Goal: Task Accomplishment & Management: Complete application form

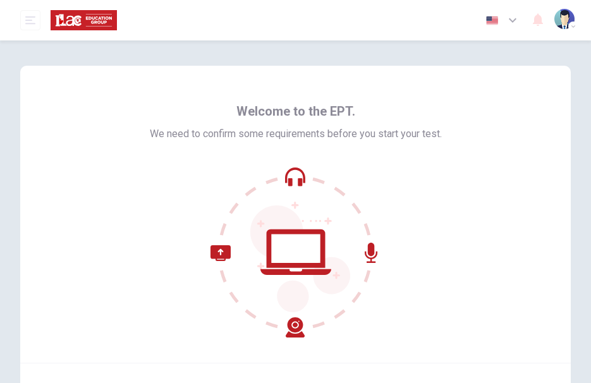
scroll to position [107, 0]
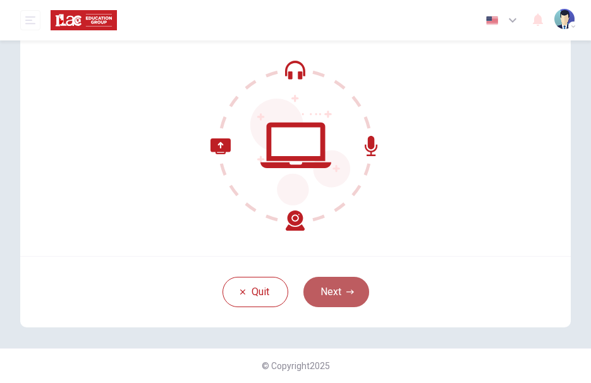
click at [347, 297] on button "Next" at bounding box center [337, 292] width 66 height 30
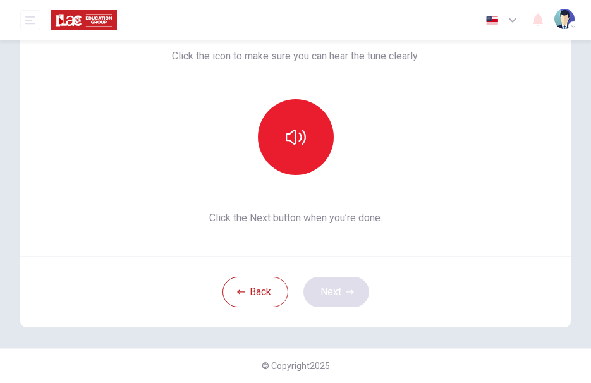
scroll to position [93, 0]
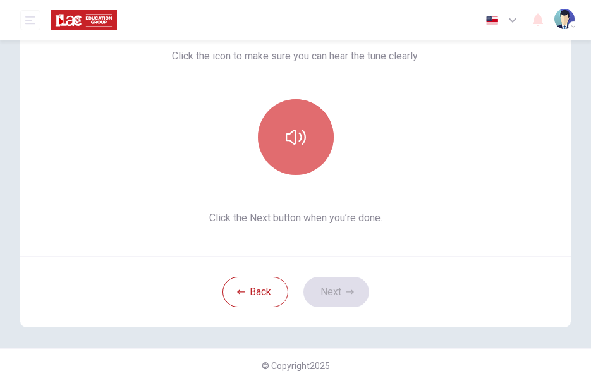
click at [281, 130] on button "button" at bounding box center [296, 137] width 76 height 76
click at [288, 138] on icon "button" at bounding box center [296, 137] width 20 height 20
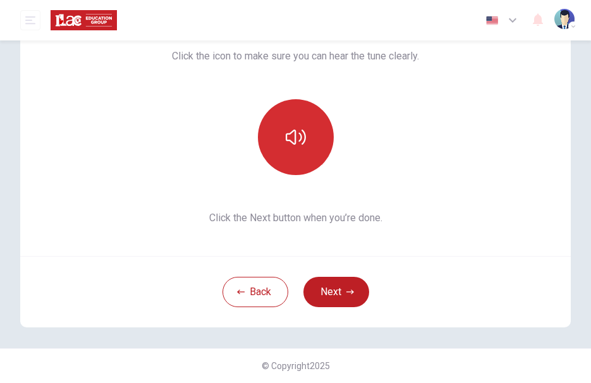
click at [287, 141] on icon "button" at bounding box center [296, 137] width 20 height 15
click at [331, 301] on button "Next" at bounding box center [337, 292] width 66 height 30
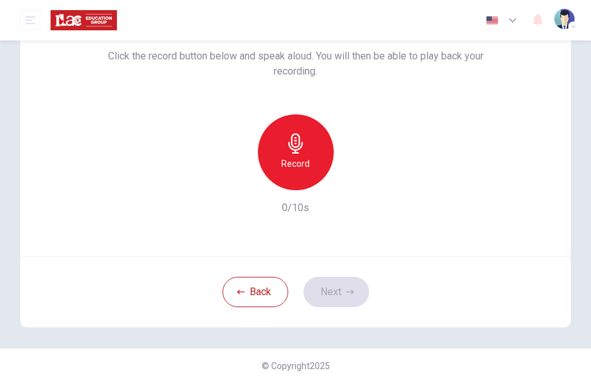
click at [292, 145] on icon "button" at bounding box center [296, 143] width 20 height 20
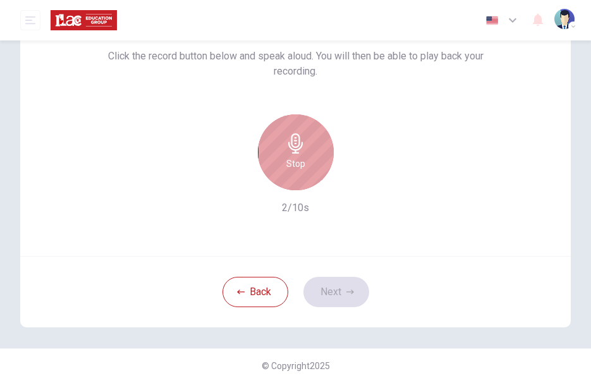
click at [293, 146] on icon "button" at bounding box center [296, 143] width 20 height 20
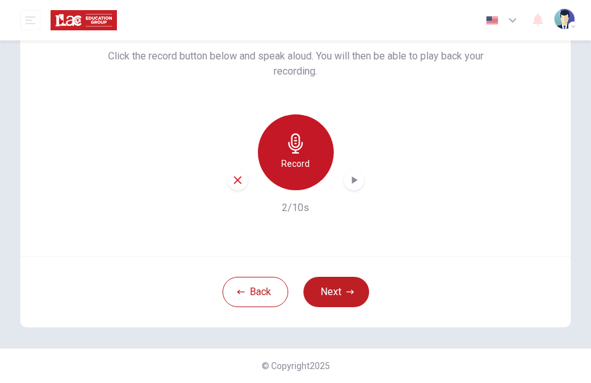
click at [288, 145] on icon "button" at bounding box center [296, 143] width 20 height 20
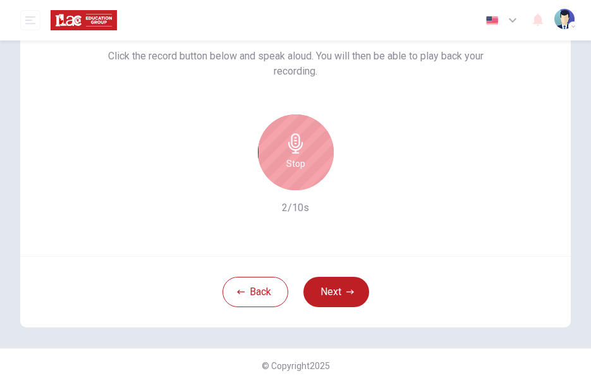
click at [288, 145] on icon "button" at bounding box center [296, 143] width 20 height 20
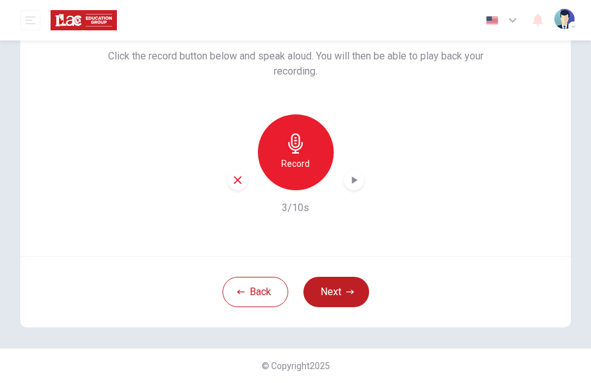
click at [352, 181] on icon "button" at bounding box center [355, 180] width 6 height 8
click at [342, 294] on button "Next" at bounding box center [337, 292] width 66 height 30
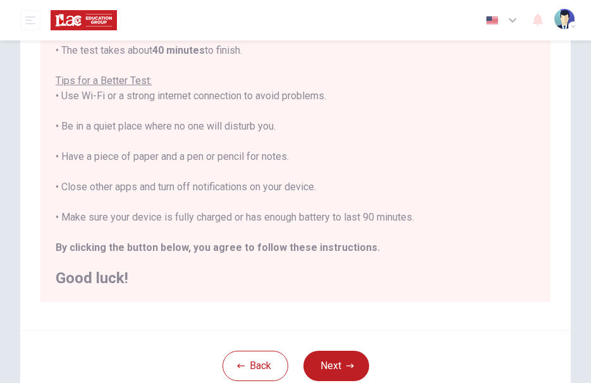
scroll to position [288, 0]
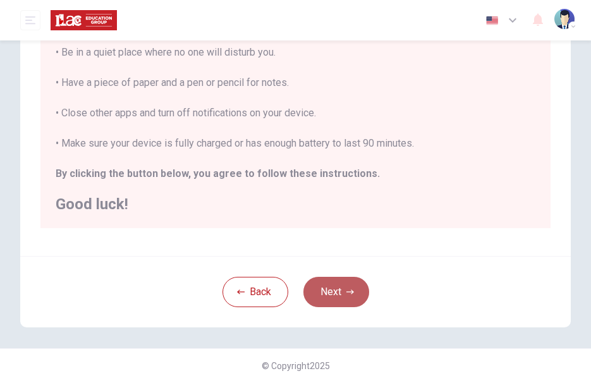
click at [335, 288] on button "Next" at bounding box center [337, 292] width 66 height 30
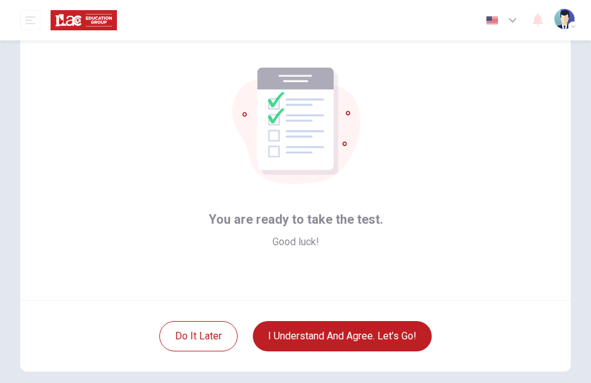
scroll to position [93, 0]
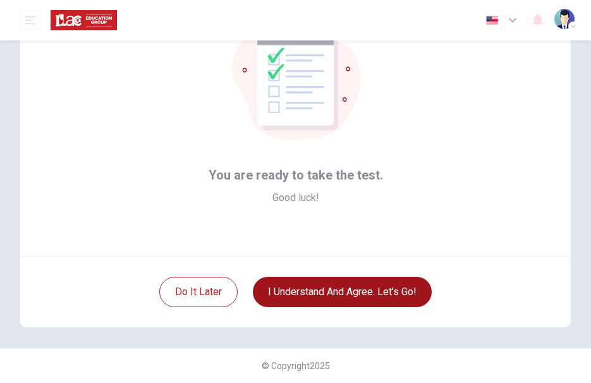
click at [334, 287] on button "I understand and agree. Let’s go!" at bounding box center [342, 292] width 179 height 30
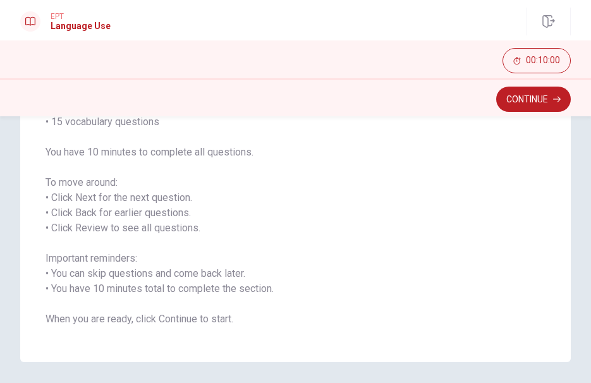
scroll to position [178, 0]
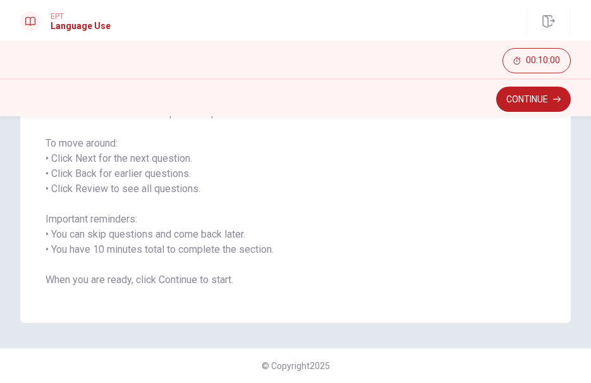
click at [191, 184] on span "You will answer 30 questions in total: • 15 grammar questions • 15 vocabulary q…" at bounding box center [296, 166] width 500 height 243
click at [270, 178] on span "You will answer 30 questions in total: • 15 grammar questions • 15 vocabulary q…" at bounding box center [296, 166] width 500 height 243
click at [531, 108] on button "Continue" at bounding box center [534, 99] width 75 height 25
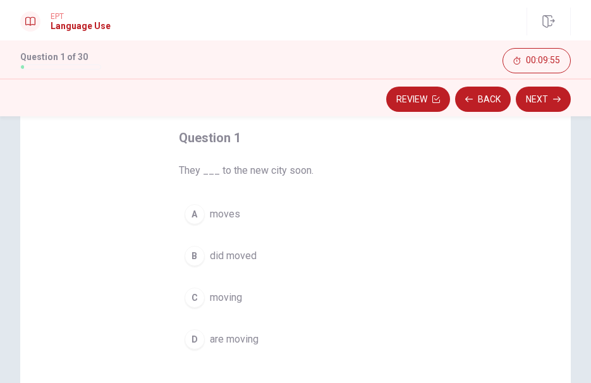
scroll to position [80, 0]
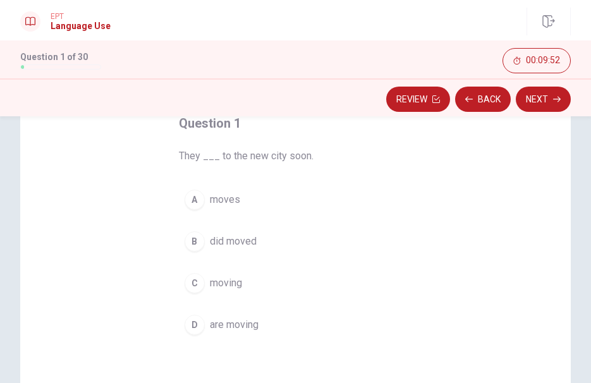
click at [236, 158] on span "They ___ to the new city soon." at bounding box center [296, 156] width 234 height 15
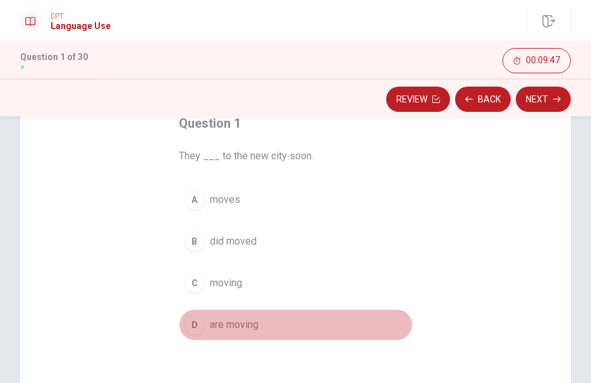
click at [227, 324] on span "are moving" at bounding box center [234, 325] width 49 height 15
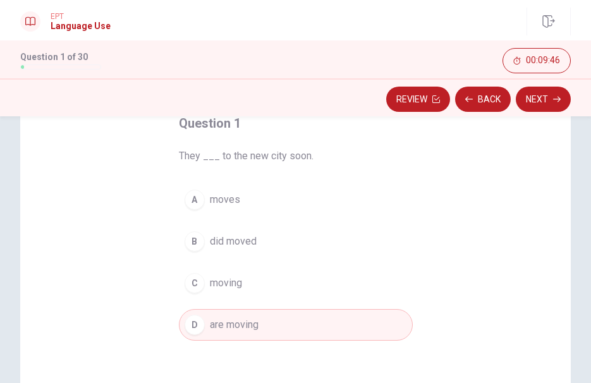
scroll to position [258, 0]
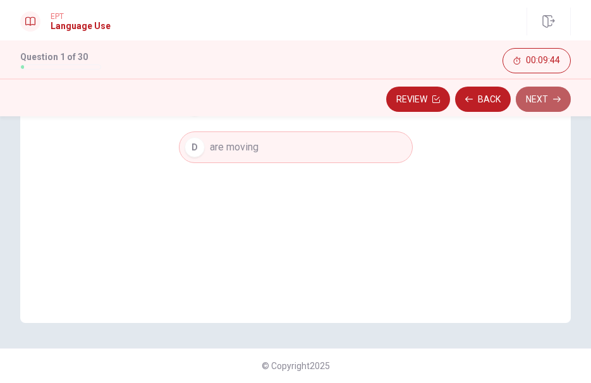
click at [547, 99] on button "Next" at bounding box center [543, 99] width 55 height 25
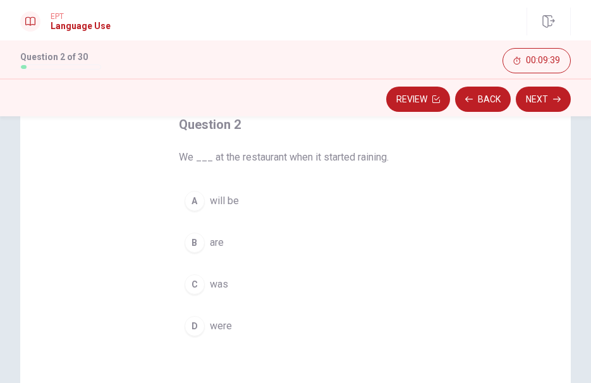
scroll to position [84, 0]
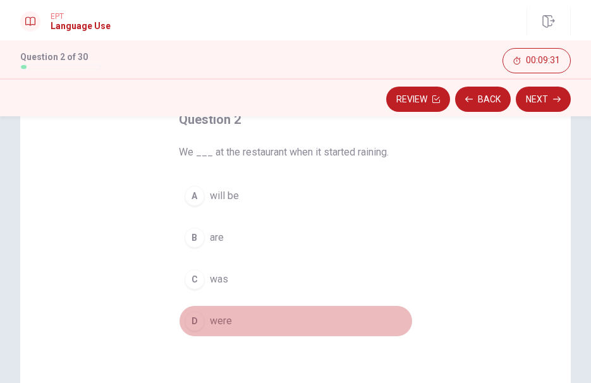
click at [219, 326] on span "were" at bounding box center [221, 321] width 22 height 15
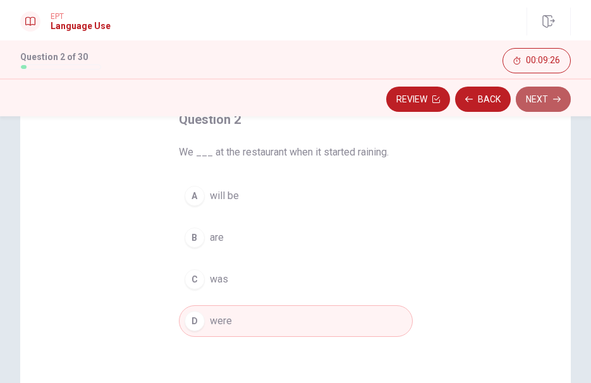
click at [532, 104] on button "Next" at bounding box center [543, 99] width 55 height 25
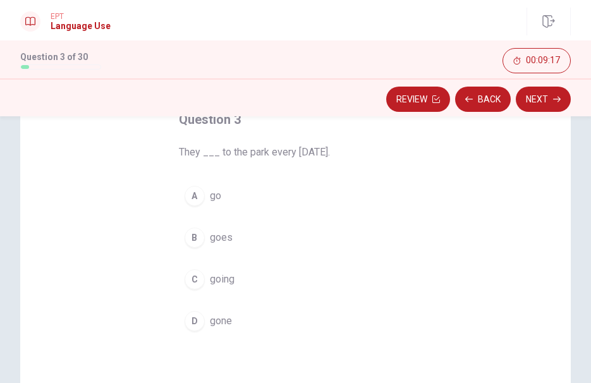
click at [225, 197] on button "A go" at bounding box center [296, 196] width 234 height 32
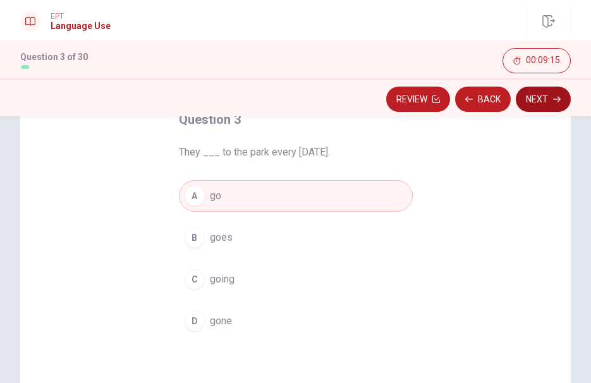
click at [544, 101] on button "Next" at bounding box center [543, 99] width 55 height 25
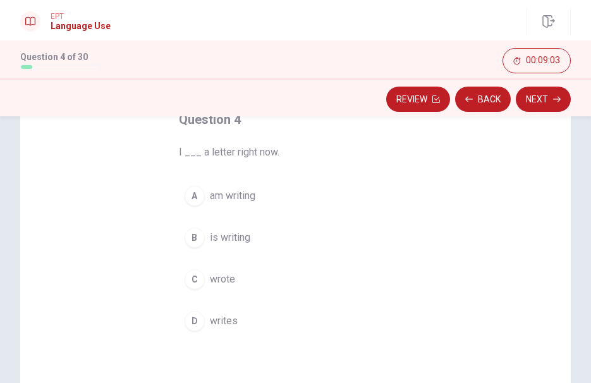
click at [238, 156] on span "I ___ a letter right now." at bounding box center [296, 152] width 234 height 15
click at [229, 201] on span "am writing" at bounding box center [233, 196] width 46 height 15
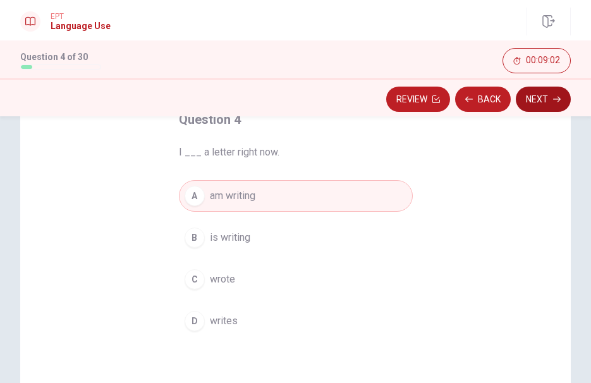
click at [543, 102] on button "Next" at bounding box center [543, 99] width 55 height 25
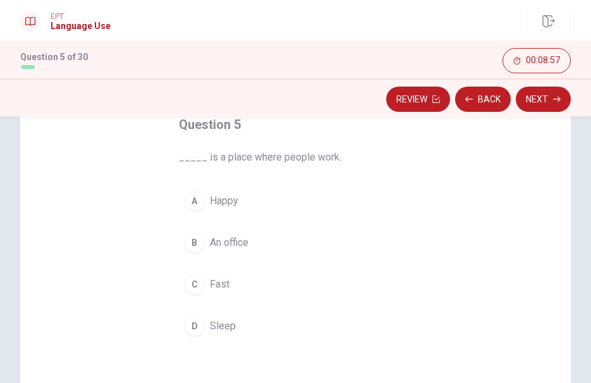
scroll to position [77, 0]
click at [214, 247] on span "An office" at bounding box center [229, 245] width 39 height 15
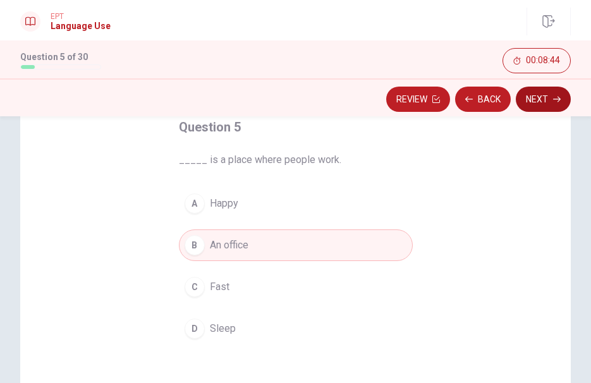
click at [547, 100] on button "Next" at bounding box center [543, 99] width 55 height 25
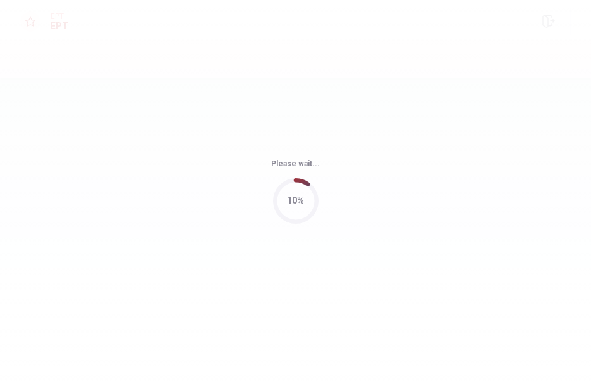
scroll to position [0, 0]
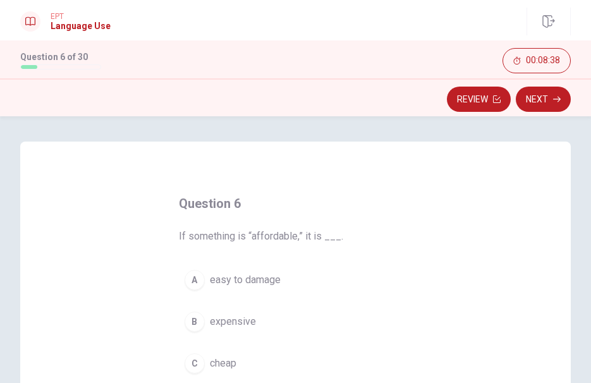
click at [359, 224] on div "Question 6 If something is “affordable,” it is ___." at bounding box center [296, 219] width 234 height 51
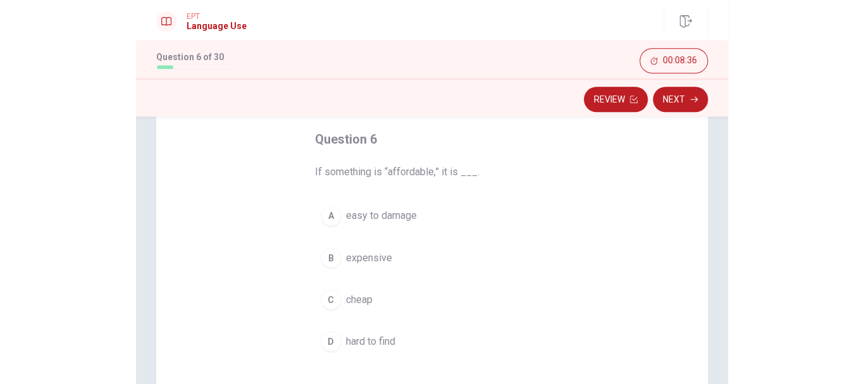
scroll to position [70, 0]
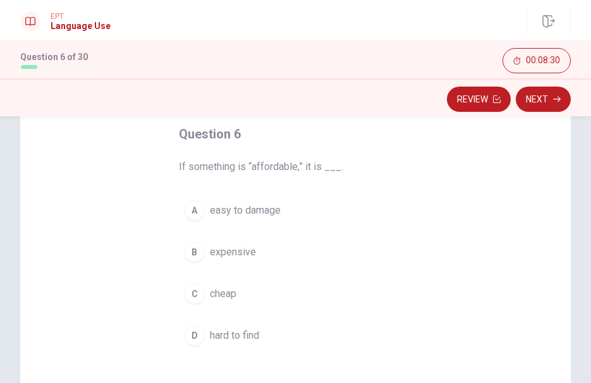
click at [221, 294] on span "cheap" at bounding box center [223, 294] width 27 height 15
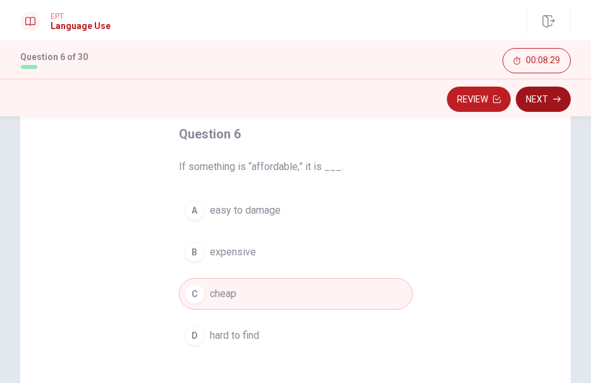
click at [545, 96] on button "Next" at bounding box center [543, 99] width 55 height 25
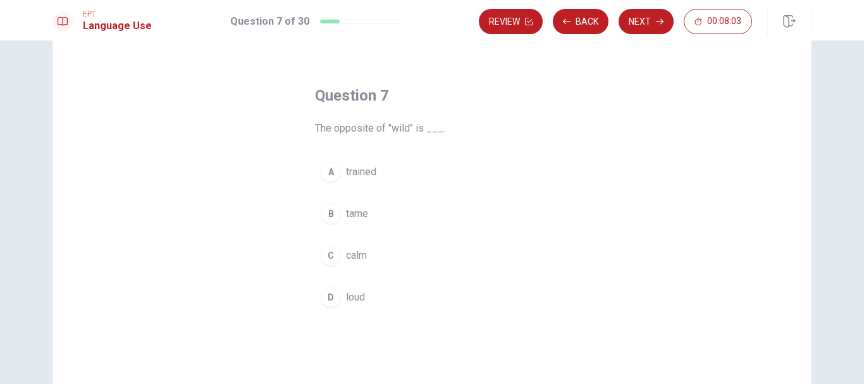
scroll to position [0, 0]
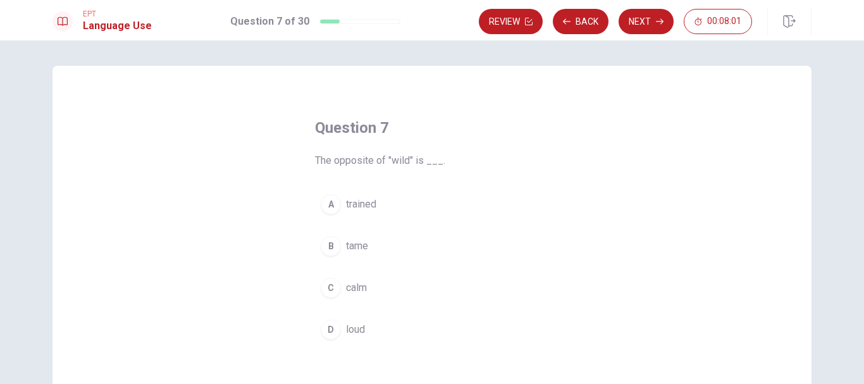
click at [355, 251] on span "tame" at bounding box center [357, 245] width 22 height 15
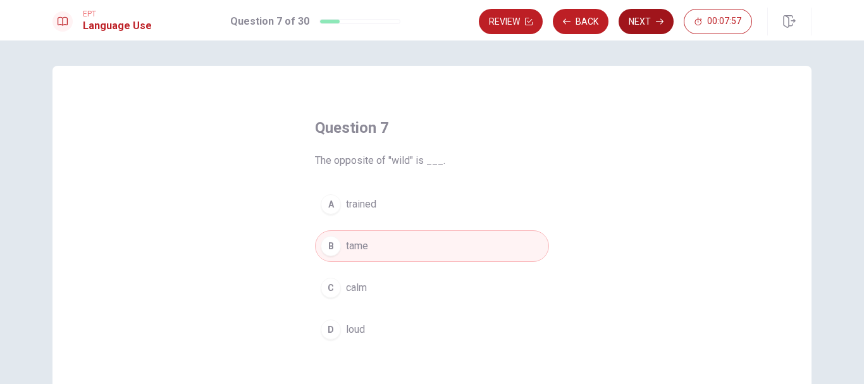
click at [591, 20] on button "Next" at bounding box center [646, 21] width 55 height 25
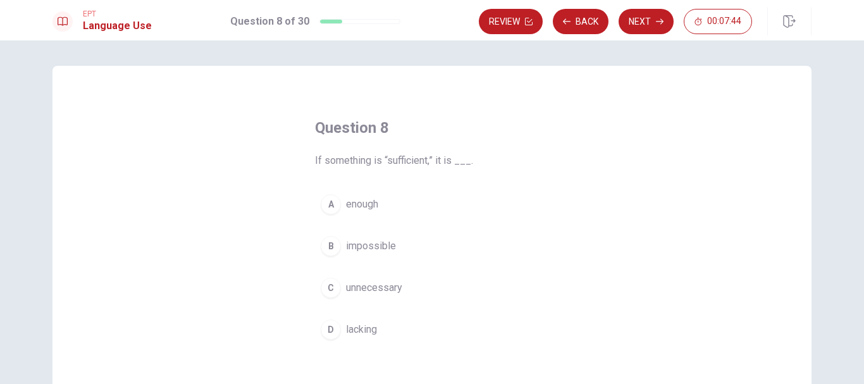
click at [375, 205] on span "enough" at bounding box center [362, 204] width 32 height 15
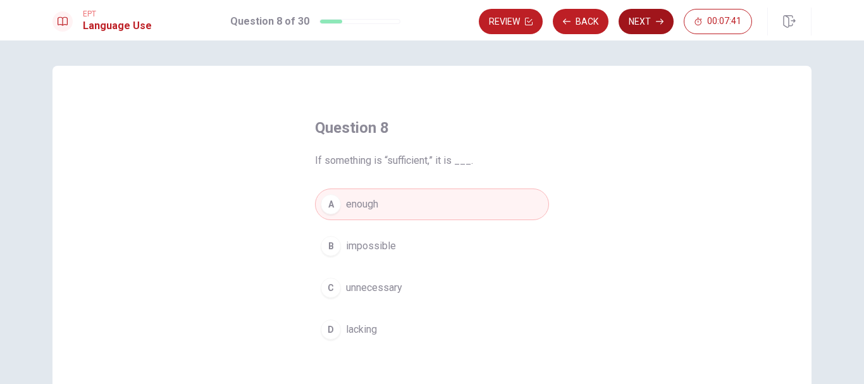
click at [591, 24] on button "Next" at bounding box center [646, 21] width 55 height 25
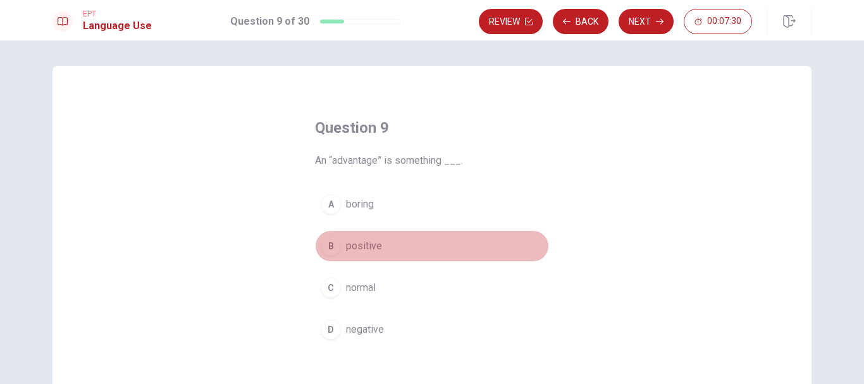
click at [367, 248] on span "positive" at bounding box center [364, 245] width 36 height 15
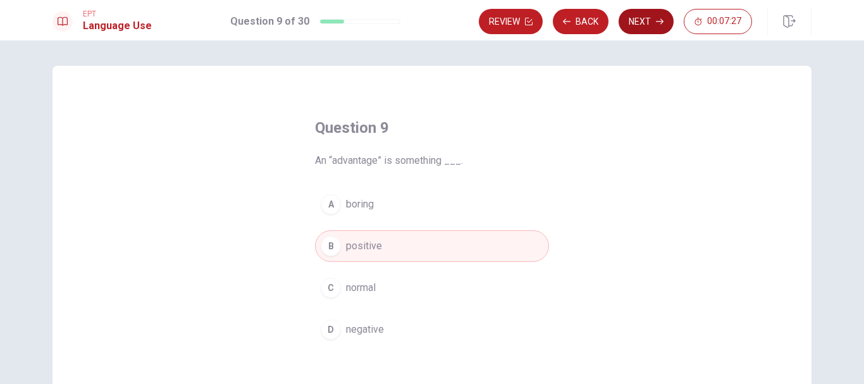
click at [591, 28] on button "Next" at bounding box center [646, 21] width 55 height 25
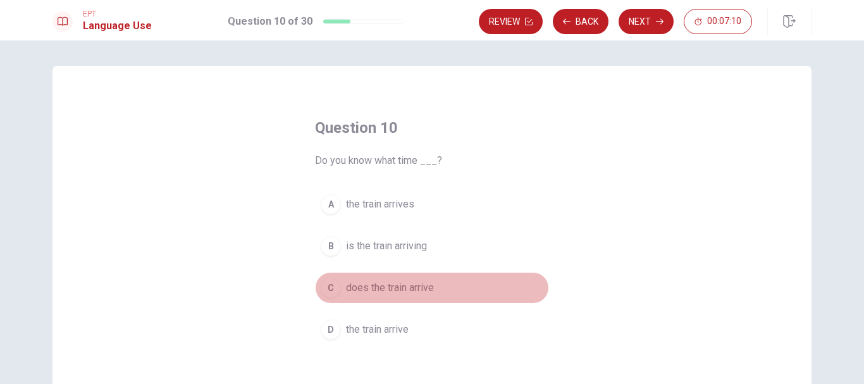
click at [387, 291] on span "does the train arrive" at bounding box center [390, 287] width 88 height 15
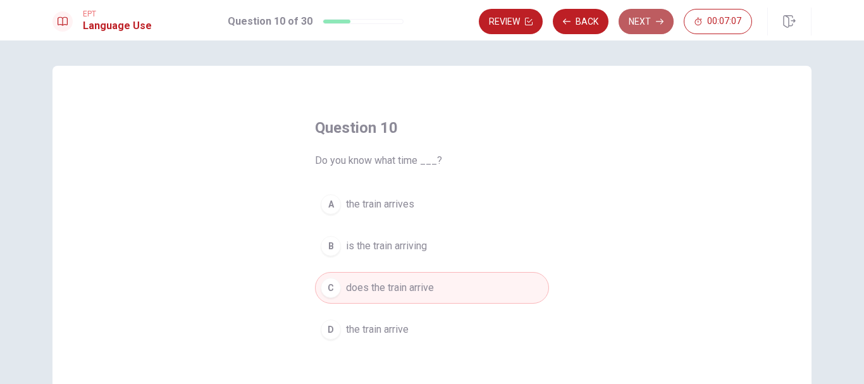
click at [591, 18] on button "Next" at bounding box center [646, 21] width 55 height 25
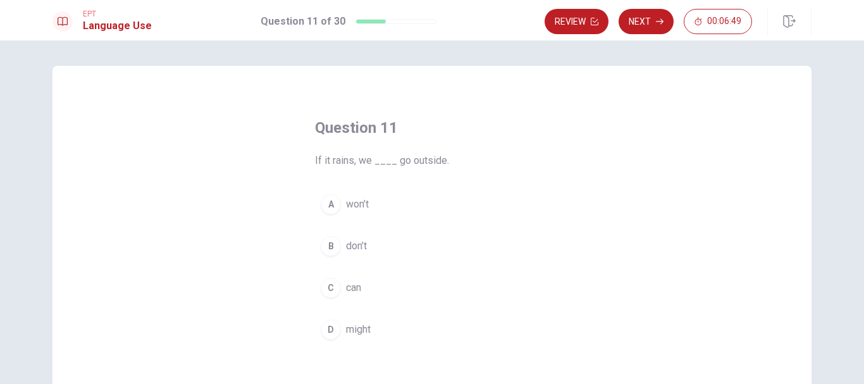
click at [354, 192] on button "A won’t" at bounding box center [432, 205] width 234 height 32
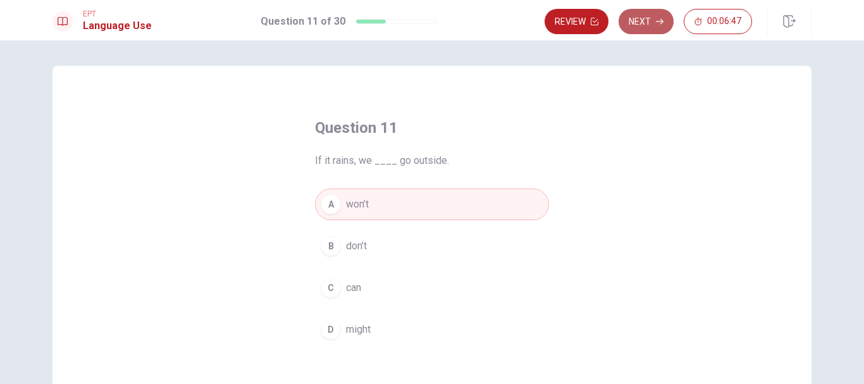
click at [591, 22] on button "Next" at bounding box center [646, 21] width 55 height 25
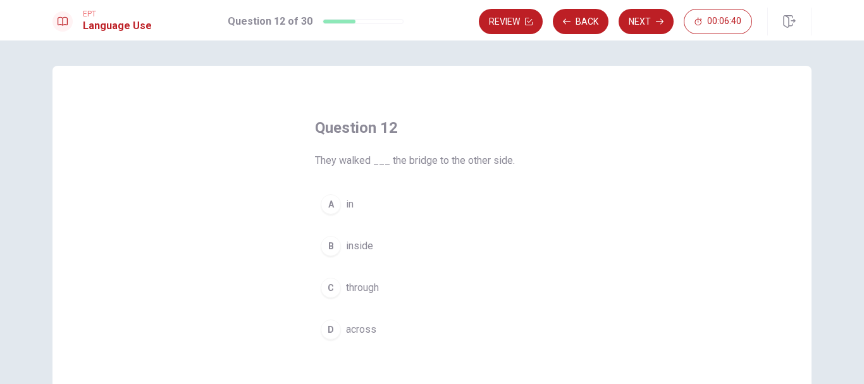
click at [367, 161] on span "They walked ___ the bridge to the other side." at bounding box center [432, 160] width 234 height 15
click at [353, 337] on button "D across" at bounding box center [432, 330] width 234 height 32
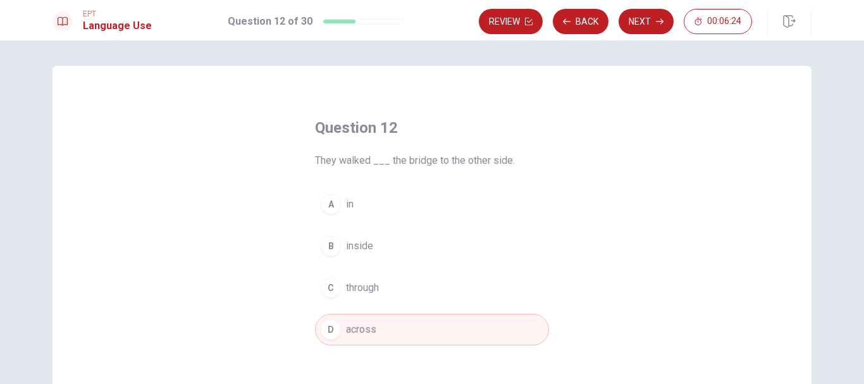
click at [376, 328] on button "D across" at bounding box center [432, 330] width 234 height 32
click at [591, 25] on button "Next" at bounding box center [646, 21] width 55 height 25
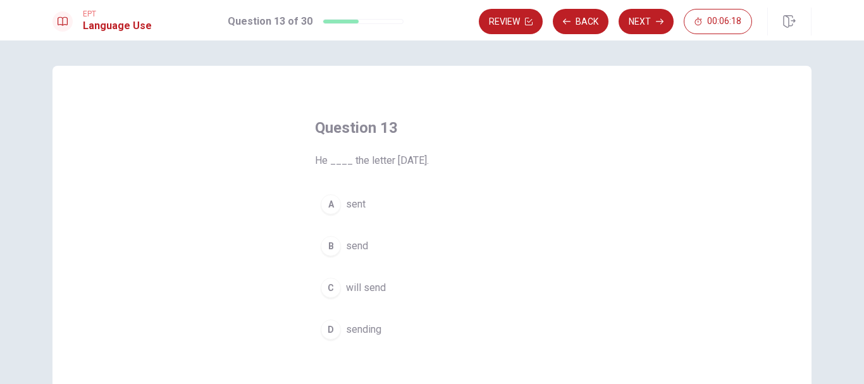
click at [360, 286] on span "will send" at bounding box center [366, 287] width 40 height 15
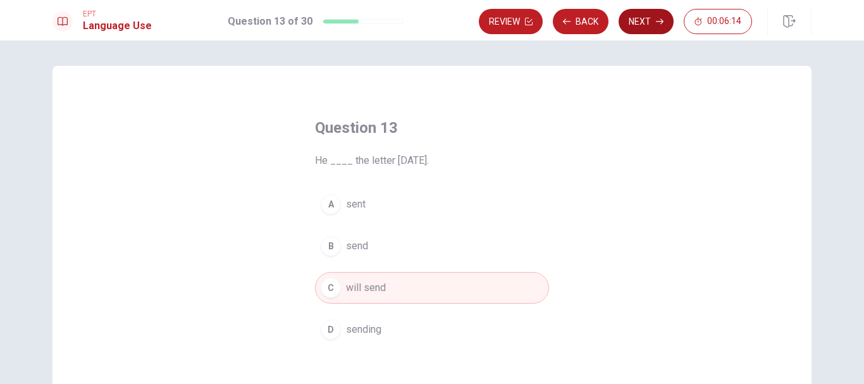
click at [591, 22] on button "Next" at bounding box center [646, 21] width 55 height 25
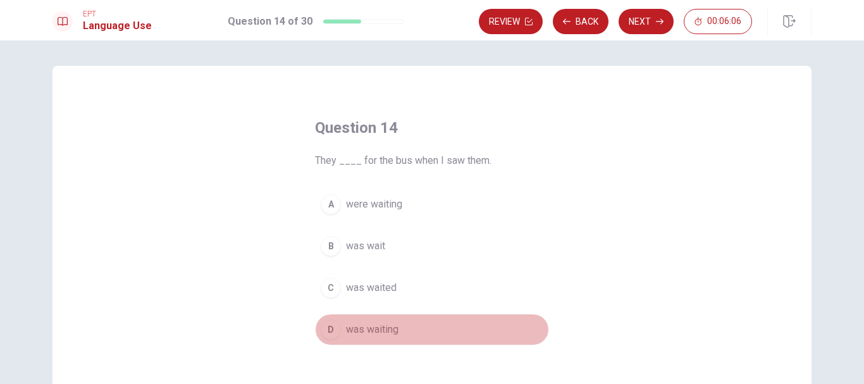
click at [373, 334] on span "was waiting" at bounding box center [372, 329] width 53 height 15
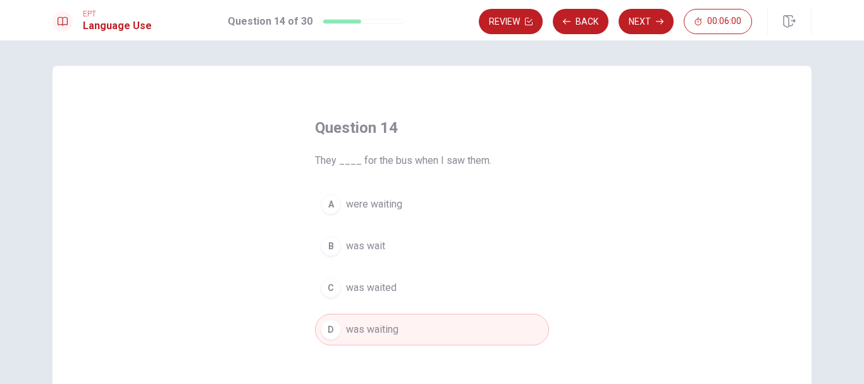
click at [356, 207] on span "were waiting" at bounding box center [374, 204] width 56 height 15
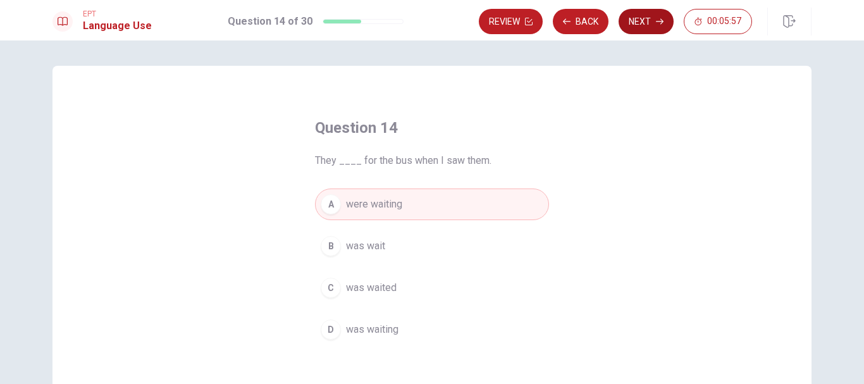
click at [591, 23] on button "Next" at bounding box center [646, 21] width 55 height 25
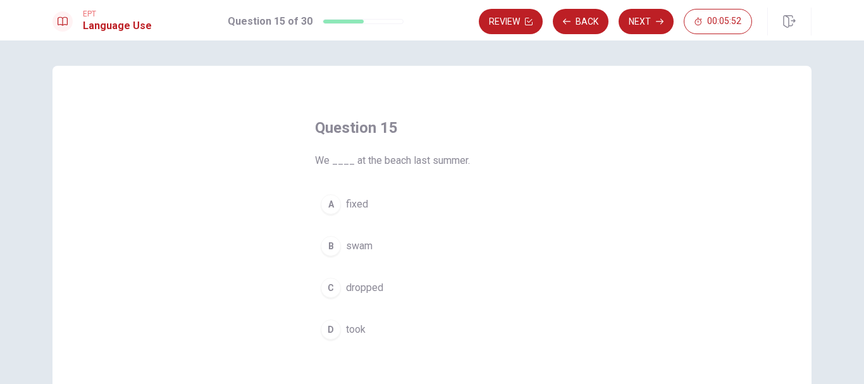
click at [375, 163] on span "We ____ at the beach last summer." at bounding box center [432, 160] width 234 height 15
click at [354, 247] on span "swam" at bounding box center [359, 245] width 27 height 15
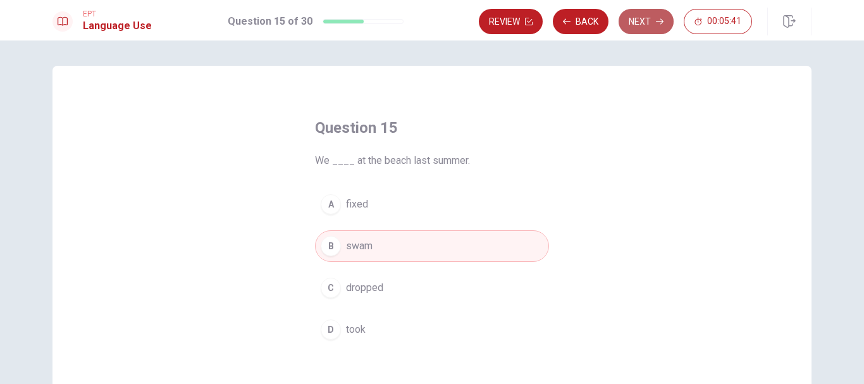
click at [591, 23] on button "Next" at bounding box center [646, 21] width 55 height 25
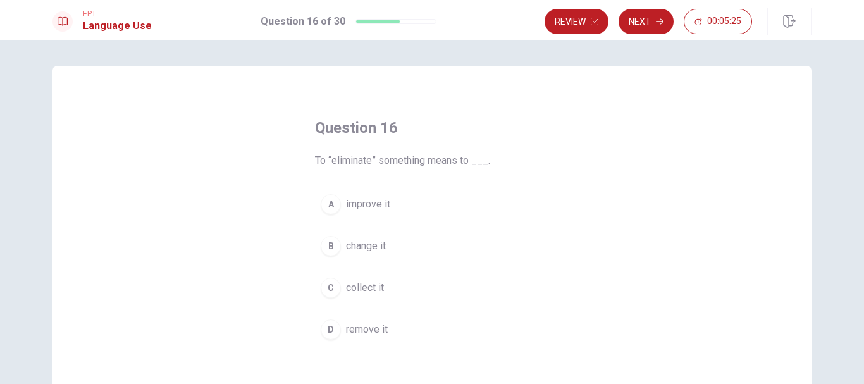
click at [361, 329] on span "remove it" at bounding box center [367, 329] width 42 height 15
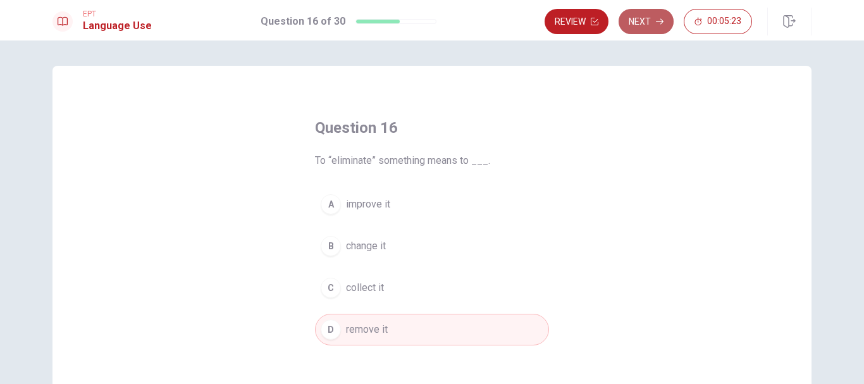
click at [591, 23] on button "Next" at bounding box center [646, 21] width 55 height 25
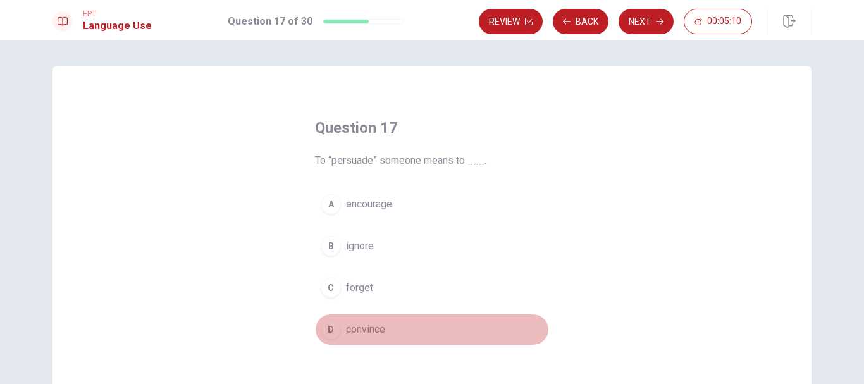
click at [355, 330] on span "convince" at bounding box center [365, 329] width 39 height 15
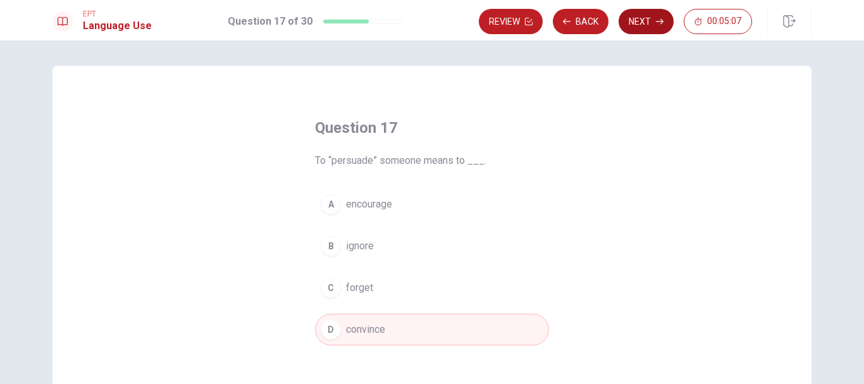
click at [591, 21] on button "Next" at bounding box center [646, 21] width 55 height 25
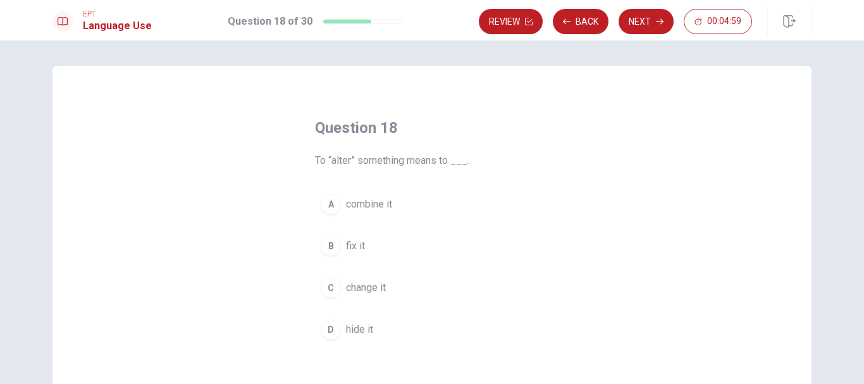
click at [359, 290] on span "change it" at bounding box center [366, 287] width 40 height 15
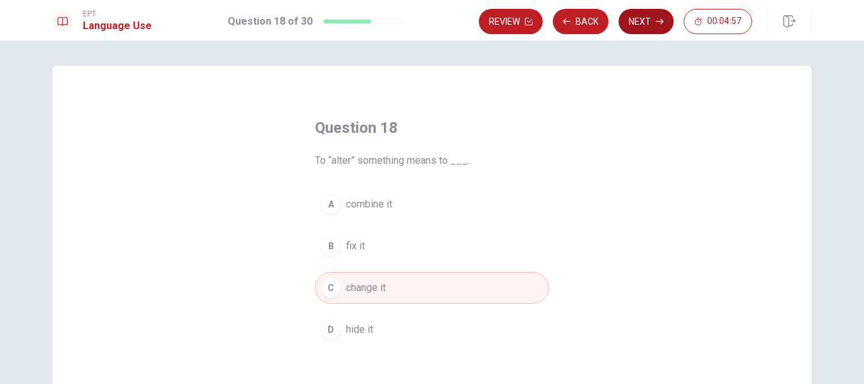
click at [591, 23] on button "Next" at bounding box center [646, 21] width 55 height 25
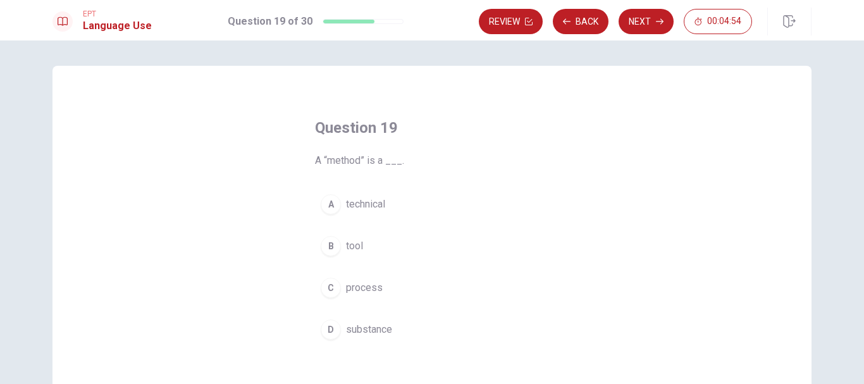
click at [336, 160] on span "A “method” is a ___." at bounding box center [432, 160] width 234 height 15
click at [351, 249] on span "tool" at bounding box center [354, 245] width 17 height 15
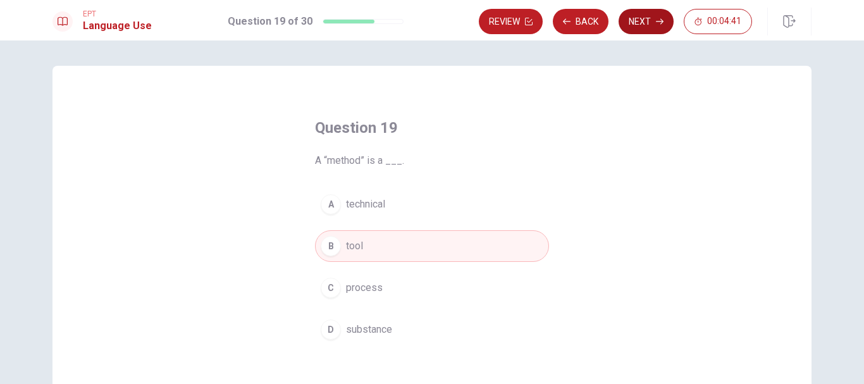
click at [591, 27] on button "Next" at bounding box center [646, 21] width 55 height 25
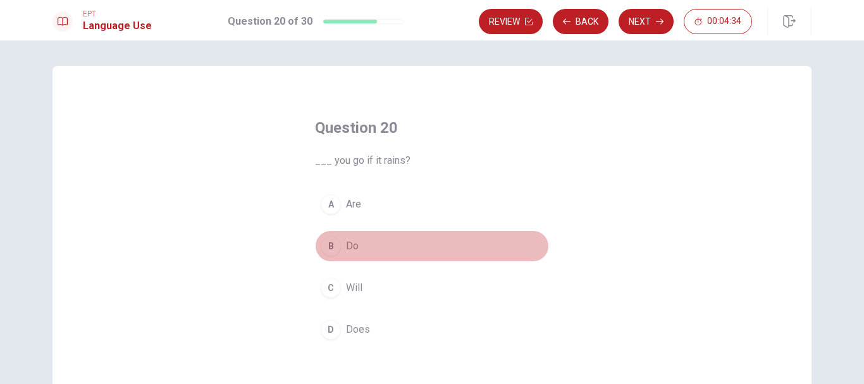
click at [354, 246] on span "Do" at bounding box center [352, 245] width 13 height 15
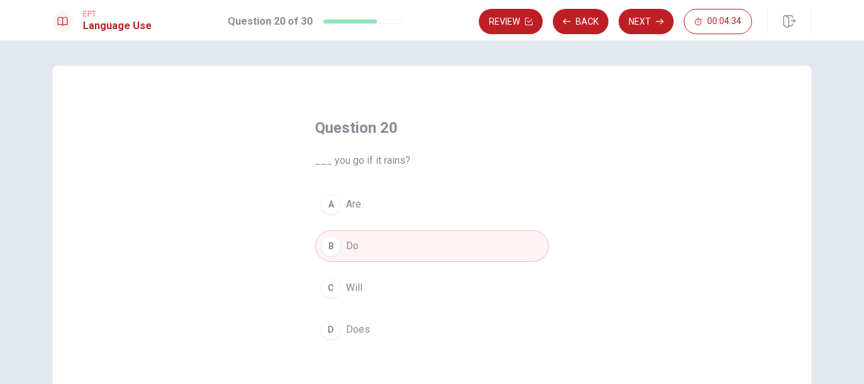
click at [358, 293] on span "Will" at bounding box center [354, 287] width 16 height 15
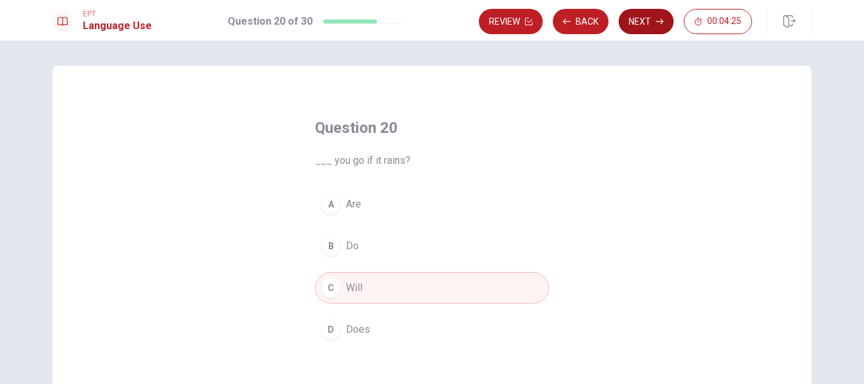
click at [591, 18] on button "Next" at bounding box center [646, 21] width 55 height 25
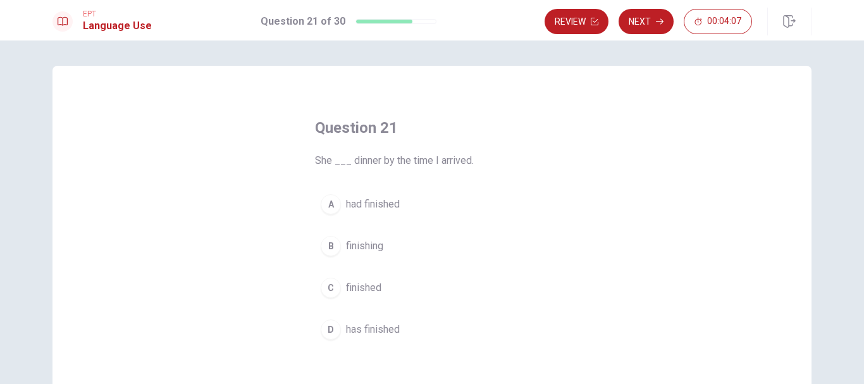
click at [376, 202] on span "had finished" at bounding box center [373, 204] width 54 height 15
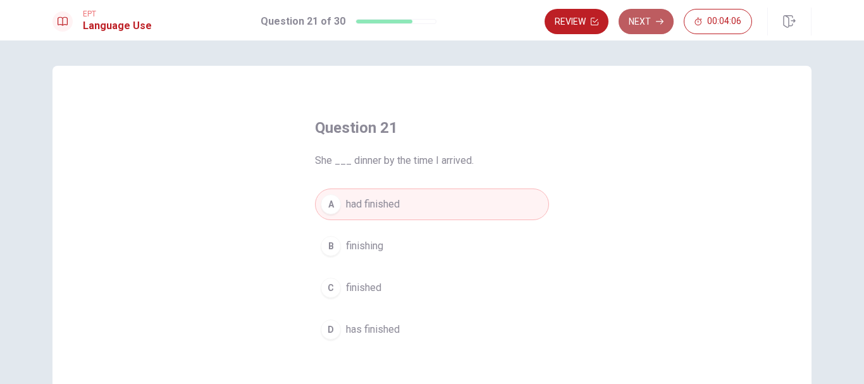
click at [591, 18] on button "Next" at bounding box center [646, 21] width 55 height 25
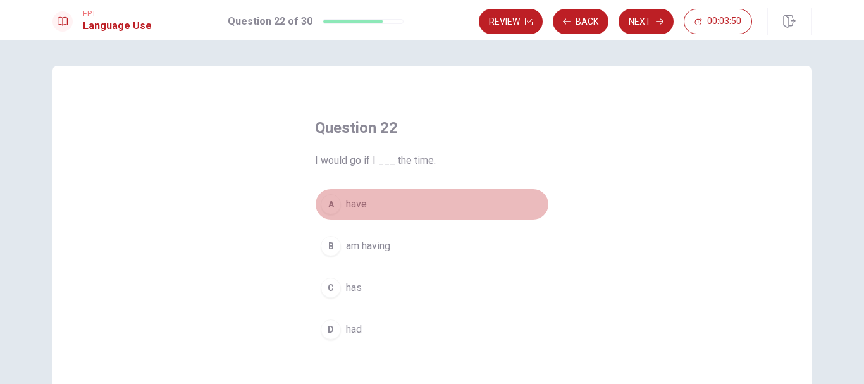
click at [349, 207] on span "have" at bounding box center [356, 204] width 21 height 15
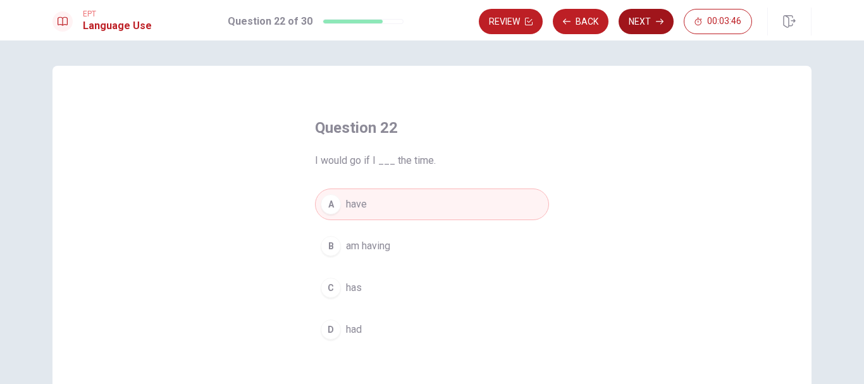
click at [591, 26] on button "Next" at bounding box center [646, 21] width 55 height 25
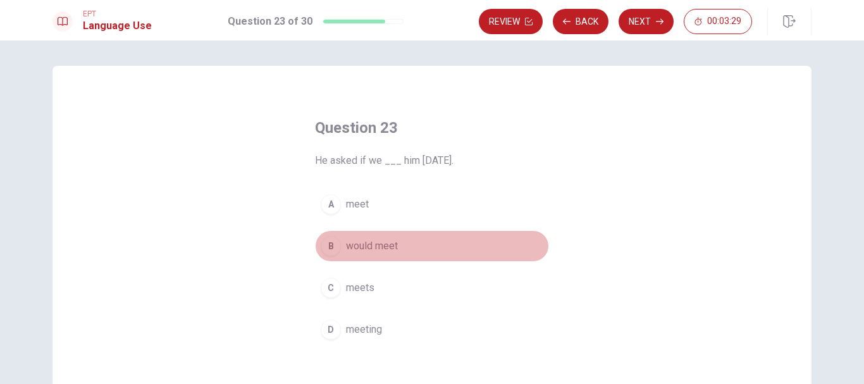
click at [367, 252] on span "would meet" at bounding box center [372, 245] width 52 height 15
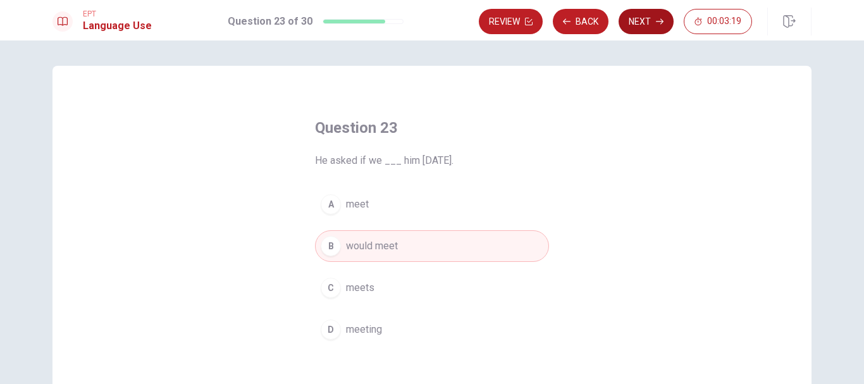
click at [591, 20] on button "Next" at bounding box center [646, 21] width 55 height 25
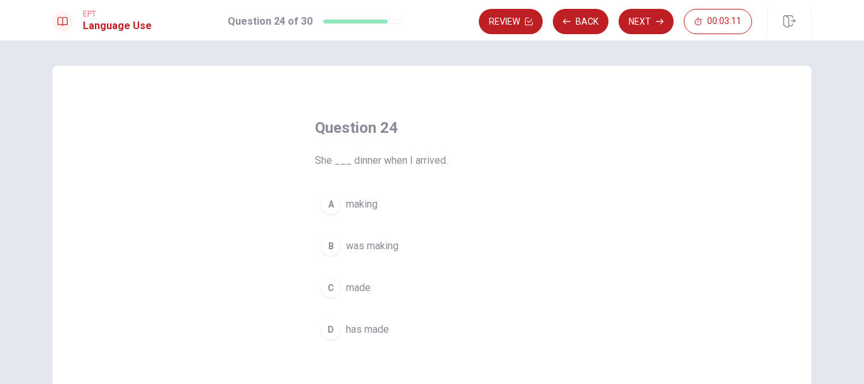
click at [378, 245] on span "was making" at bounding box center [372, 245] width 53 height 15
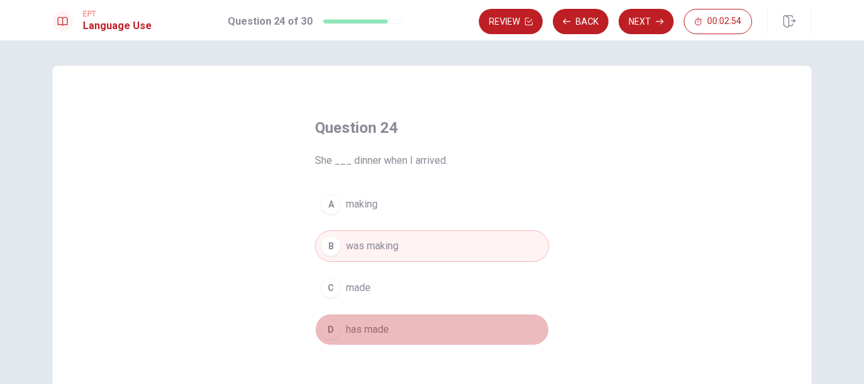
click at [368, 328] on span "has made" at bounding box center [367, 329] width 43 height 15
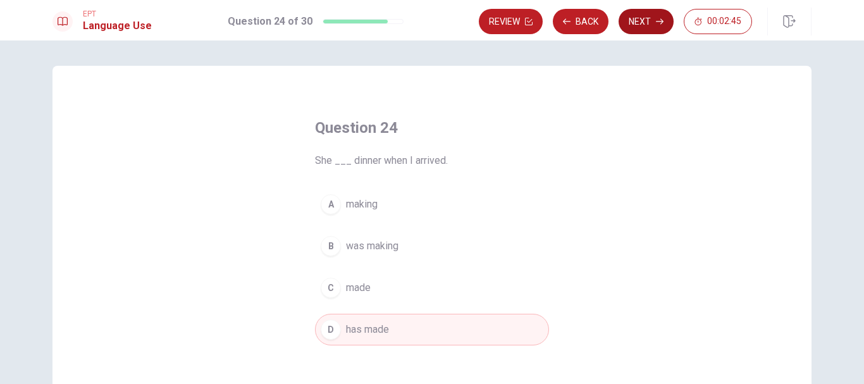
click at [591, 22] on button "Next" at bounding box center [646, 21] width 55 height 25
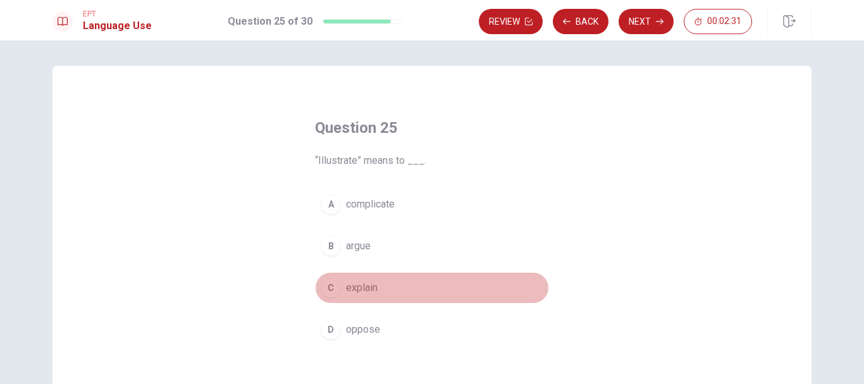
click at [365, 286] on span "explain" at bounding box center [362, 287] width 32 height 15
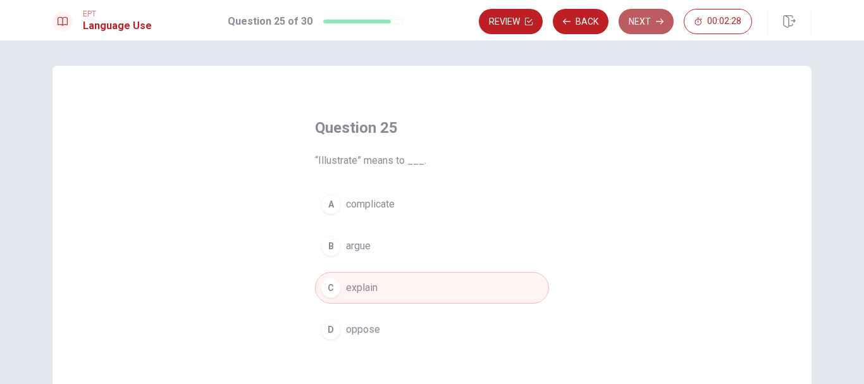
click at [591, 19] on button "Next" at bounding box center [646, 21] width 55 height 25
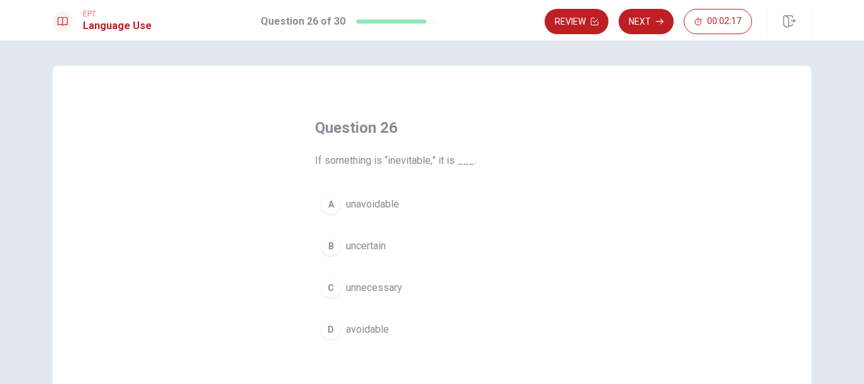
click at [376, 206] on span "unavoidable" at bounding box center [372, 204] width 53 height 15
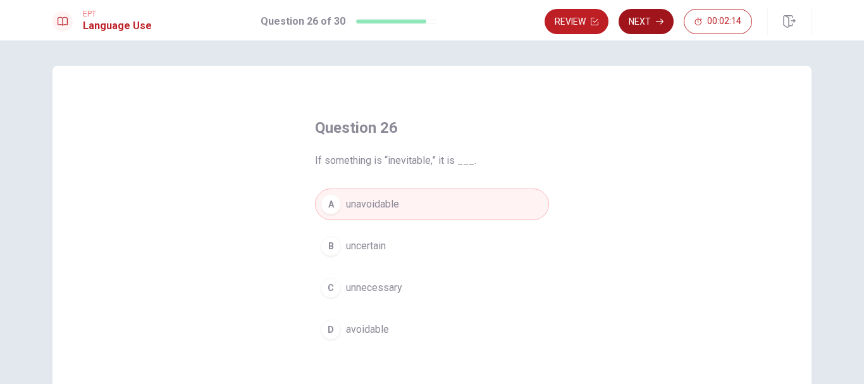
click at [591, 22] on button "Next" at bounding box center [646, 21] width 55 height 25
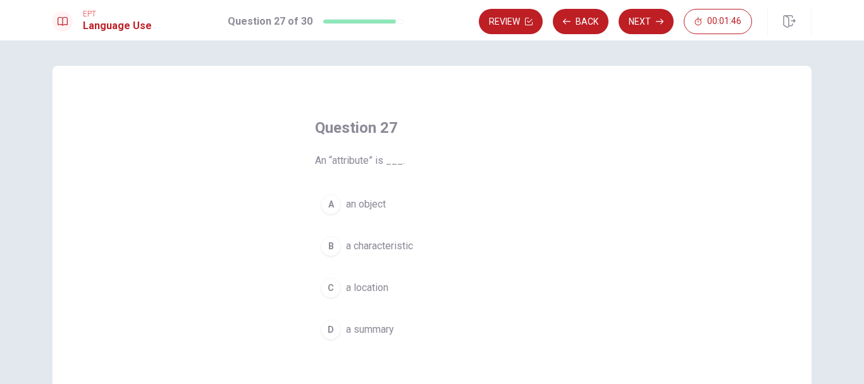
click at [391, 252] on span "a characteristic" at bounding box center [379, 245] width 67 height 15
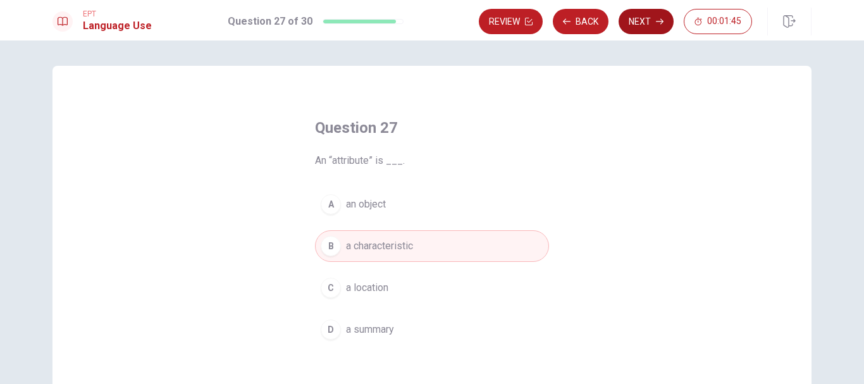
click at [591, 23] on button "Next" at bounding box center [646, 21] width 55 height 25
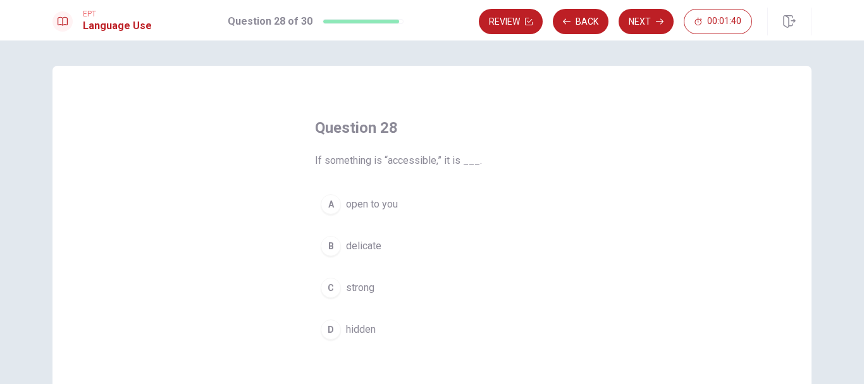
click at [395, 163] on span "If something is “accessible,” it is ___." at bounding box center [432, 160] width 234 height 15
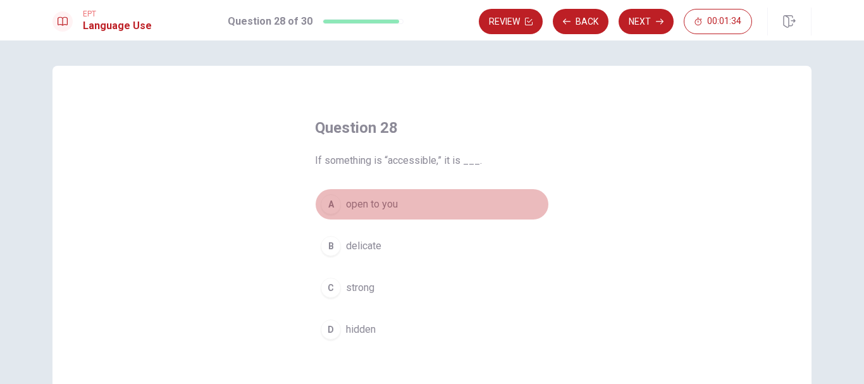
click at [374, 202] on span "open to you" at bounding box center [372, 204] width 52 height 15
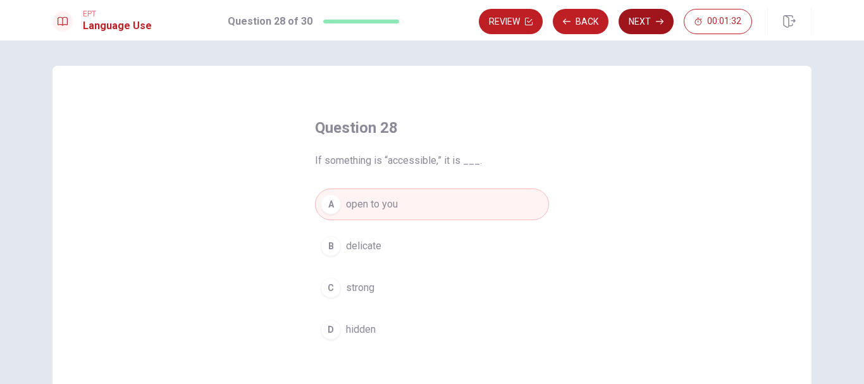
click at [591, 20] on button "Next" at bounding box center [646, 21] width 55 height 25
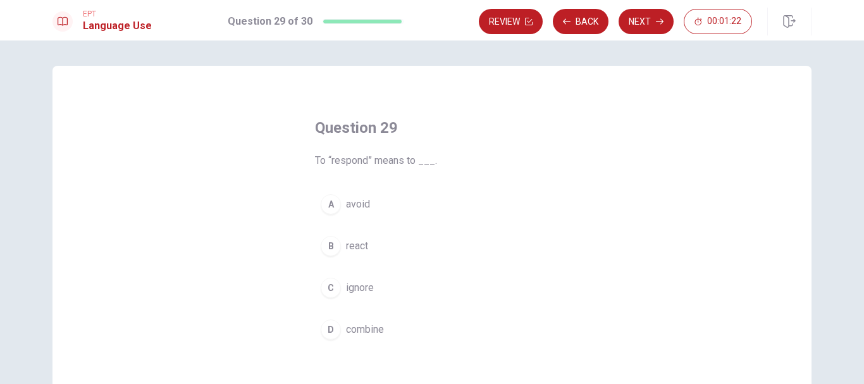
click at [352, 245] on span "react" at bounding box center [357, 245] width 22 height 15
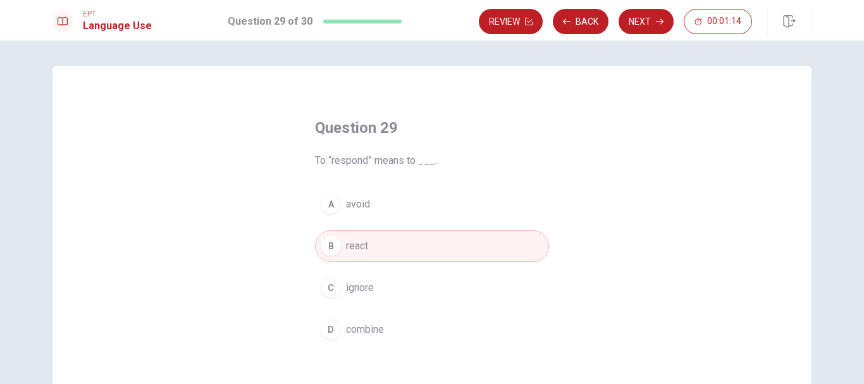
click at [356, 251] on span "react" at bounding box center [357, 245] width 22 height 15
click at [591, 19] on button "Next" at bounding box center [646, 21] width 55 height 25
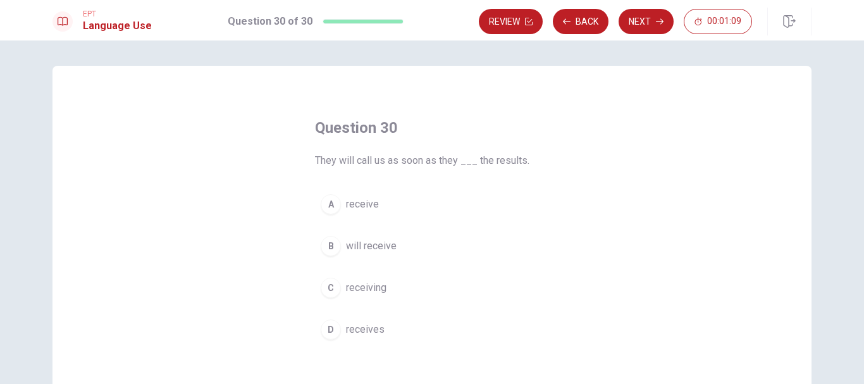
click at [329, 163] on span "They will call us as soon as they ___ the results." at bounding box center [432, 160] width 234 height 15
click at [384, 161] on span "They will call us as soon as they ___ the results." at bounding box center [432, 160] width 234 height 15
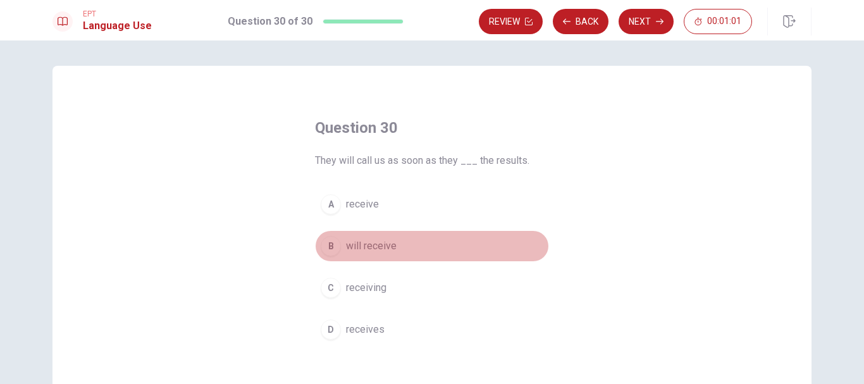
click at [374, 245] on span "will receive" at bounding box center [371, 245] width 51 height 15
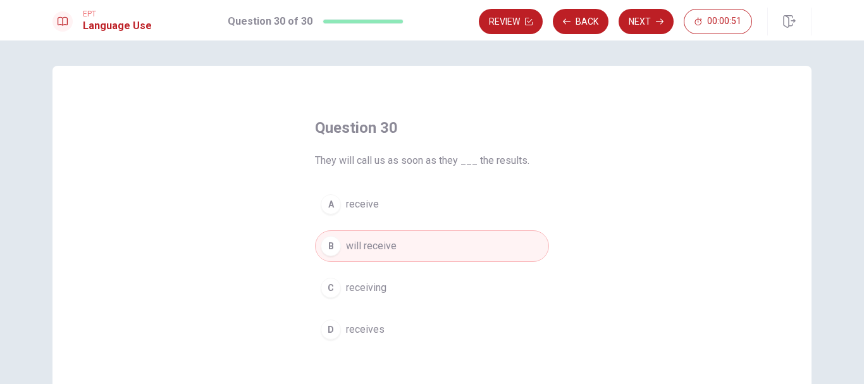
click at [356, 209] on span "receive" at bounding box center [362, 204] width 33 height 15
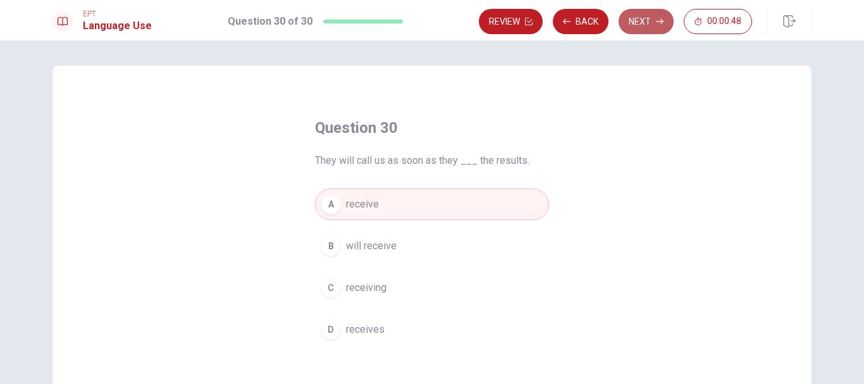
click at [591, 18] on button "Next" at bounding box center [646, 21] width 55 height 25
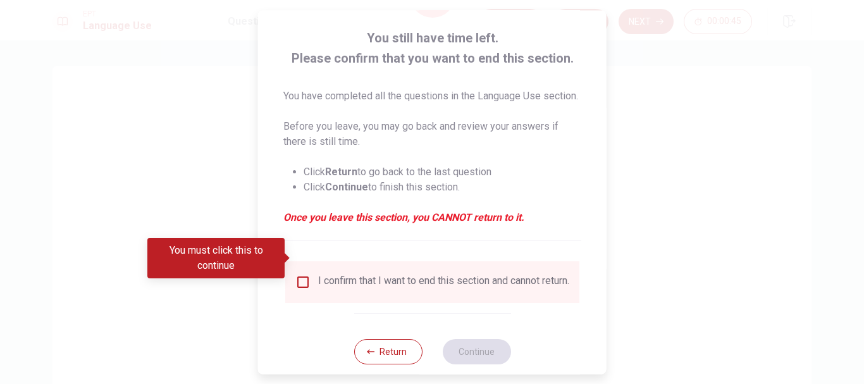
scroll to position [103, 0]
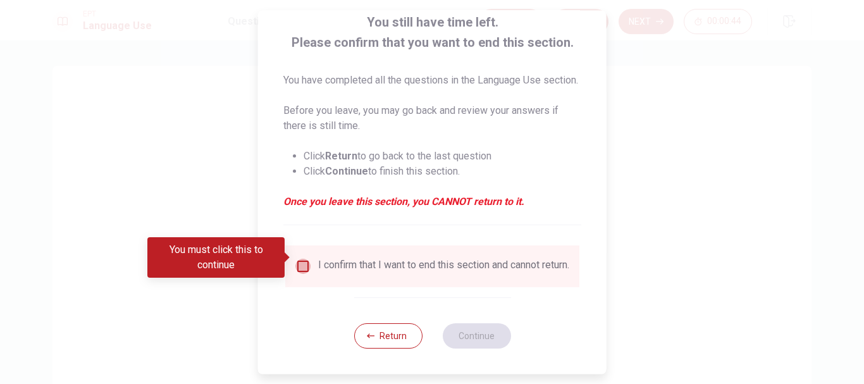
click at [301, 260] on input "You must click this to continue" at bounding box center [302, 266] width 15 height 15
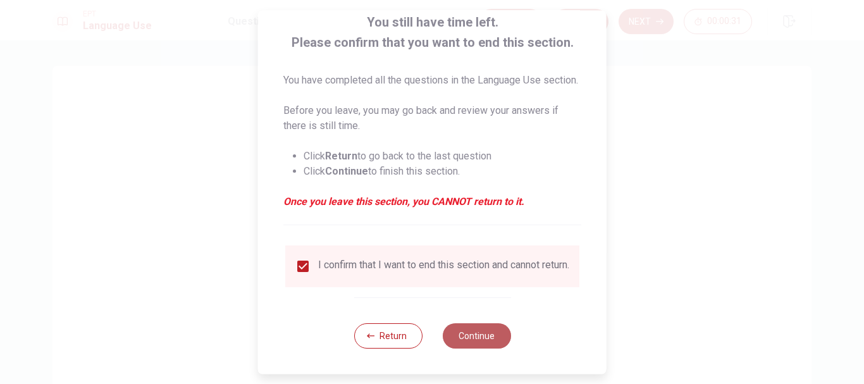
click at [481, 341] on button "Continue" at bounding box center [476, 335] width 68 height 25
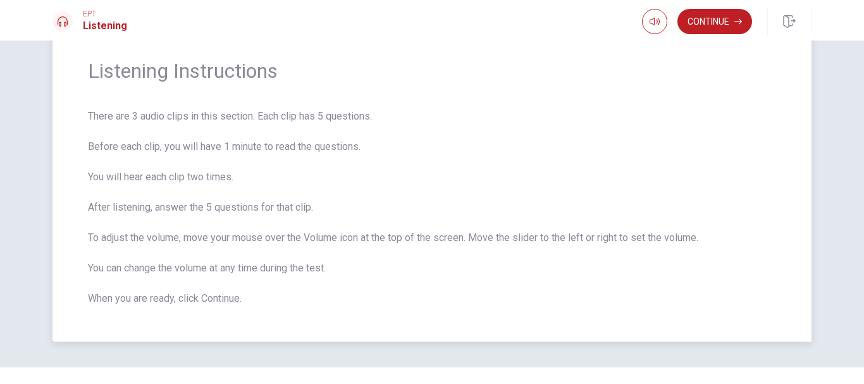
scroll to position [66, 0]
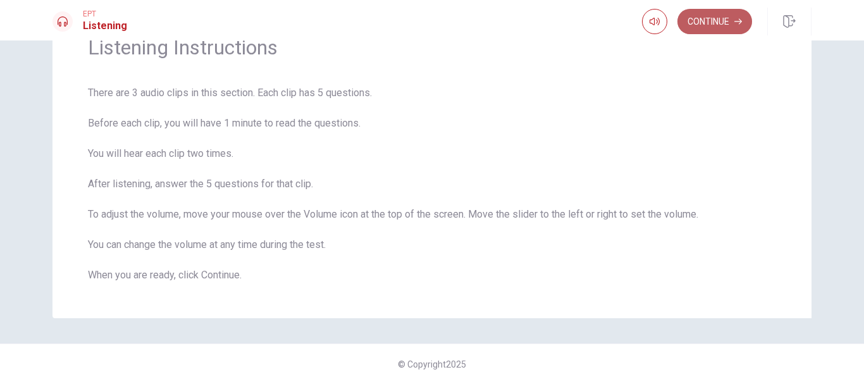
click at [591, 16] on button "Continue" at bounding box center [714, 21] width 75 height 25
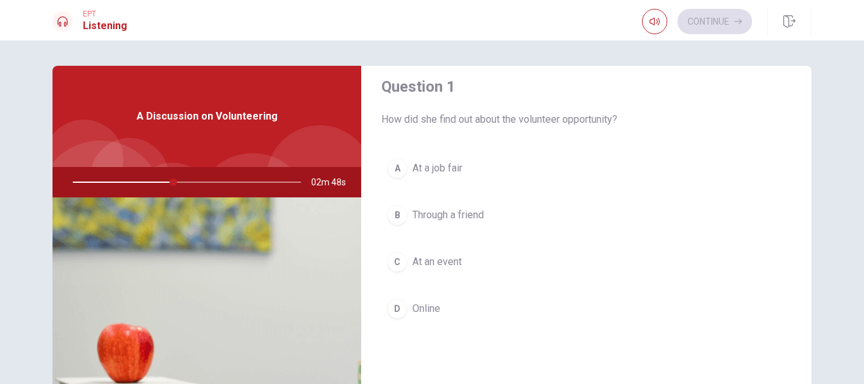
scroll to position [0, 0]
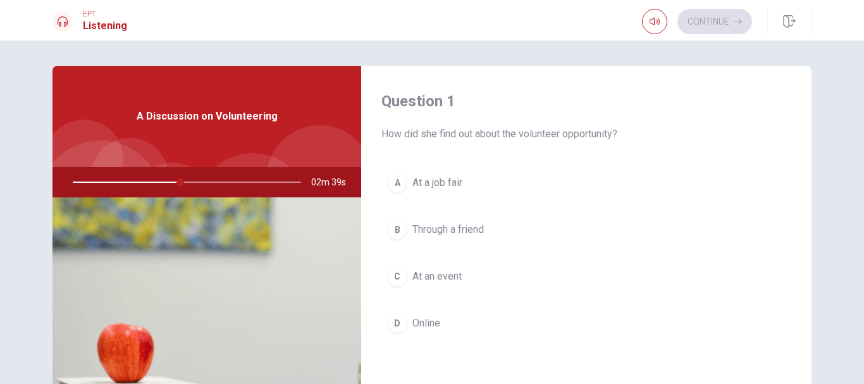
click at [591, 140] on span "How did she find out about the volunteer opportunity?" at bounding box center [586, 134] width 410 height 15
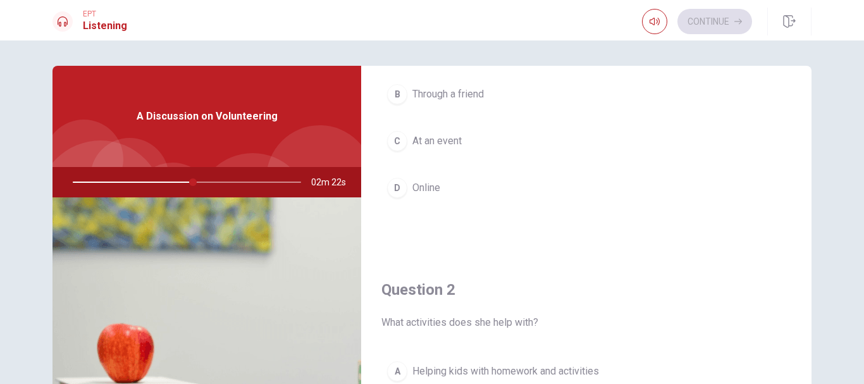
scroll to position [20, 0]
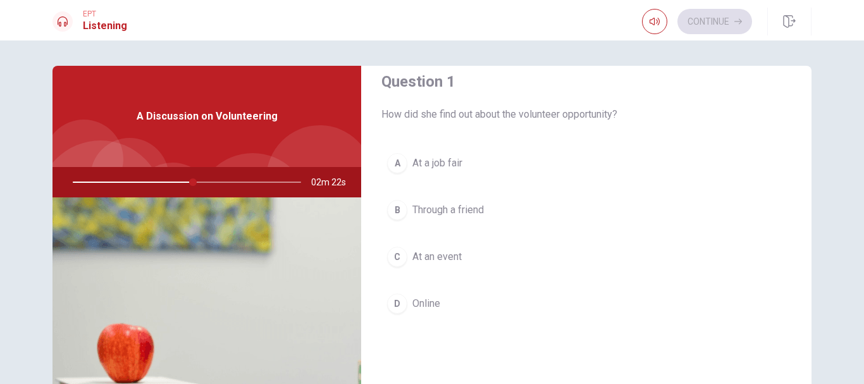
drag, startPoint x: 411, startPoint y: 166, endPoint x: 437, endPoint y: 154, distance: 28.6
click at [412, 166] on span "At a job fair" at bounding box center [437, 163] width 50 height 15
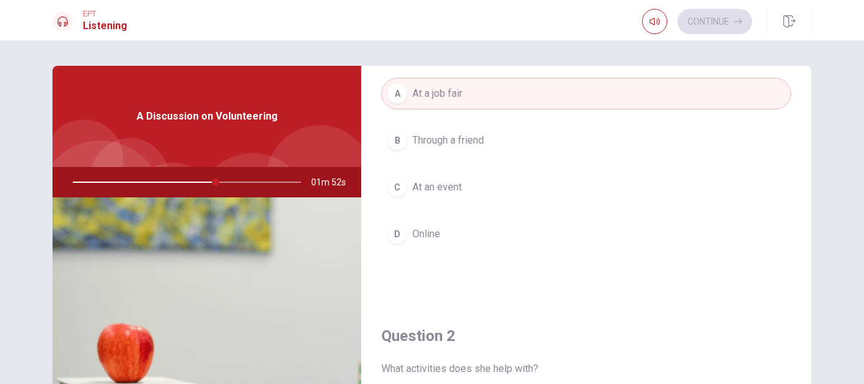
scroll to position [0, 0]
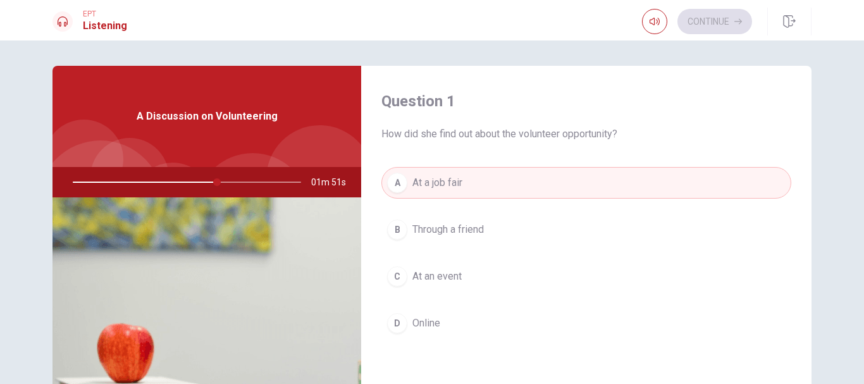
click at [421, 320] on span "Online" at bounding box center [426, 323] width 28 height 15
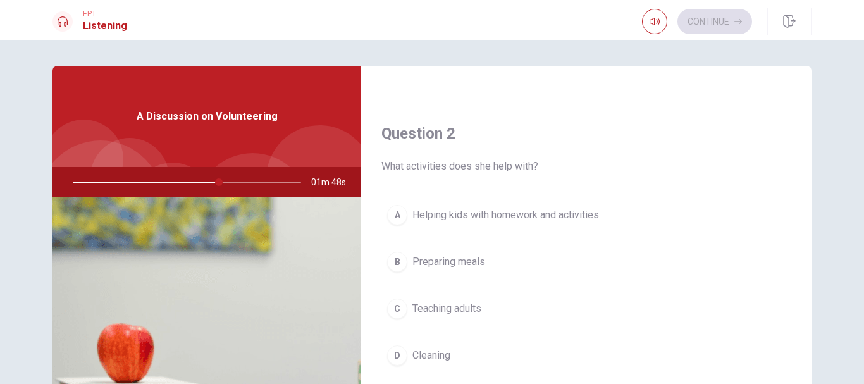
scroll to position [318, 0]
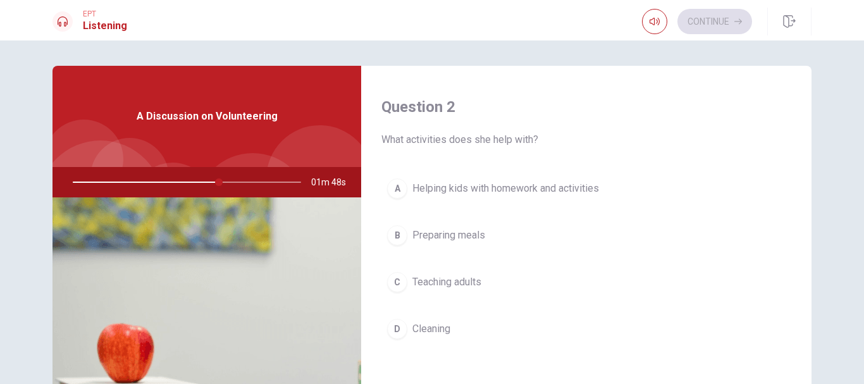
click at [485, 189] on span "Helping kids with homework and activities" at bounding box center [505, 188] width 187 height 15
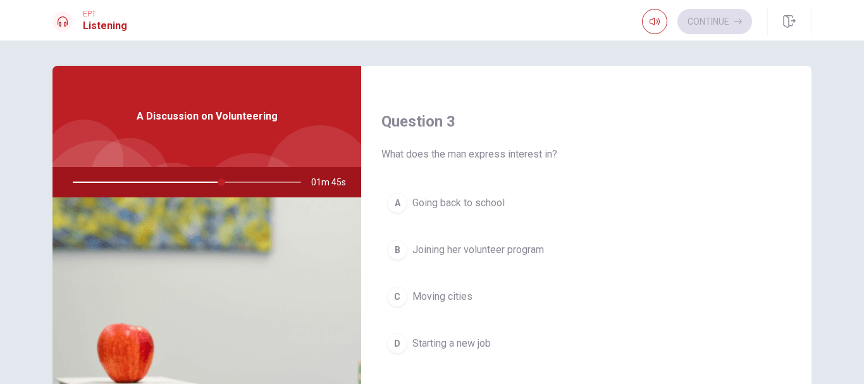
scroll to position [640, 0]
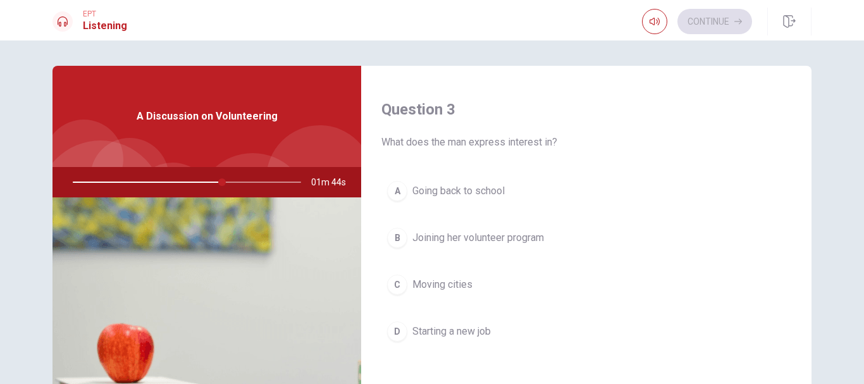
click at [448, 337] on span "Starting a new job" at bounding box center [451, 331] width 78 height 15
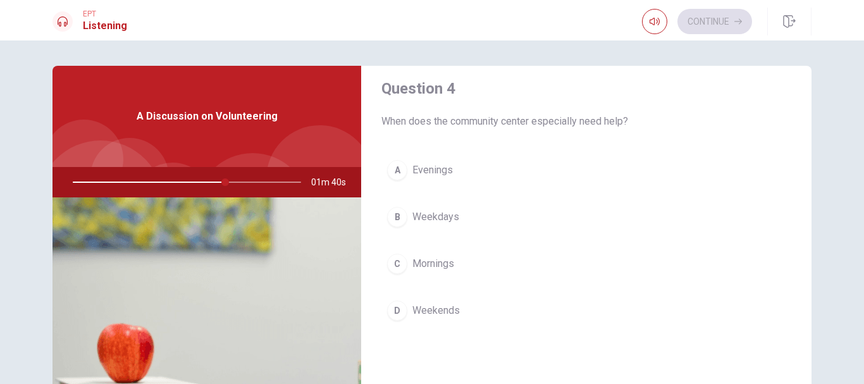
scroll to position [987, 0]
drag, startPoint x: 433, startPoint y: 302, endPoint x: 437, endPoint y: 297, distance: 6.7
click at [434, 301] on span "Weekends" at bounding box center [435, 307] width 47 height 15
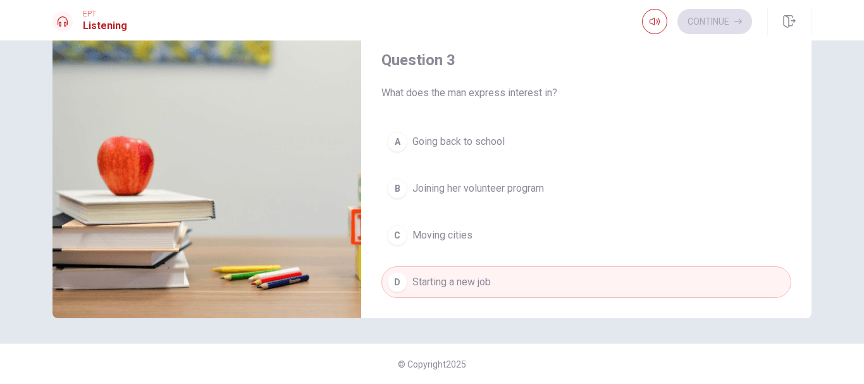
scroll to position [507, 0]
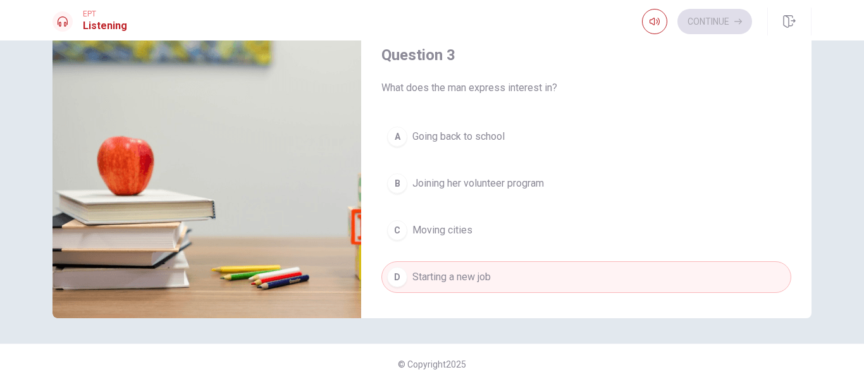
click at [528, 187] on span "Joining her volunteer program" at bounding box center [478, 183] width 132 height 15
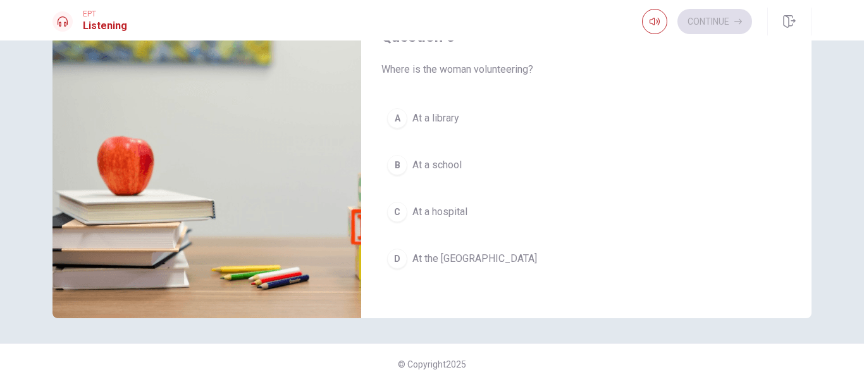
scroll to position [1153, 0]
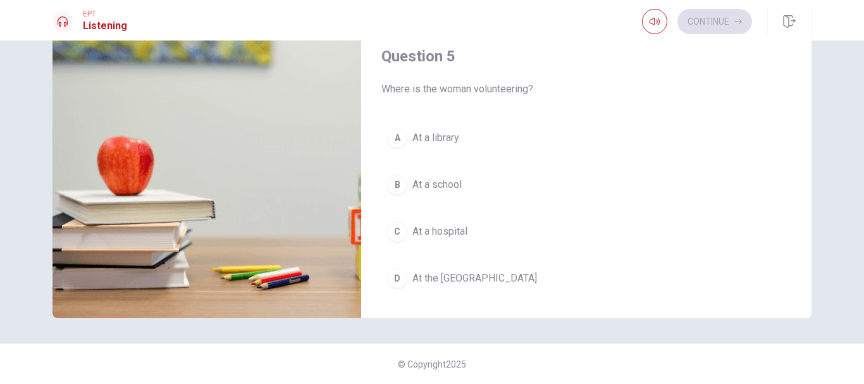
click at [507, 283] on span "At the [GEOGRAPHIC_DATA]" at bounding box center [474, 278] width 125 height 15
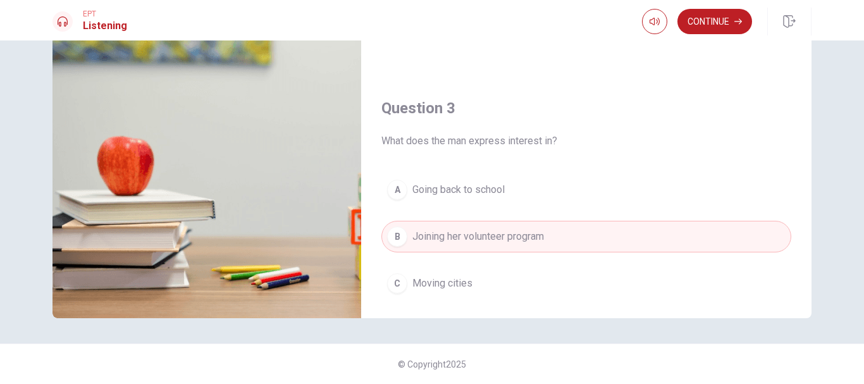
scroll to position [461, 0]
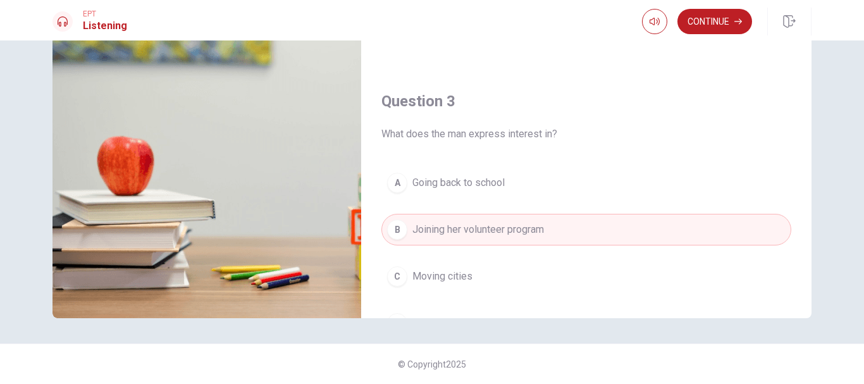
drag, startPoint x: 801, startPoint y: 92, endPoint x: 801, endPoint y: 100, distance: 7.6
click at [591, 100] on div "Question 3 What does the man express interest in? A Going back to school B Join…" at bounding box center [586, 228] width 450 height 324
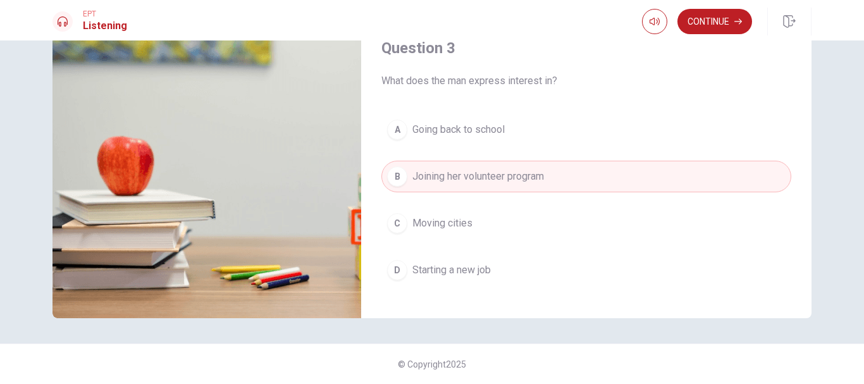
scroll to position [475, 0]
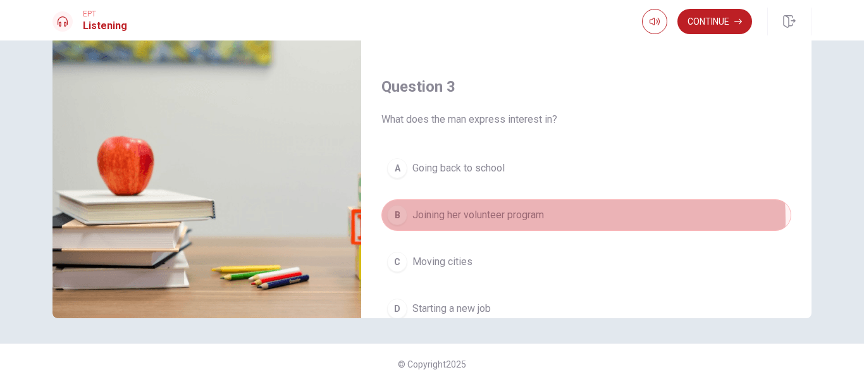
click at [485, 220] on span "Joining her volunteer program" at bounding box center [478, 214] width 132 height 15
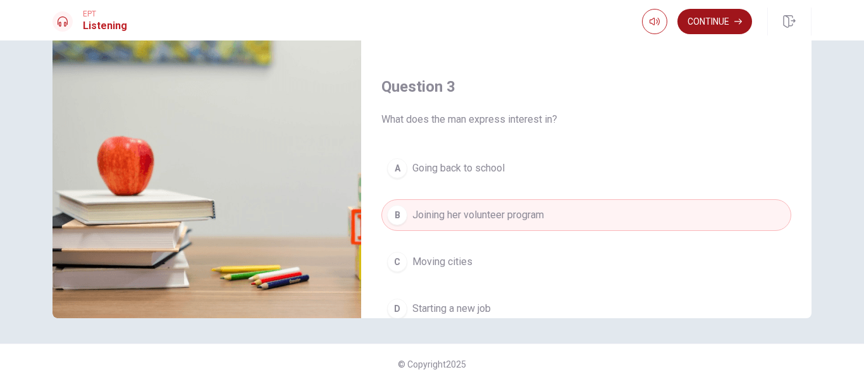
click at [591, 21] on button "Continue" at bounding box center [714, 21] width 75 height 25
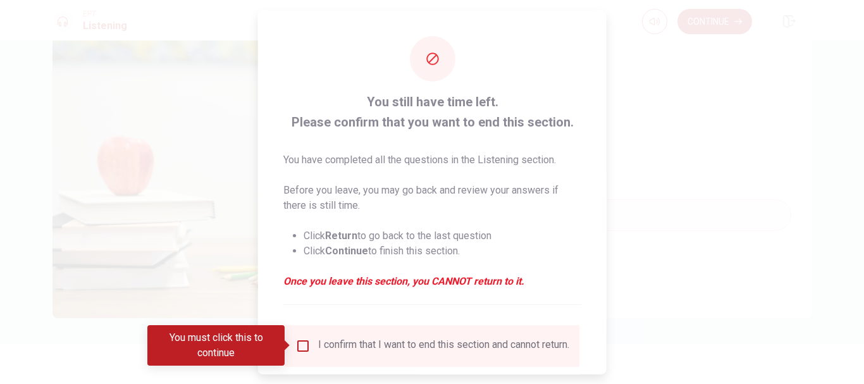
click at [304, 348] on input "You must click this to continue" at bounding box center [302, 345] width 15 height 15
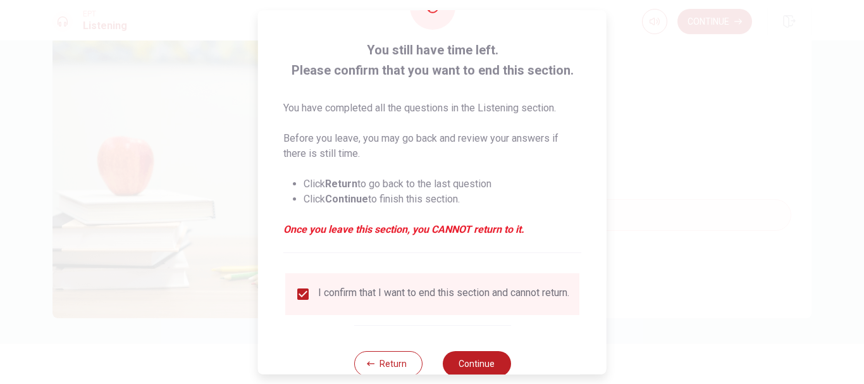
scroll to position [88, 0]
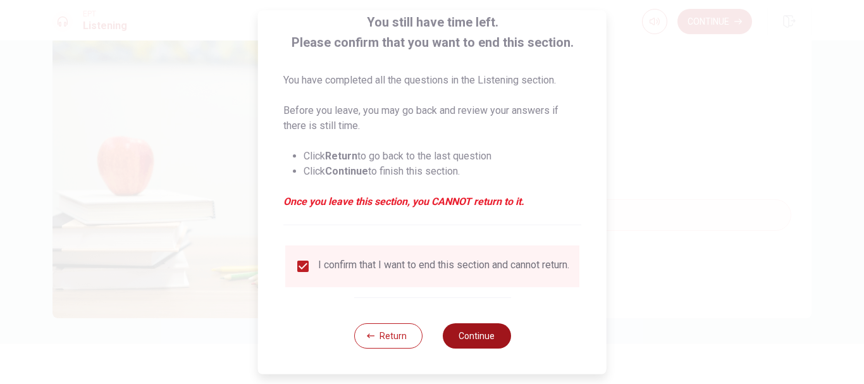
click at [489, 334] on button "Continue" at bounding box center [476, 335] width 68 height 25
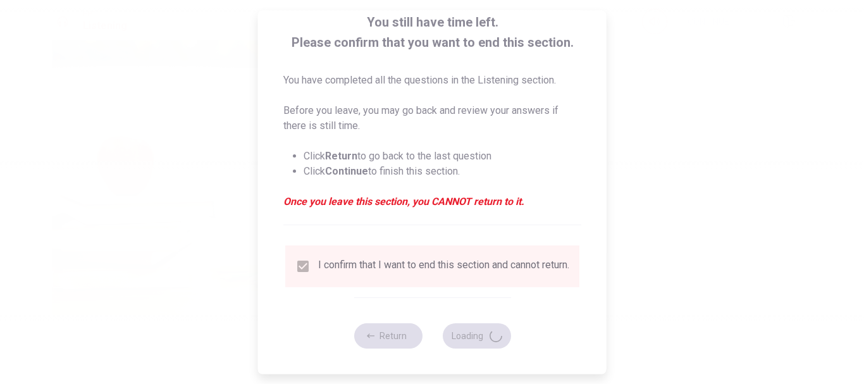
type input "0"
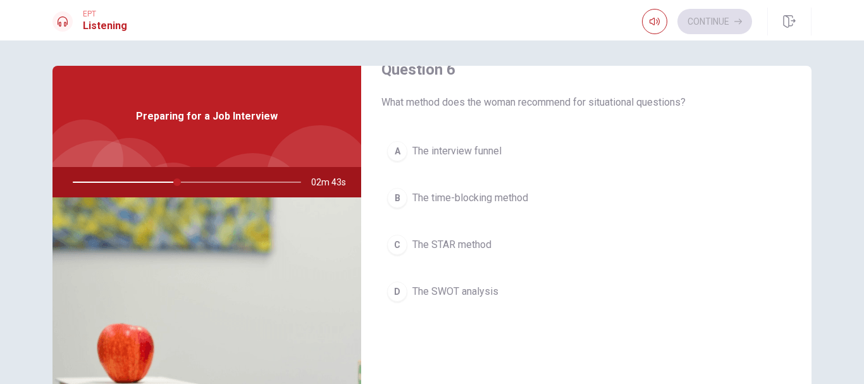
scroll to position [0, 0]
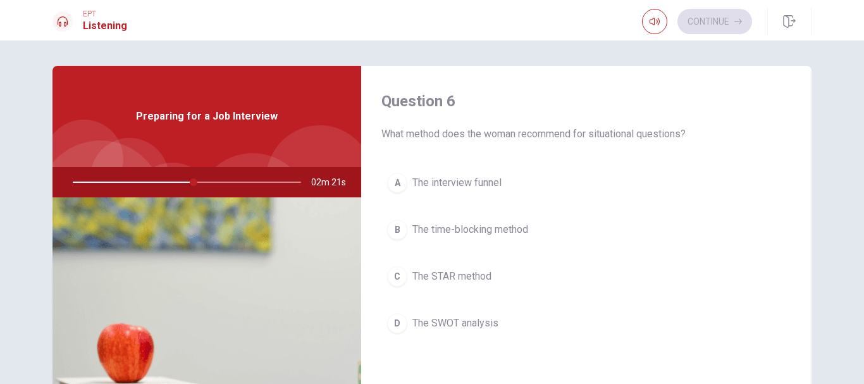
drag, startPoint x: 400, startPoint y: 118, endPoint x: 495, endPoint y: 190, distance: 119.1
click at [495, 190] on div "Question 6 What method does the woman recommend for situational questions? A Th…" at bounding box center [586, 228] width 450 height 324
drag, startPoint x: 381, startPoint y: 101, endPoint x: 546, endPoint y: 198, distance: 191.4
click at [545, 198] on div "Question 6 What method does the woman recommend for situational questions? A Th…" at bounding box center [586, 228] width 450 height 324
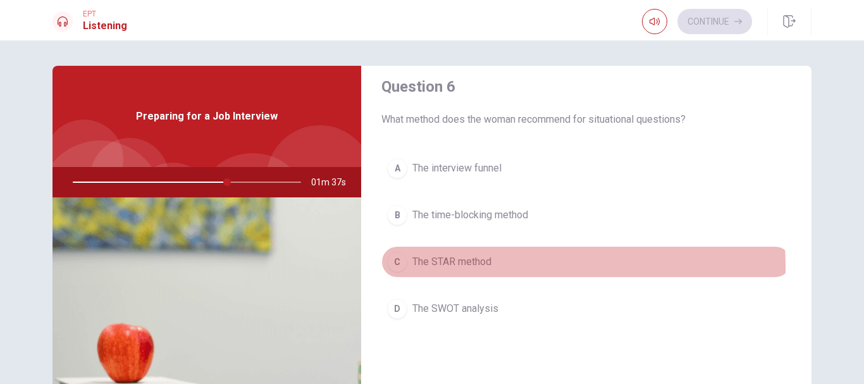
click at [454, 267] on span "The STAR method" at bounding box center [451, 261] width 79 height 15
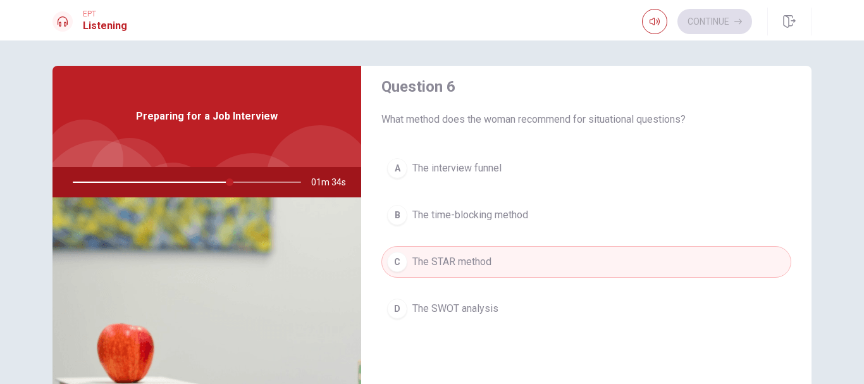
click at [452, 309] on span "The SWOT analysis" at bounding box center [455, 308] width 86 height 15
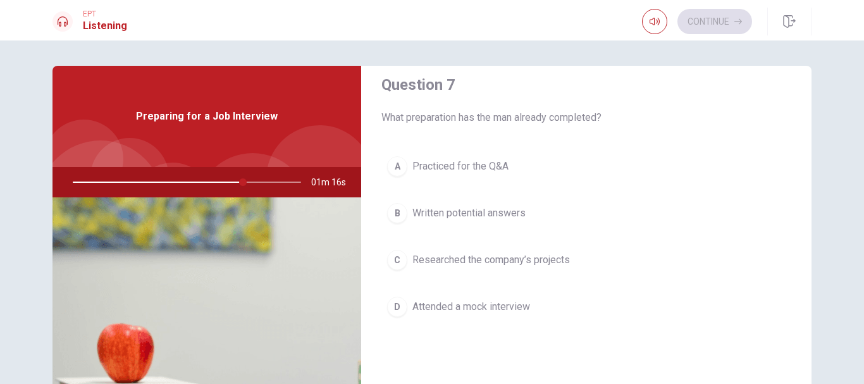
scroll to position [343, 0]
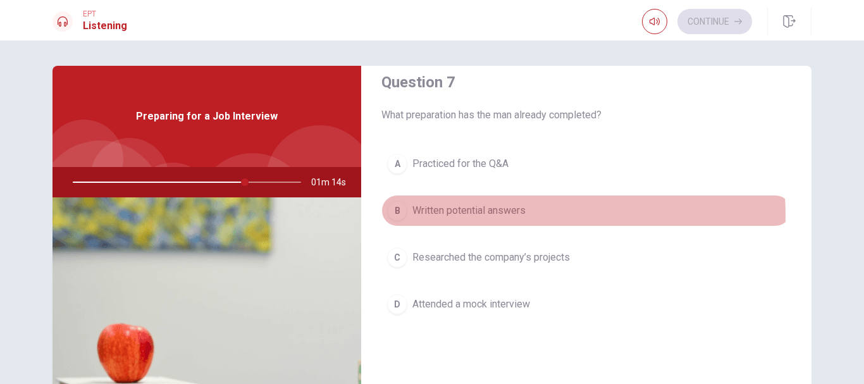
click at [475, 216] on span "Written potential answers" at bounding box center [468, 210] width 113 height 15
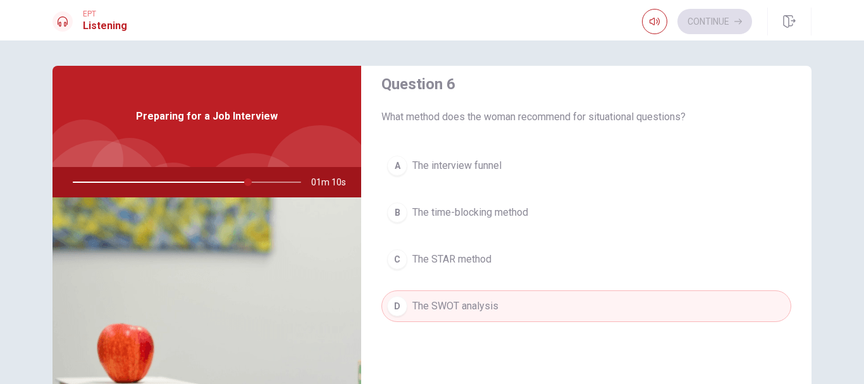
scroll to position [0, 0]
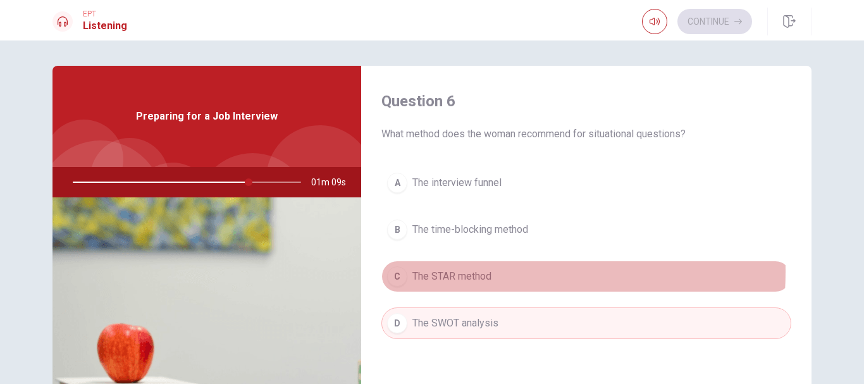
drag, startPoint x: 447, startPoint y: 271, endPoint x: 456, endPoint y: 263, distance: 12.1
click at [448, 271] on span "The STAR method" at bounding box center [451, 276] width 79 height 15
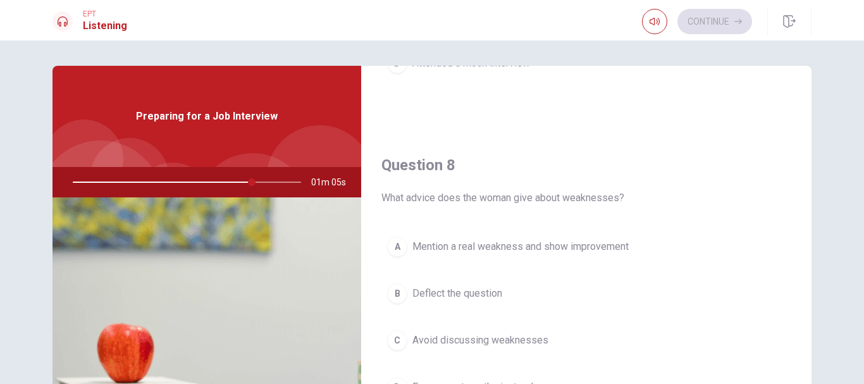
scroll to position [598, 0]
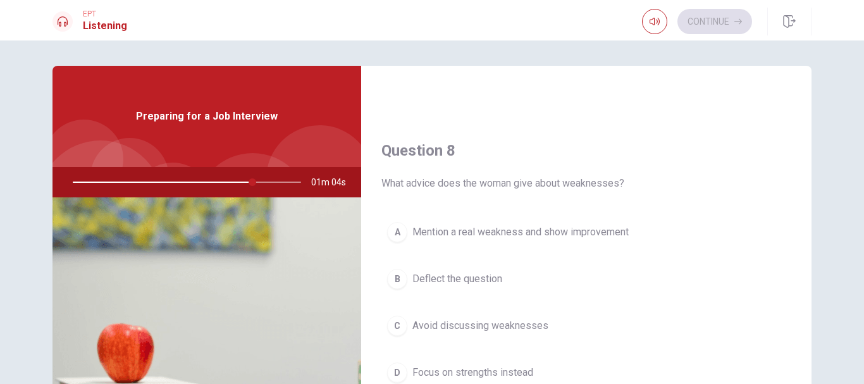
drag, startPoint x: 519, startPoint y: 225, endPoint x: 525, endPoint y: 219, distance: 8.9
click at [519, 225] on span "Mention a real weakness and show improvement" at bounding box center [520, 232] width 216 height 15
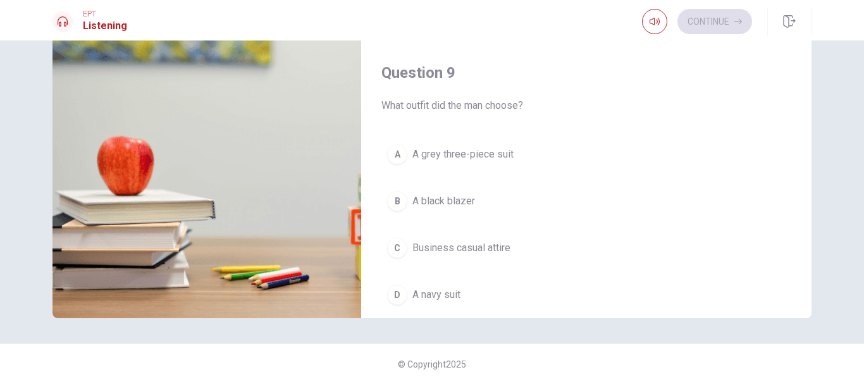
scroll to position [827, 0]
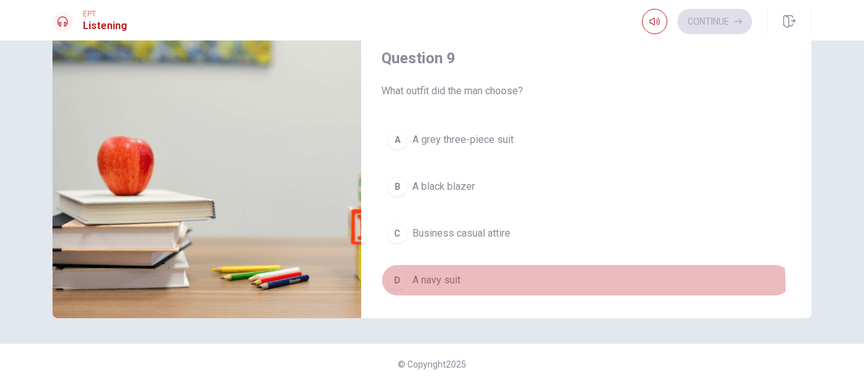
click at [440, 288] on button "D A navy suit" at bounding box center [586, 280] width 410 height 32
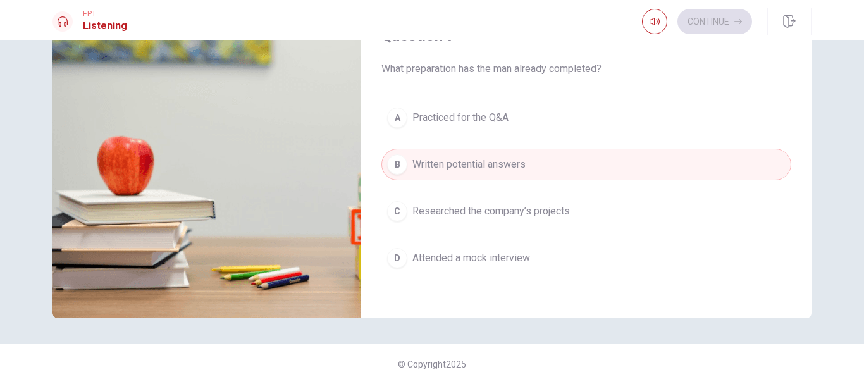
scroll to position [211, 0]
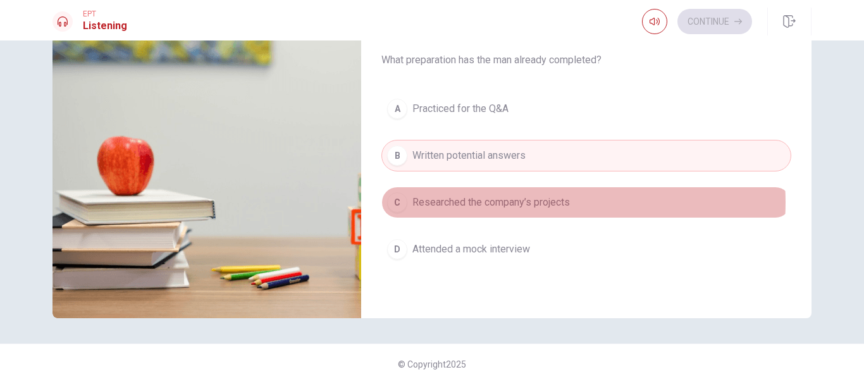
click at [532, 202] on span "Researched the company’s projects" at bounding box center [491, 202] width 158 height 15
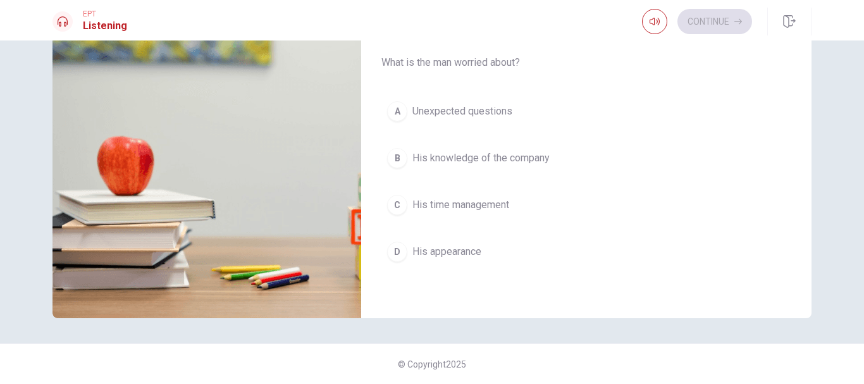
scroll to position [1120, 0]
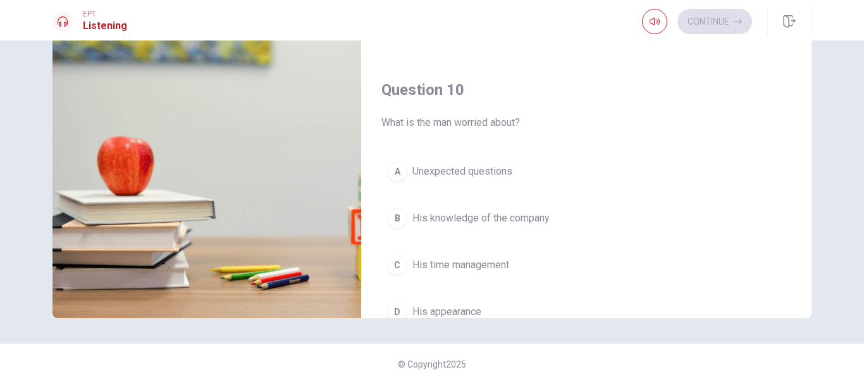
click at [492, 220] on span "His knowledge of the company" at bounding box center [480, 218] width 137 height 15
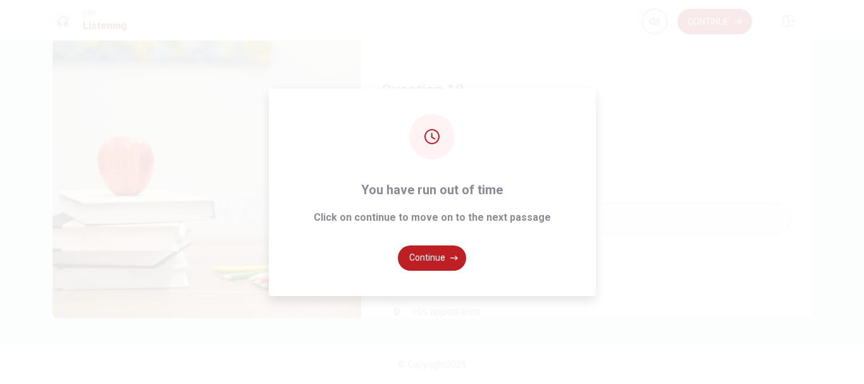
type input "0"
click at [431, 263] on button "Continue" at bounding box center [432, 257] width 68 height 25
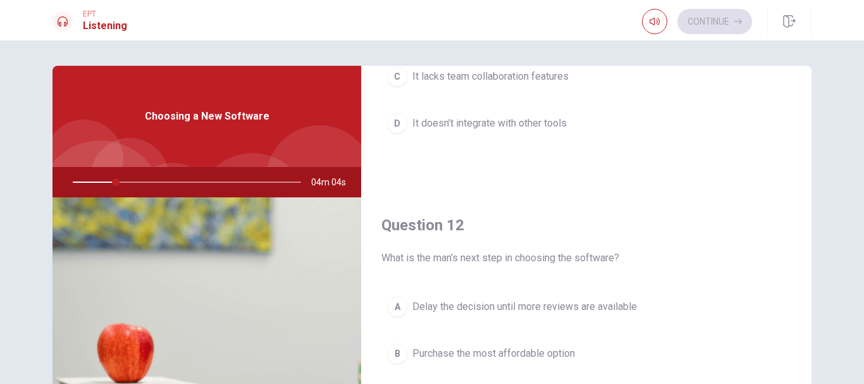
scroll to position [211, 0]
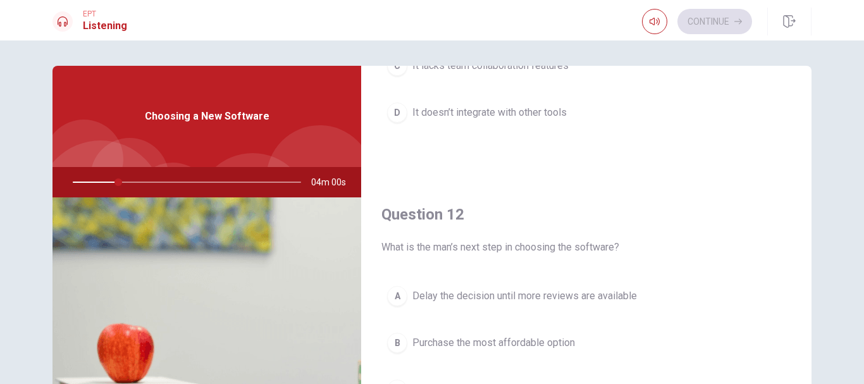
click at [486, 218] on h4 "Question 12" at bounding box center [586, 214] width 410 height 20
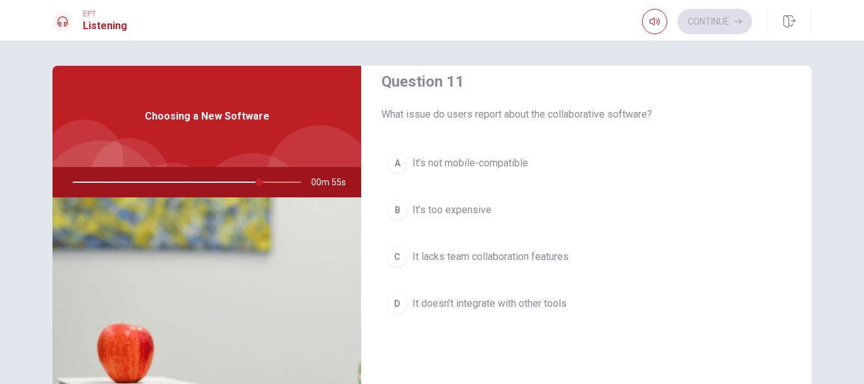
scroll to position [22, 0]
click at [459, 216] on button "B It’s too expensive" at bounding box center [586, 208] width 410 height 32
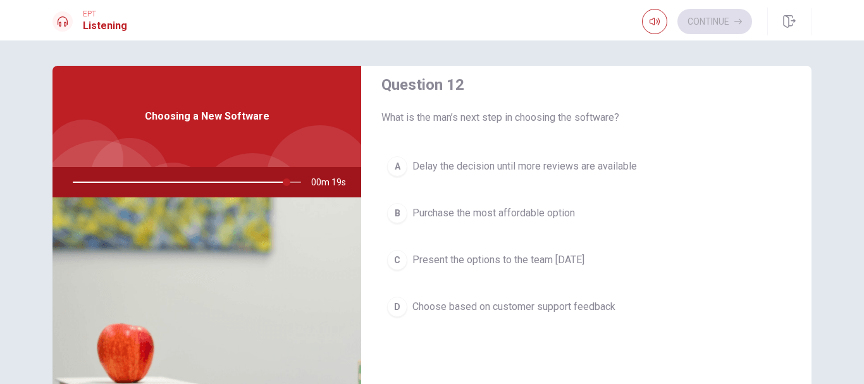
scroll to position [338, 0]
click at [467, 262] on span "Present the options to the team [DATE]" at bounding box center [498, 262] width 172 height 15
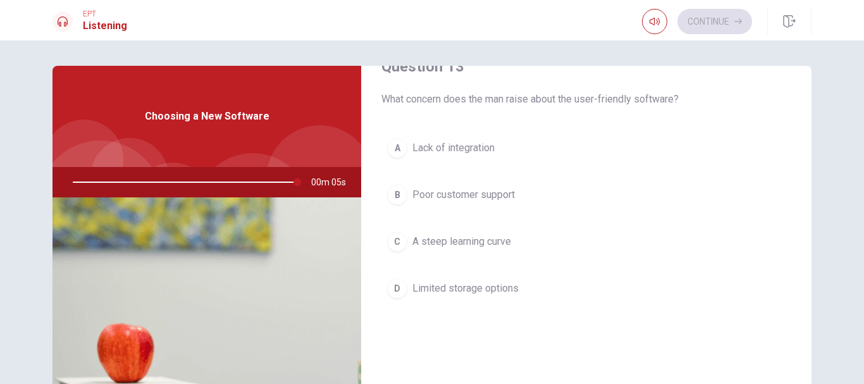
scroll to position [685, 0]
click at [438, 150] on span "Lack of integration" at bounding box center [453, 145] width 82 height 15
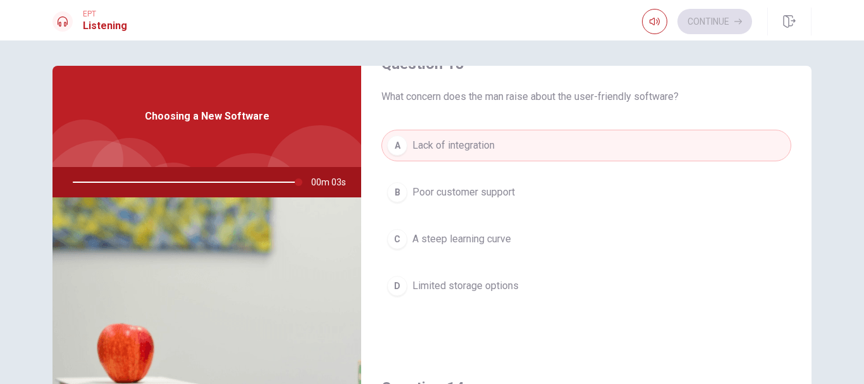
scroll to position [902, 0]
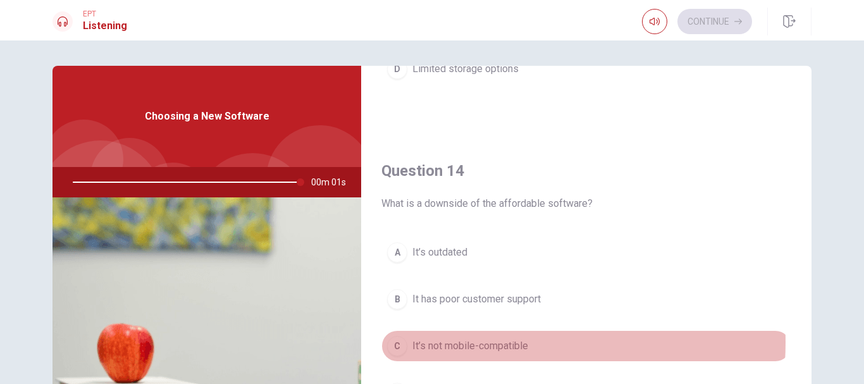
click at [451, 342] on span "It’s not mobile-compatible" at bounding box center [470, 345] width 116 height 15
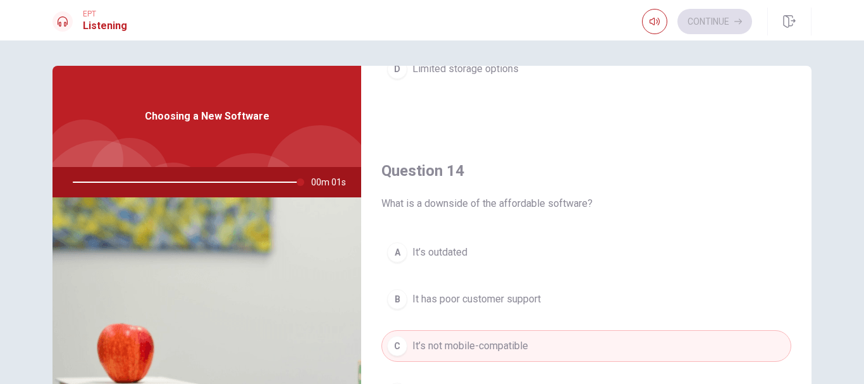
scroll to position [1113, 0]
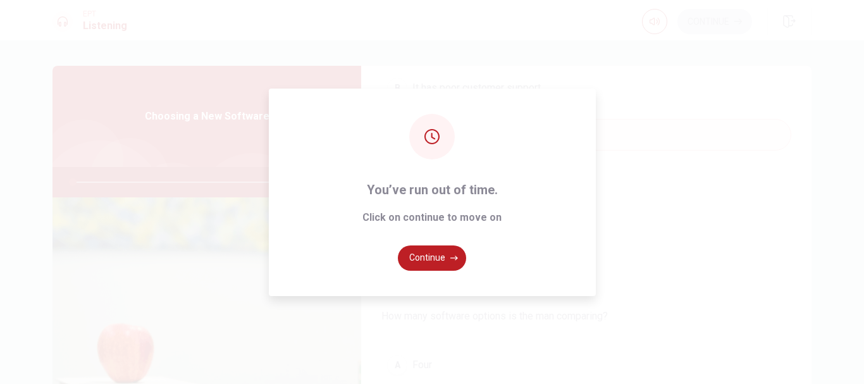
type input "0"
click at [419, 257] on button "Continue" at bounding box center [432, 257] width 68 height 25
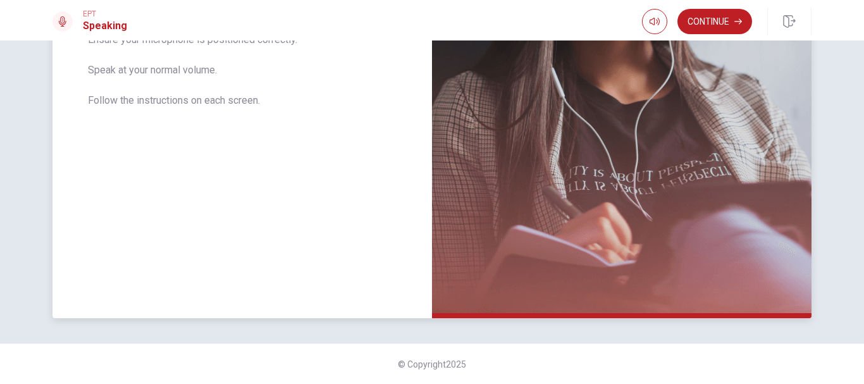
scroll to position [0, 0]
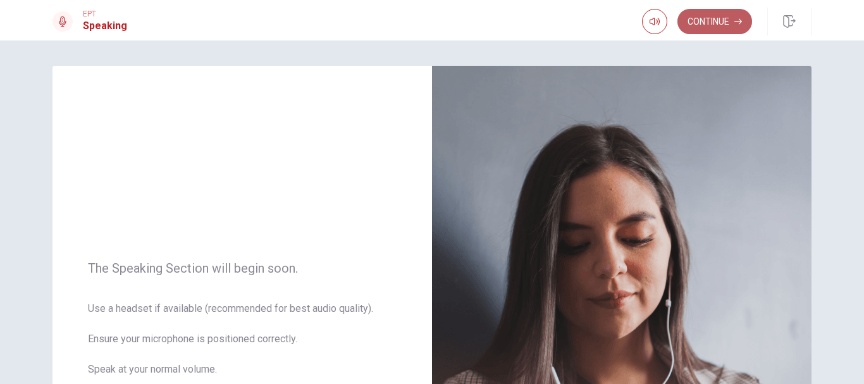
click at [591, 20] on button "Continue" at bounding box center [714, 21] width 75 height 25
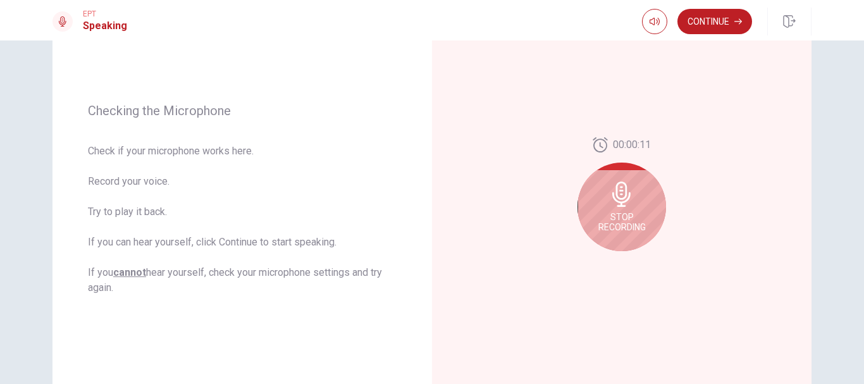
scroll to position [144, 0]
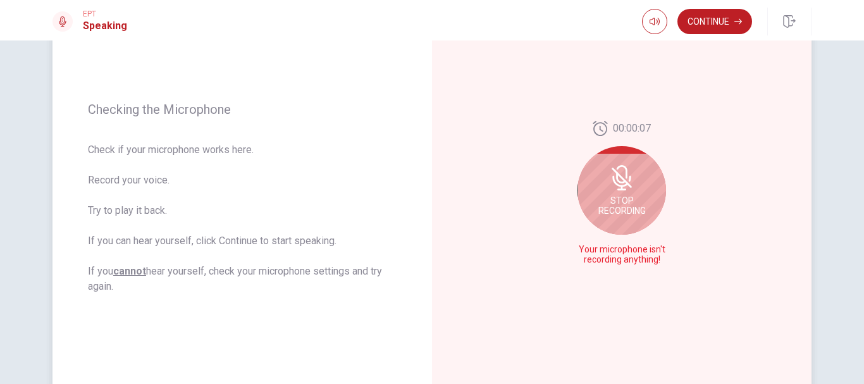
click at [591, 185] on icon at bounding box center [620, 181] width 16 height 11
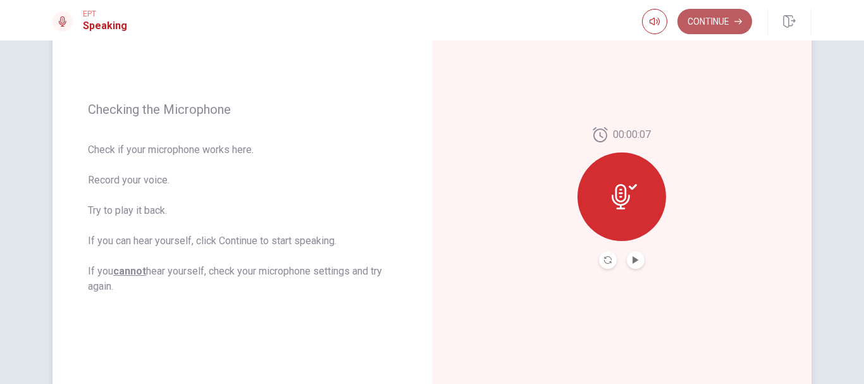
click at [591, 29] on button "Continue" at bounding box center [714, 21] width 75 height 25
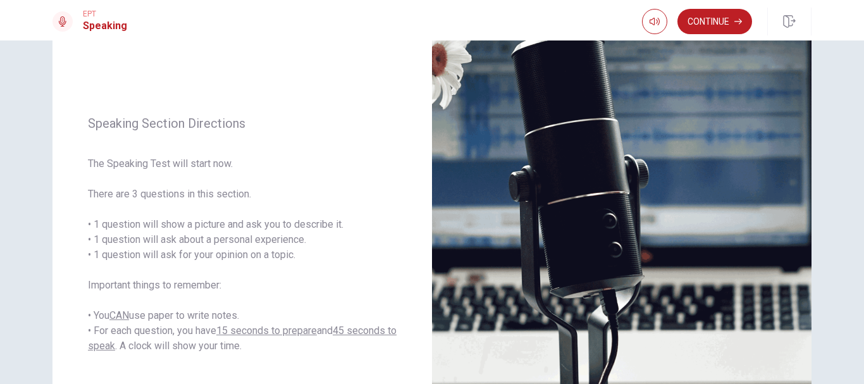
scroll to position [111, 0]
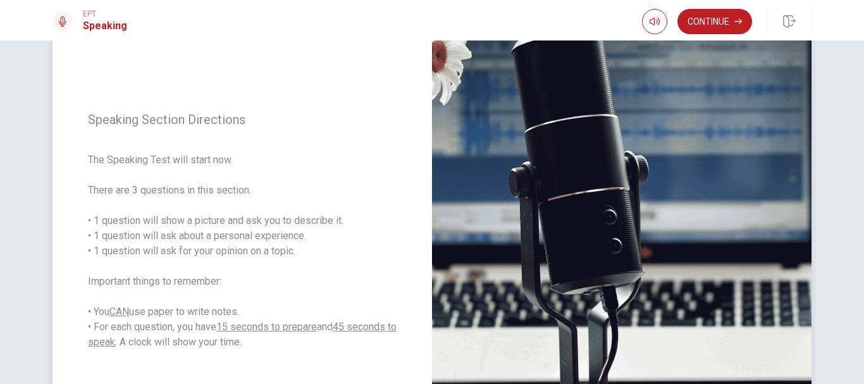
drag, startPoint x: 218, startPoint y: 328, endPoint x: 386, endPoint y: 326, distance: 168.9
click at [386, 326] on span "The Speaking Test will start now. There are 3 questions in this section. • 1 qu…" at bounding box center [242, 250] width 309 height 197
drag, startPoint x: 88, startPoint y: 221, endPoint x: 234, endPoint y: 221, distance: 146.1
click at [234, 221] on span "The Speaking Test will start now. There are 3 questions in this section. • 1 qu…" at bounding box center [242, 250] width 309 height 197
click at [267, 225] on span "The Speaking Test will start now. There are 3 questions in this section. • 1 qu…" at bounding box center [242, 250] width 309 height 197
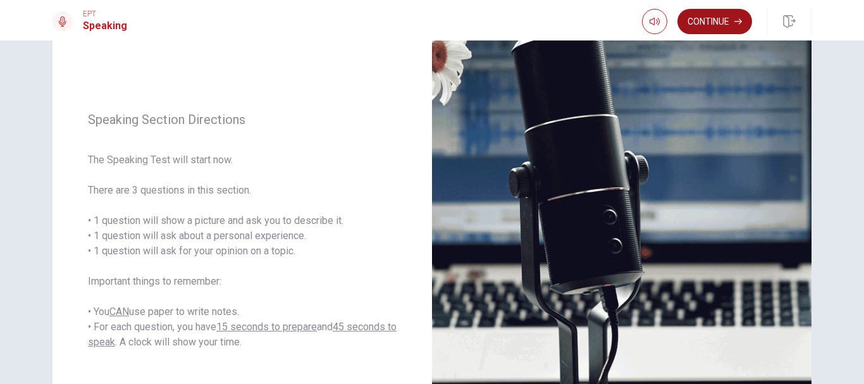
click at [591, 23] on button "Continue" at bounding box center [714, 21] width 75 height 25
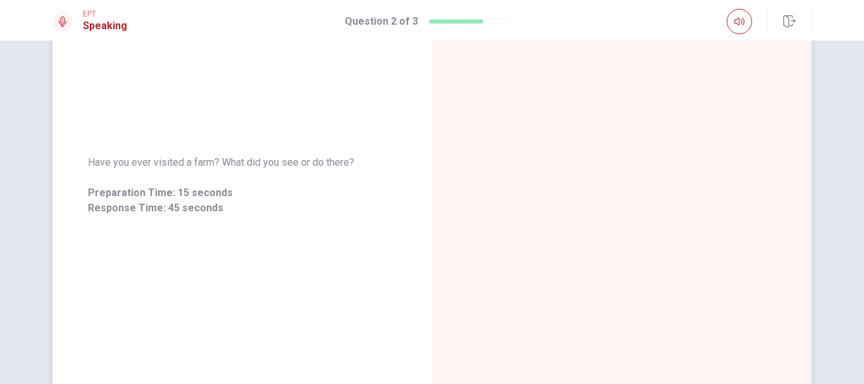
scroll to position [25, 0]
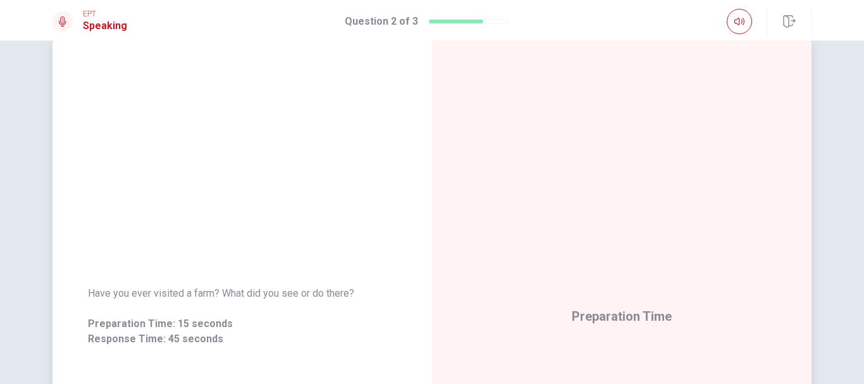
click at [207, 295] on span "Have you ever visited a farm? What did you see or do there?" at bounding box center [242, 293] width 309 height 15
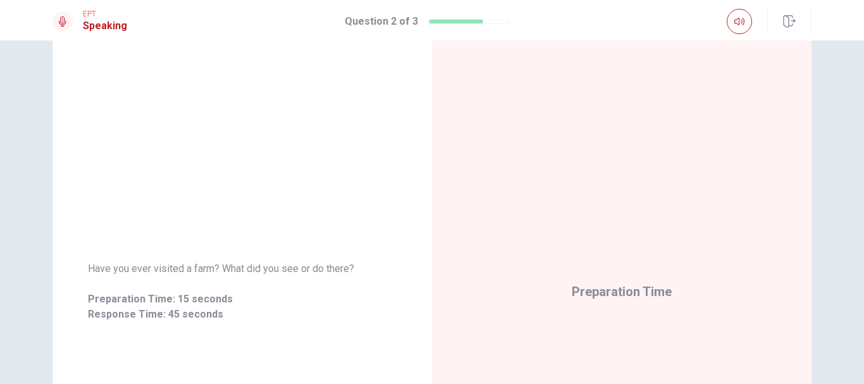
scroll to position [35, 0]
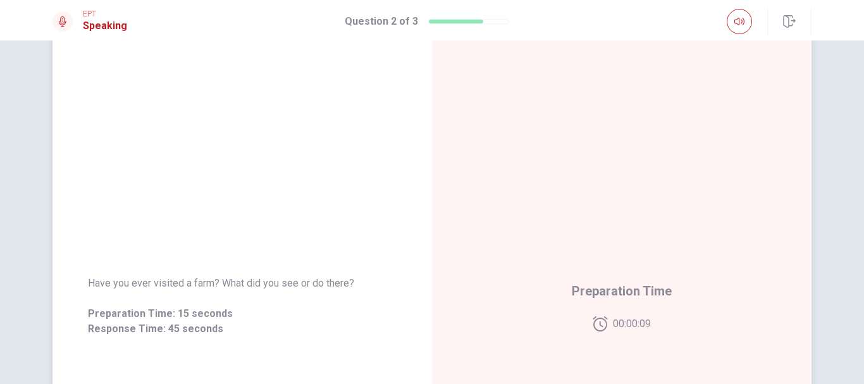
drag, startPoint x: 162, startPoint y: 330, endPoint x: 222, endPoint y: 333, distance: 60.2
click at [222, 333] on span "Response Time: 45 seconds" at bounding box center [242, 328] width 309 height 15
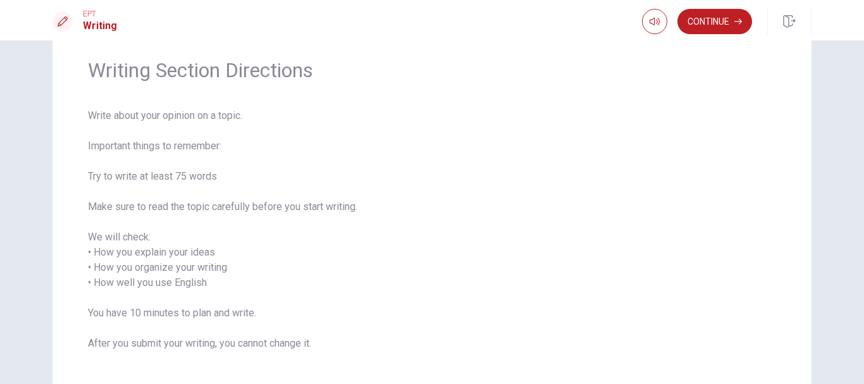
scroll to position [0, 0]
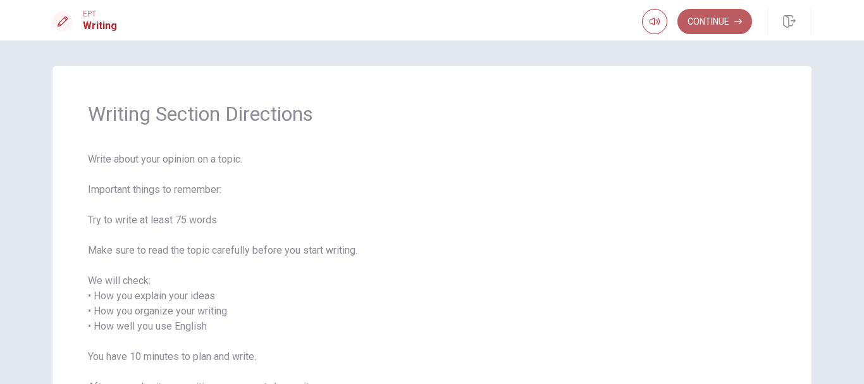
click at [591, 18] on button "Continue" at bounding box center [714, 21] width 75 height 25
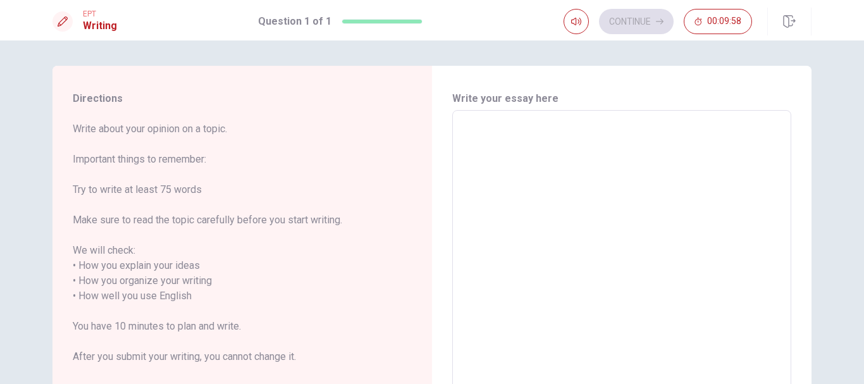
click at [587, 162] on textarea at bounding box center [621, 289] width 321 height 336
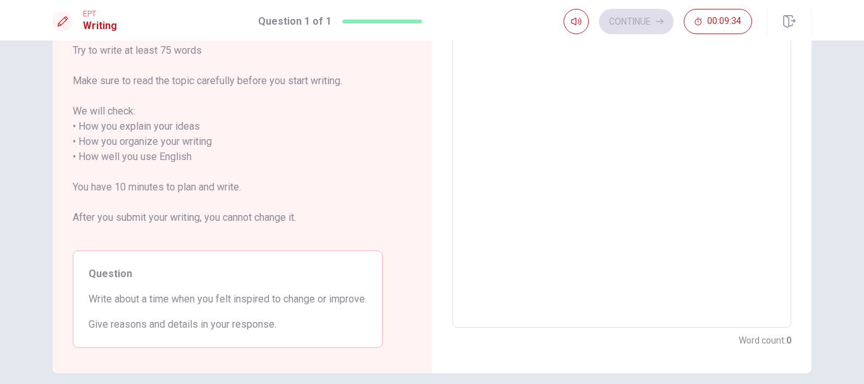
scroll to position [134, 0]
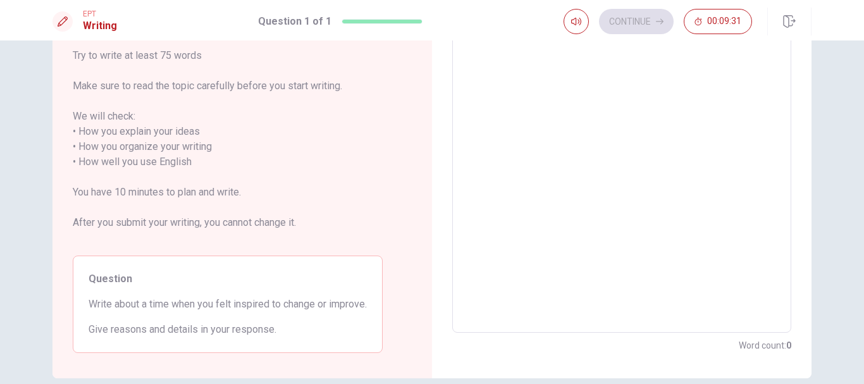
click at [591, 319] on textarea at bounding box center [621, 155] width 321 height 336
click at [385, 247] on div "Directions Write about your opinion on a topic. Important things to remember: T…" at bounding box center [228, 155] width 350 height 447
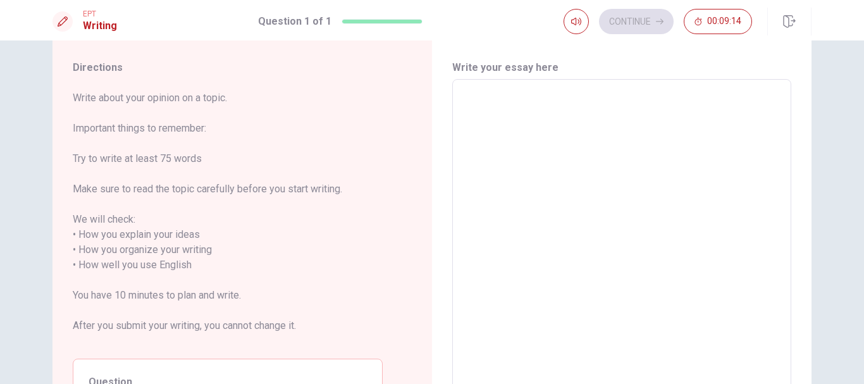
scroll to position [0, 0]
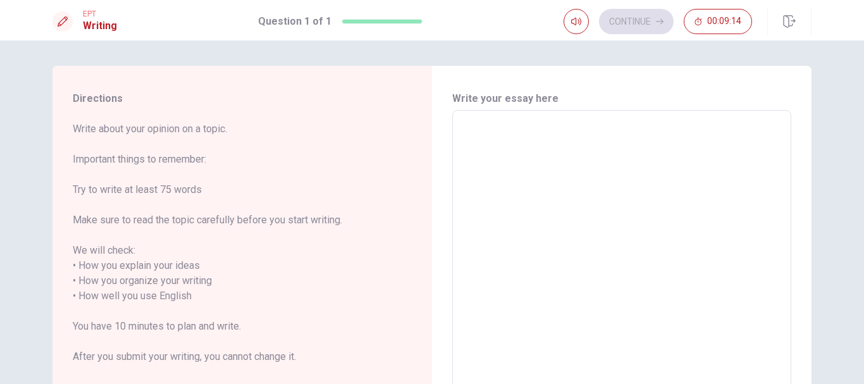
click at [528, 147] on textarea at bounding box center [621, 289] width 321 height 336
type textarea "T"
type textarea "x"
type textarea "TH"
type textarea "x"
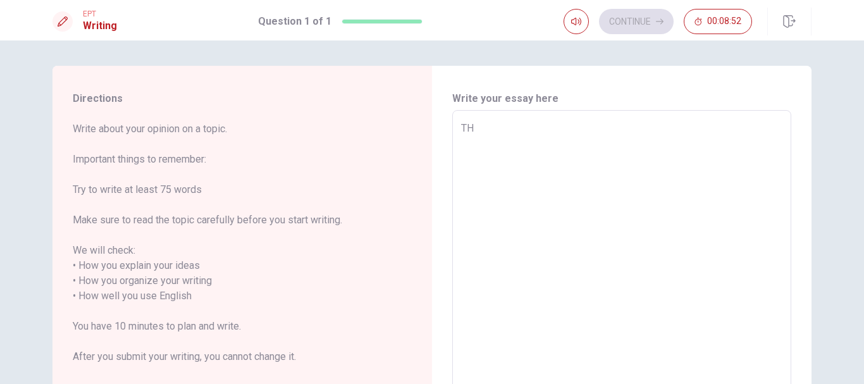
type textarea "THe"
type textarea "x"
type textarea "THer"
type textarea "x"
type textarea "THere"
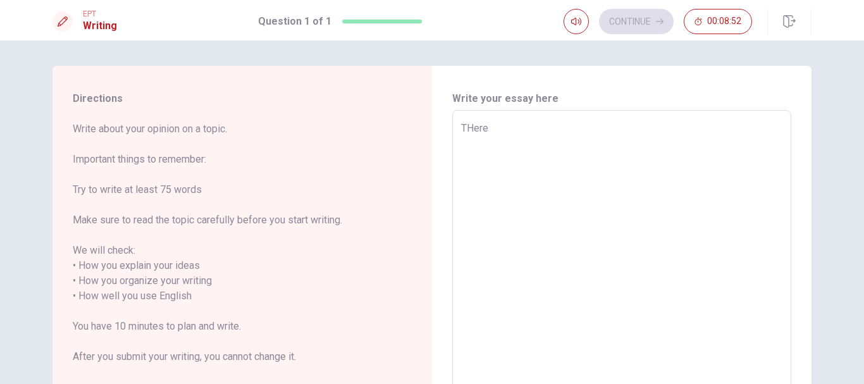
type textarea "x"
type textarea "THer"
type textarea "x"
type textarea "THe"
type textarea "x"
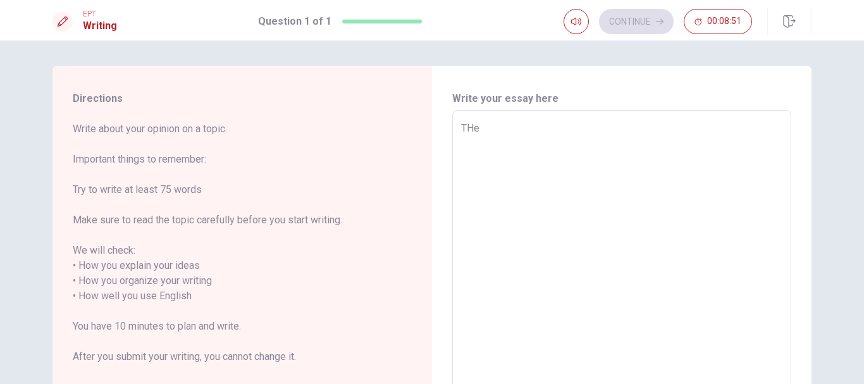
type textarea "TH"
type textarea "x"
type textarea "T"
type textarea "x"
type textarea "Th"
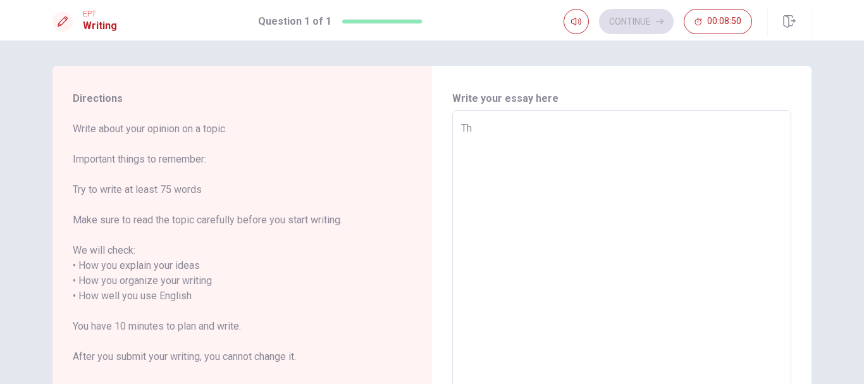
type textarea "x"
type textarea "The"
type textarea "x"
type textarea "Ther"
type textarea "x"
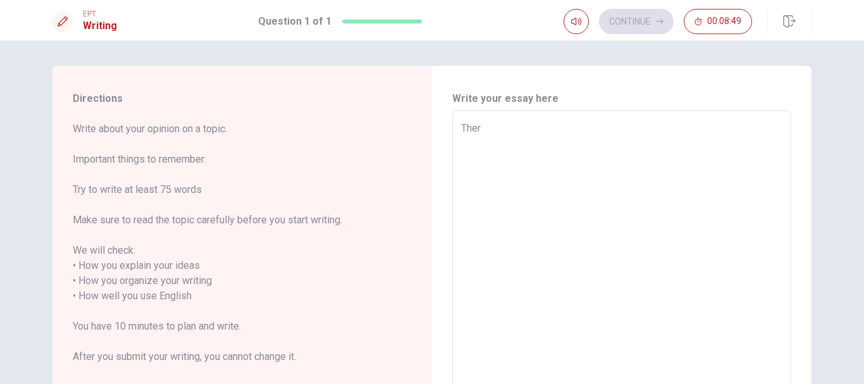
type textarea "There"
type textarea "x"
type textarea "There"
type textarea "x"
type textarea "There i"
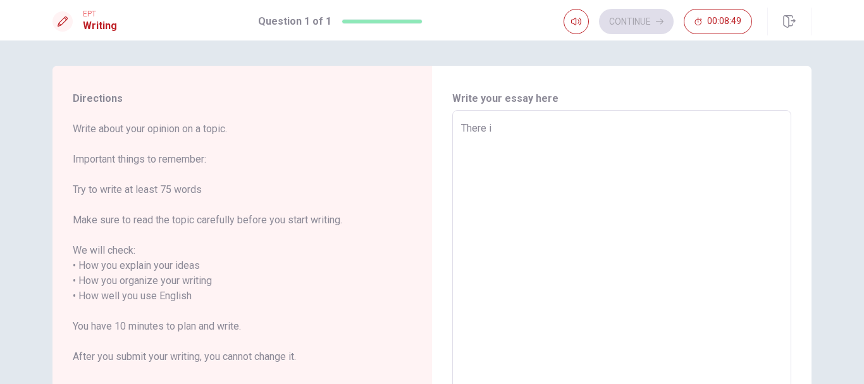
type textarea "x"
type textarea "There is"
type textarea "x"
type textarea "There i"
type textarea "x"
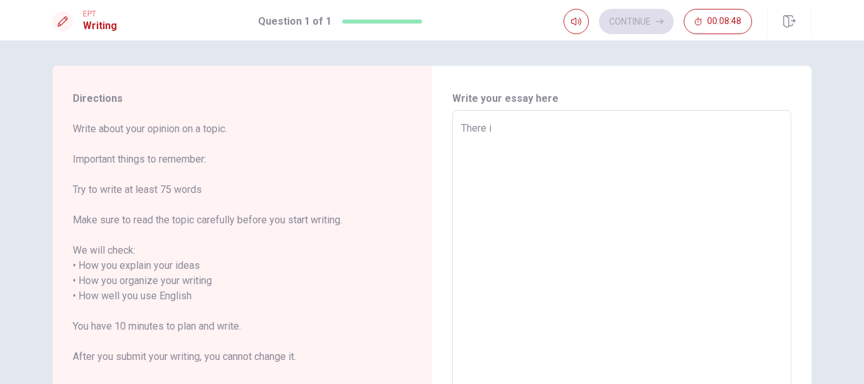
type textarea "There"
type textarea "x"
type textarea "There w"
type textarea "x"
type textarea "There wa"
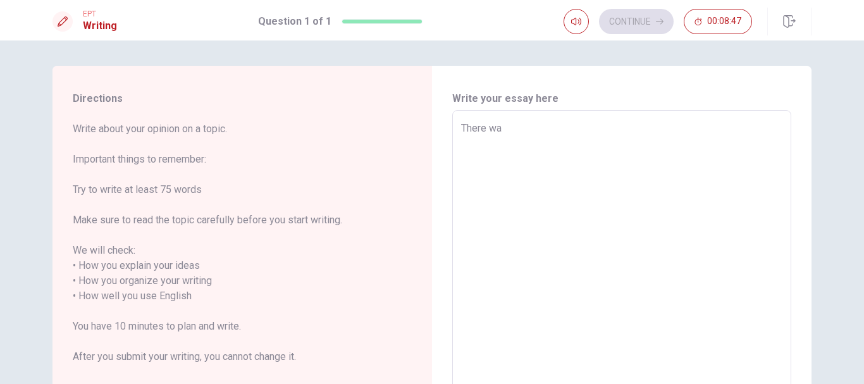
type textarea "x"
type textarea "There was"
type textarea "x"
type textarea "There was"
type textarea "x"
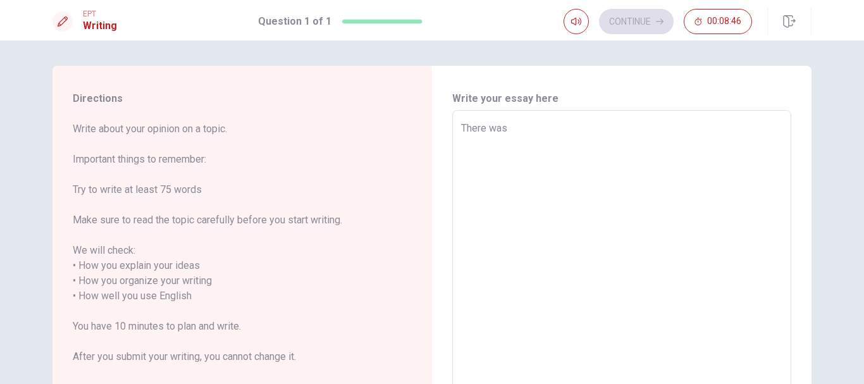
type textarea "There was a"
type textarea "x"
type textarea "There was a"
type textarea "x"
type textarea "There was a t"
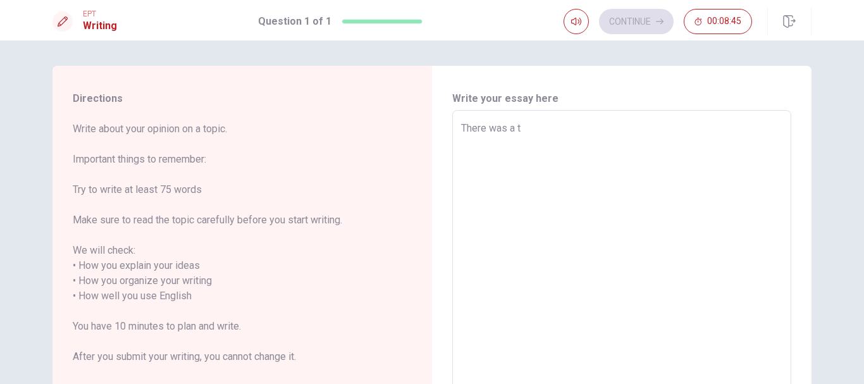
type textarea "x"
type textarea "There was a ti"
type textarea "x"
type textarea "There was a [PERSON_NAME]"
type textarea "x"
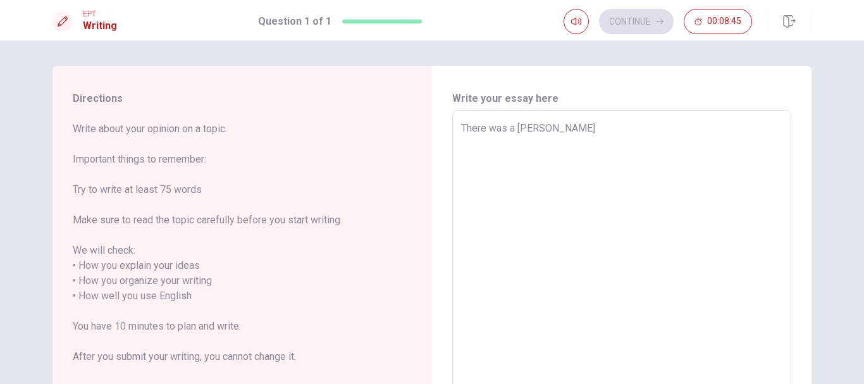
type textarea "There was a time"
type textarea "x"
type textarea "There was a time"
type textarea "x"
type textarea "There was a time t"
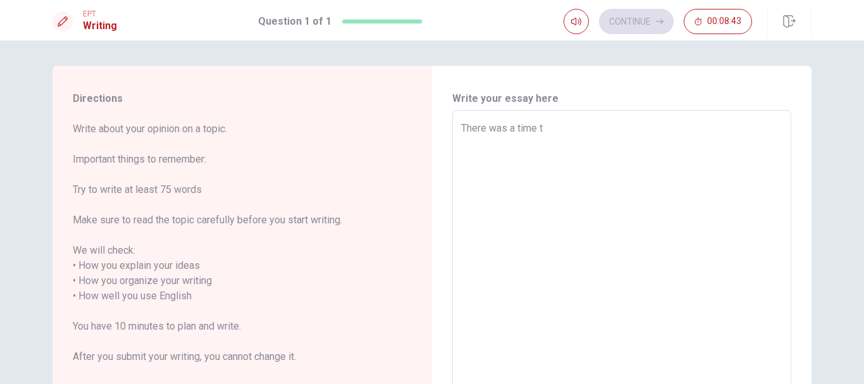
type textarea "x"
type textarea "There was a time ti"
type textarea "x"
type textarea "There was a time [PERSON_NAME]"
type textarea "x"
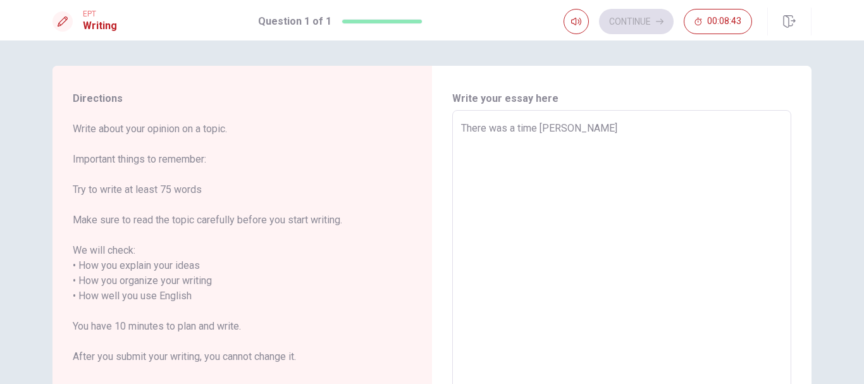
type textarea "There was a time time"
type textarea "x"
type textarea "There was a time [PERSON_NAME]"
type textarea "x"
type textarea "There was a time ti"
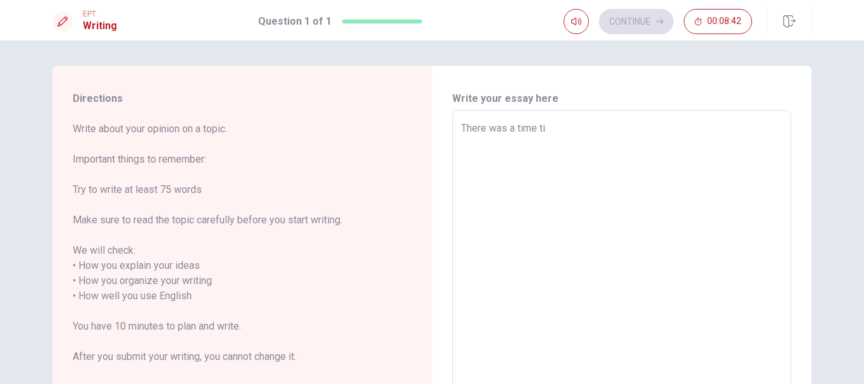
type textarea "x"
type textarea "There was a time t"
type textarea "x"
type textarea "There was a time"
type textarea "x"
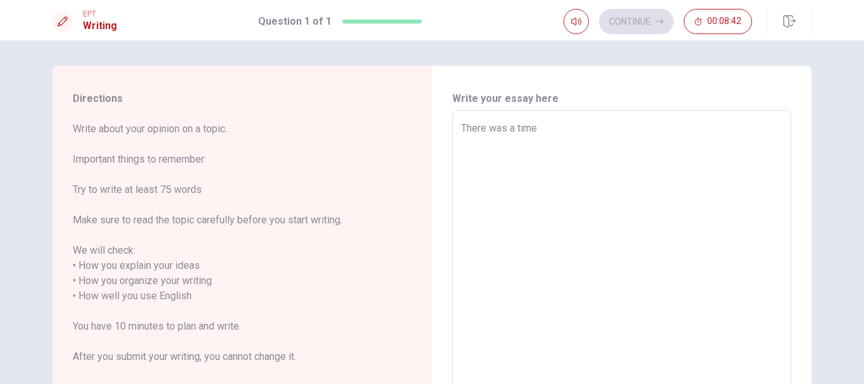
type textarea "There was a time"
type textarea "x"
type textarea "There was a time"
type textarea "x"
type textarea "There was a time w"
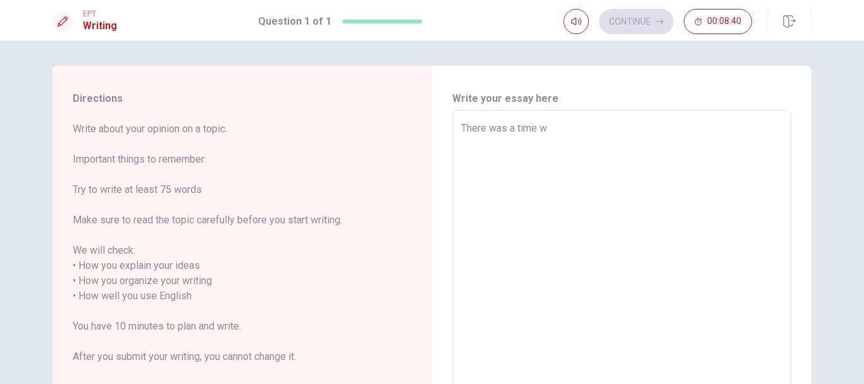
type textarea "x"
type textarea "There was a time wh"
type textarea "x"
type textarea "There was a time whe"
type textarea "x"
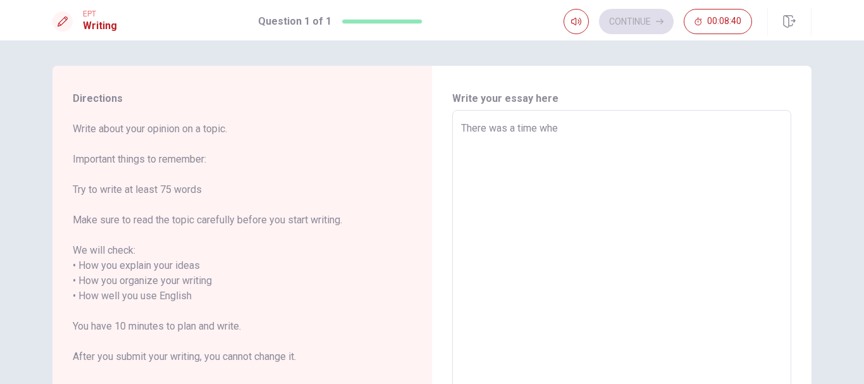
type textarea "There was a time when"
type textarea "x"
type textarea "There was a time when"
type textarea "x"
type textarea "There was a time when I"
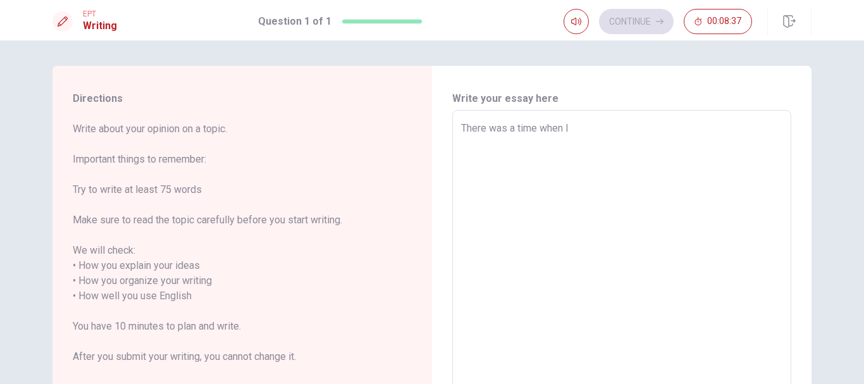
type textarea "x"
type textarea "There was a time when Iw"
type textarea "x"
type textarea "There was a time when Iwa"
type textarea "x"
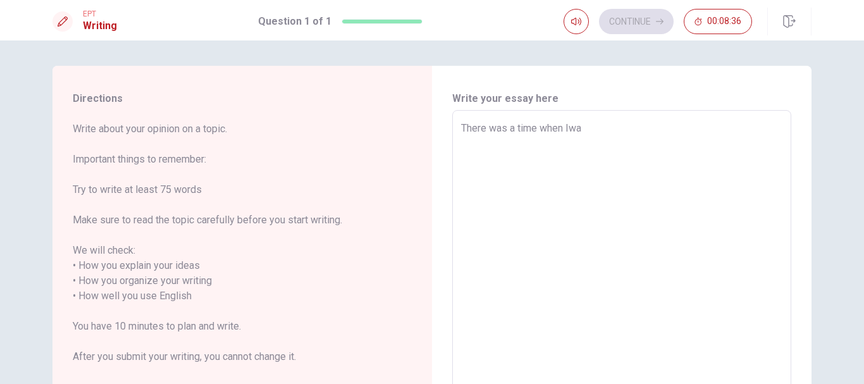
type textarea "There was a time when Iwas"
type textarea "x"
type textarea "There was a time when Iwas"
type textarea "x"
type textarea "There was a time when I was"
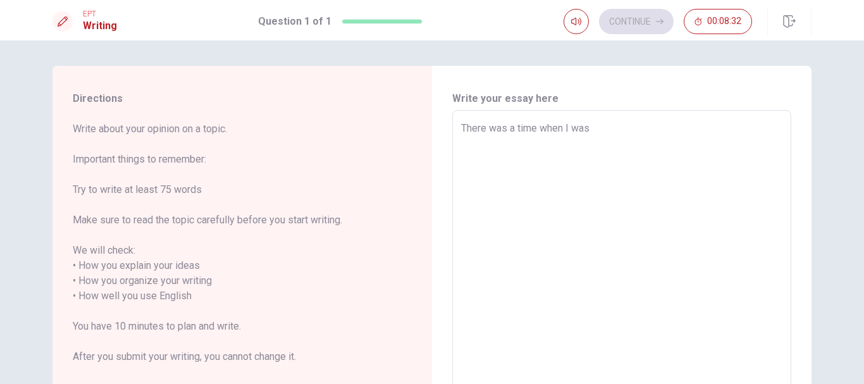
type textarea "x"
type textarea "There was a time when I was i"
type textarea "x"
type textarea "There was a time when I was in"
type textarea "x"
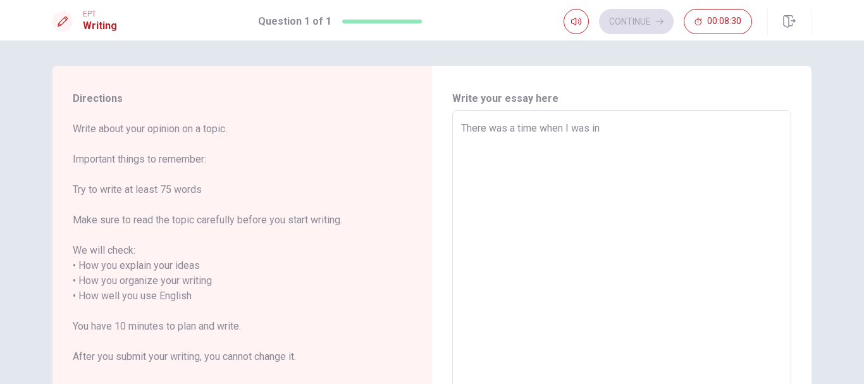
type textarea "There was a time when I was ins"
type textarea "x"
type textarea "There was a time when I was insp"
type textarea "x"
type textarea "There was a time when I was inspi"
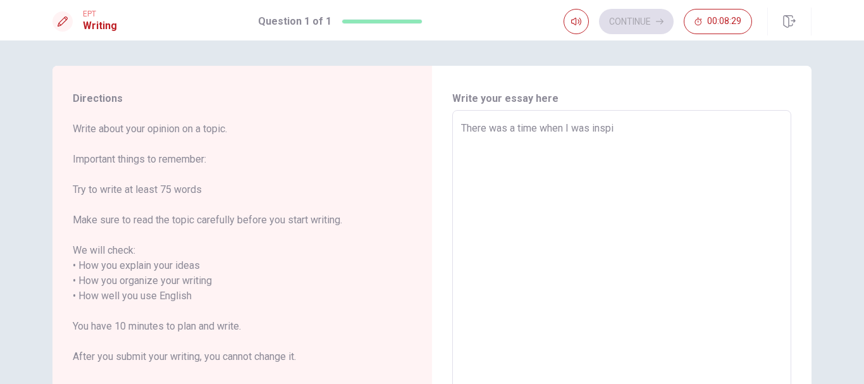
type textarea "x"
type textarea "There was a time when I was inspir"
type textarea "x"
type textarea "There was a time when I was inspire"
type textarea "x"
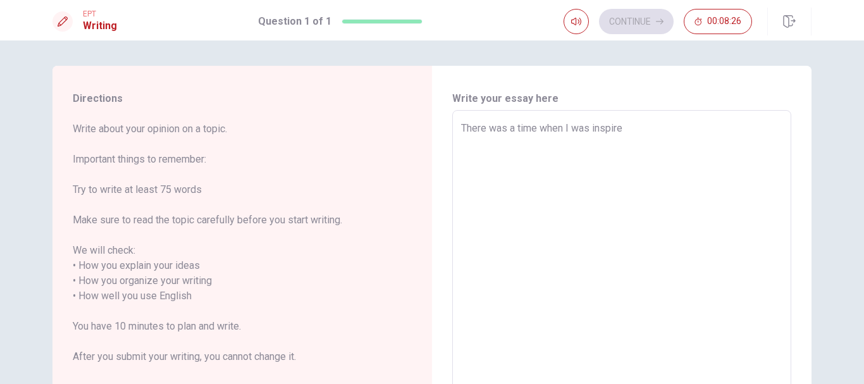
type textarea "There was a time when I was inspiree"
type textarea "x"
type textarea "There was a time when I was inspireed"
type textarea "x"
type textarea "There was a time when I was inspireed"
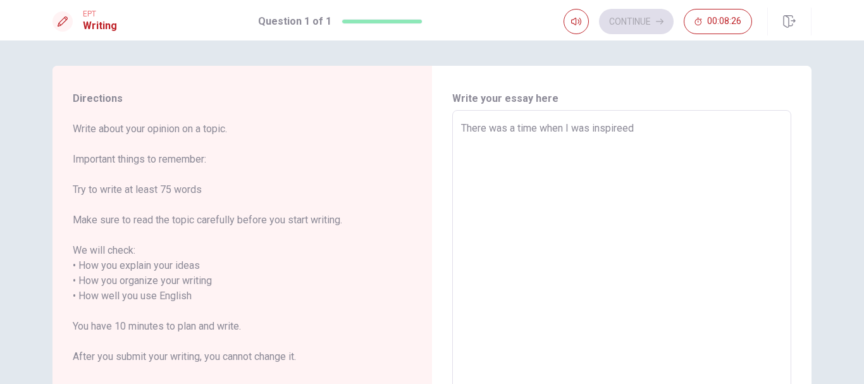
type textarea "x"
type textarea "There was a time when I was inspired"
type textarea "x"
type textarea "There was a time when I was inspired t"
type textarea "x"
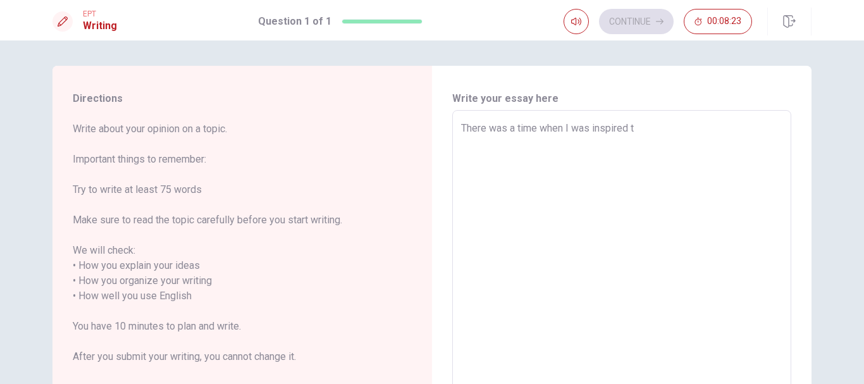
type textarea "There was a time when I was inspired to"
type textarea "x"
type textarea "There was a time when I was inspired to"
type textarea "x"
type textarea "There was a time when I was inspired to i"
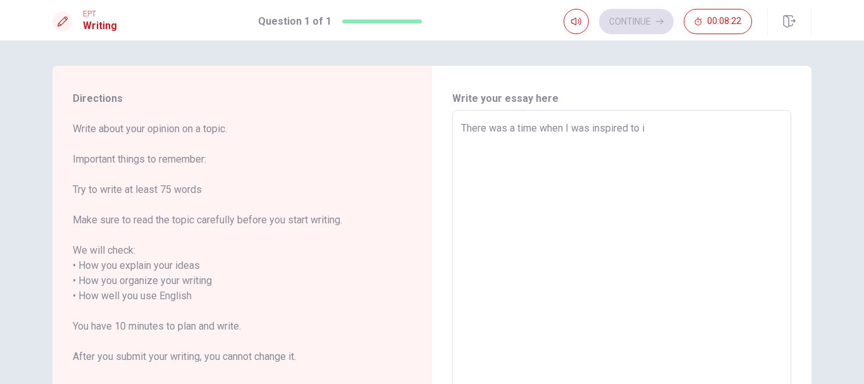
type textarea "x"
type textarea "There was a time when I was inspired to im"
type textarea "x"
type textarea "There was a time when I was inspired to imp"
type textarea "x"
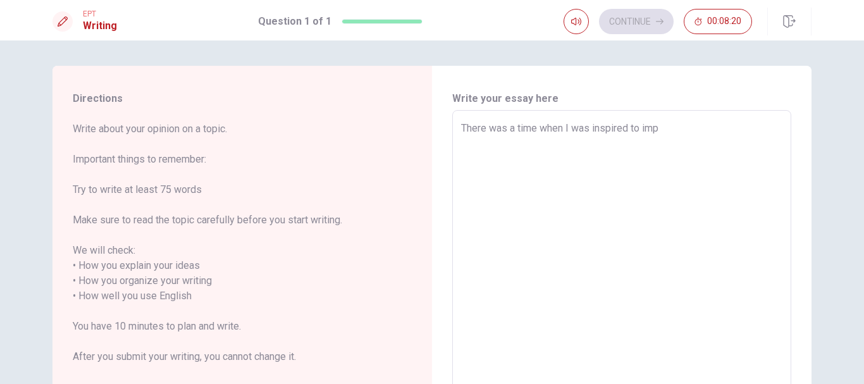
type textarea "There was a time when I was inspired to impr"
type textarea "x"
type textarea "There was a time when I was inspired to impro"
type textarea "x"
type textarea "There was a time when I was inspired to improv"
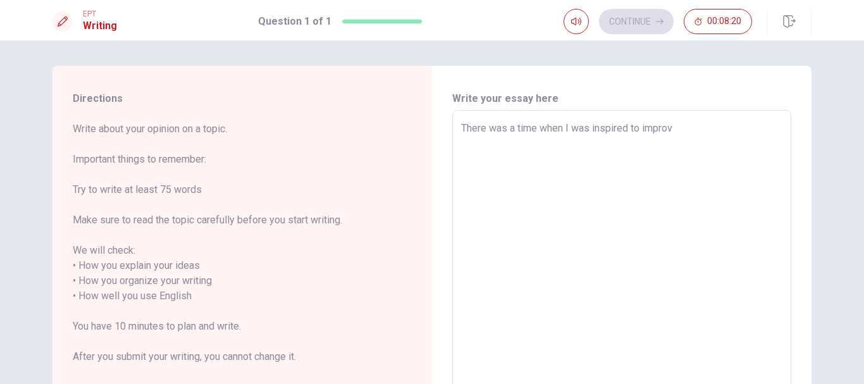
type textarea "x"
type textarea "There was a time when I was inspired to improve"
type textarea "x"
type textarea "There was a time when I was inspired to improve"
type textarea "x"
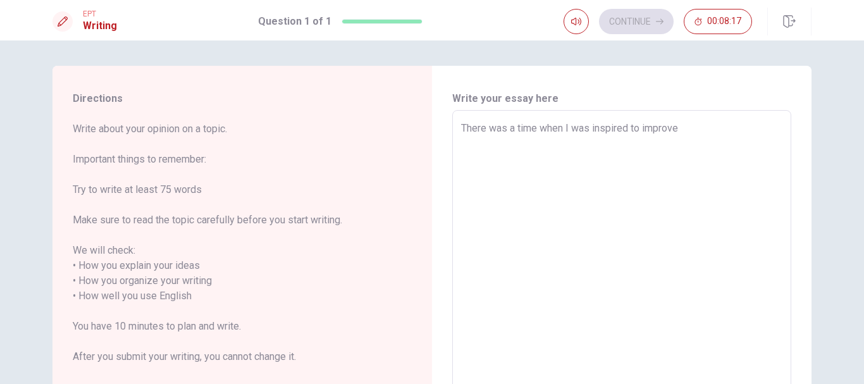
type textarea "There was a time when I was inspired to improve m"
type textarea "x"
type textarea "There was a time when I was inspired to improve my"
type textarea "x"
type textarea "There was a time when I was inspired to improve my"
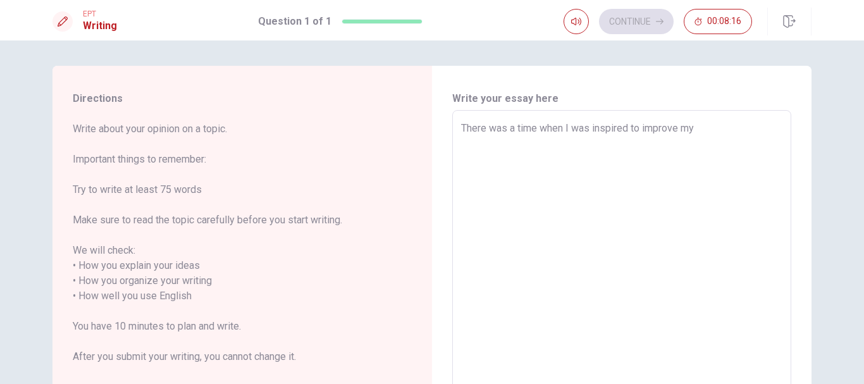
type textarea "x"
type textarea "There was a time when I was inspired to improve my p"
type textarea "x"
type textarea "There was a time when I was inspired to improve my pu"
type textarea "x"
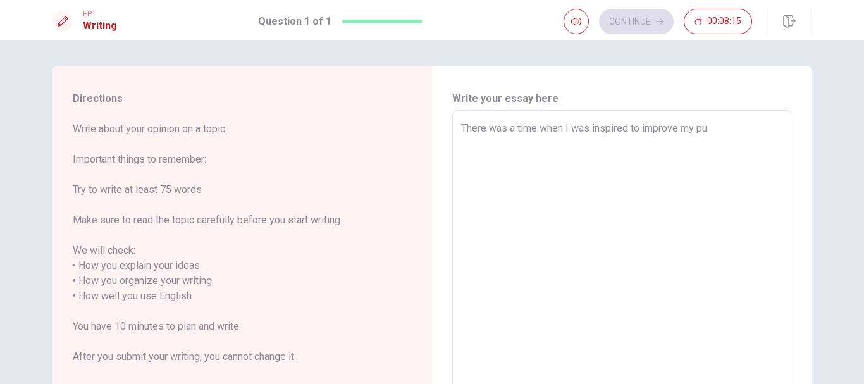
type textarea "There was a time when I was inspired to improve my pub"
type textarea "x"
type textarea "There was a time when I was inspired to improve my publ"
type textarea "x"
type textarea "There was a time when I was inspired to improve my publi"
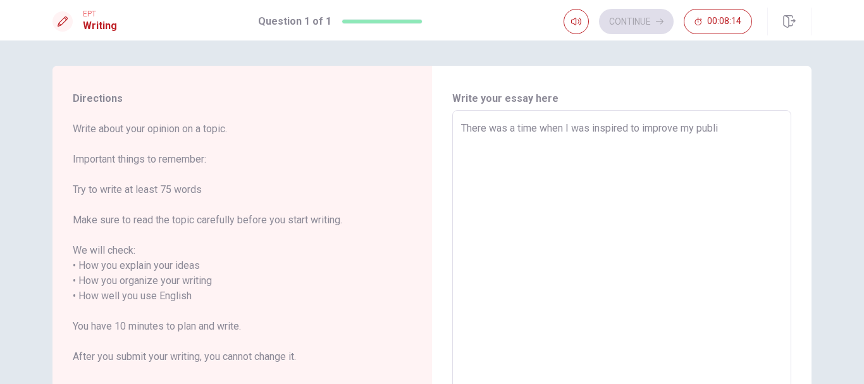
type textarea "x"
type textarea "There was a time when I was inspired to improve my public"
type textarea "x"
type textarea "There was a time when I was inspired to improve my public"
type textarea "x"
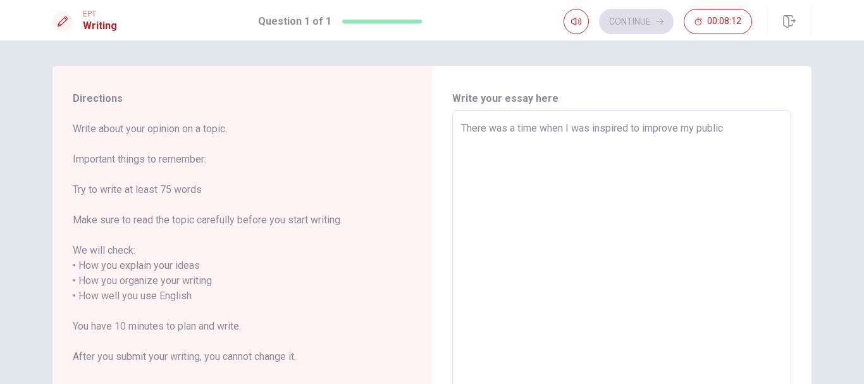
type textarea "There was a time when I was inspired to improve my public s"
type textarea "x"
type textarea "There was a time when I was inspired to improve my public sp"
type textarea "x"
type textarea "There was a time when I was inspired to improve my public spe"
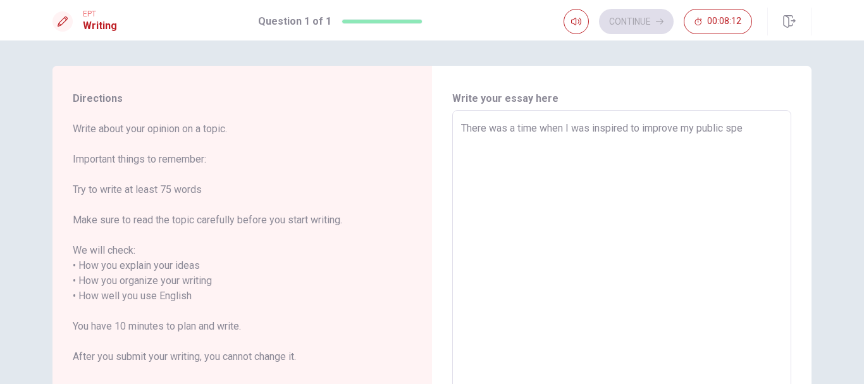
type textarea "x"
type textarea "There was a time when I was inspired to improve my public spea"
type textarea "x"
type textarea "There was a time when I was inspired to improve my public speak"
type textarea "x"
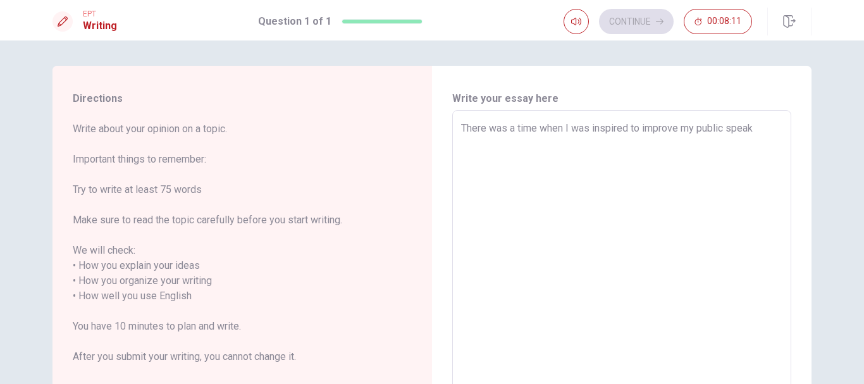
type textarea "There was a time when I was inspired to improve my public speaki"
type textarea "x"
type textarea "There was a time when I was inspired to improve my public speakin"
type textarea "x"
type textarea "There was a time when I was inspired to improve my public speaking"
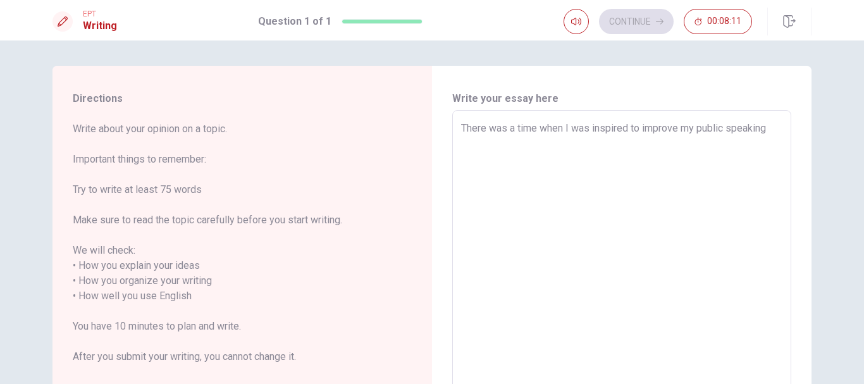
type textarea "x"
type textarea "There was a time when I was inspired to improve my public speaking"
type textarea "x"
type textarea "There was a time when I was inspired to improve my public speaking s"
type textarea "x"
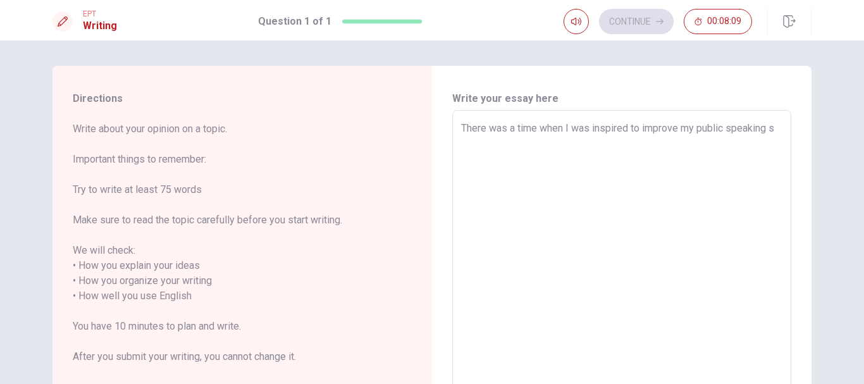
type textarea "There was a time when I was inspired to improve my public speaking sk"
type textarea "x"
type textarea "There was a time when I was inspired to improve my public speaking ski"
type textarea "x"
type textarea "There was a time when I was inspired to improve my public speaking skil"
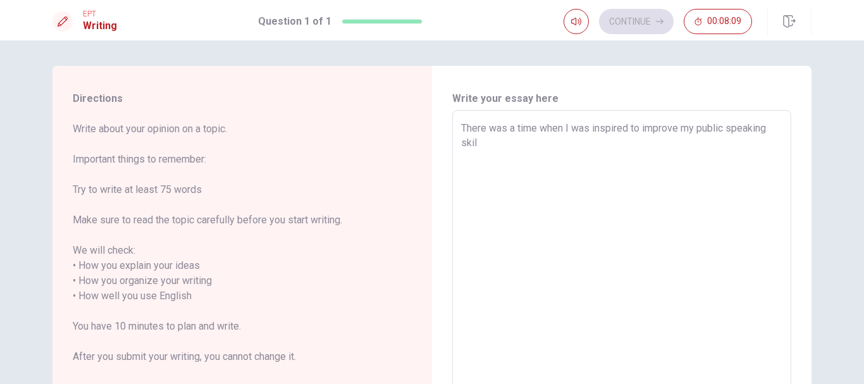
type textarea "x"
type textarea "There was a time when I was inspired to improve my public speaking skill"
type textarea "x"
type textarea "There was a time when I was inspired to improve my public speaking skills"
type textarea "x"
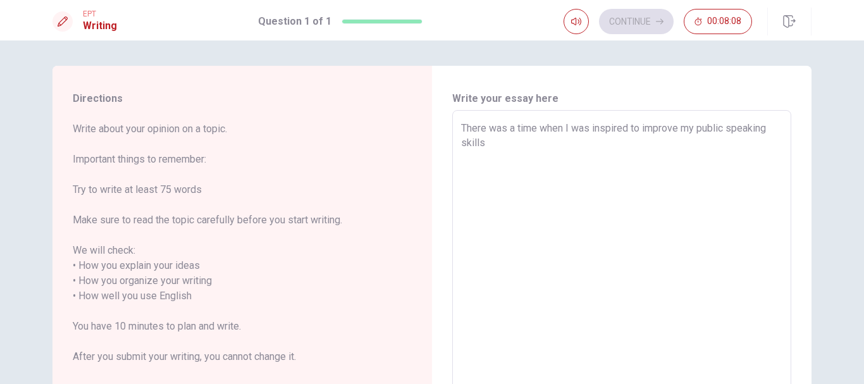
type textarea "There was a time when I was inspired to improve my public speaking skills."
type textarea "x"
click at [500, 171] on textarea "There was a time when I was inspired to improve my public speaking skills." at bounding box center [621, 289] width 321 height 336
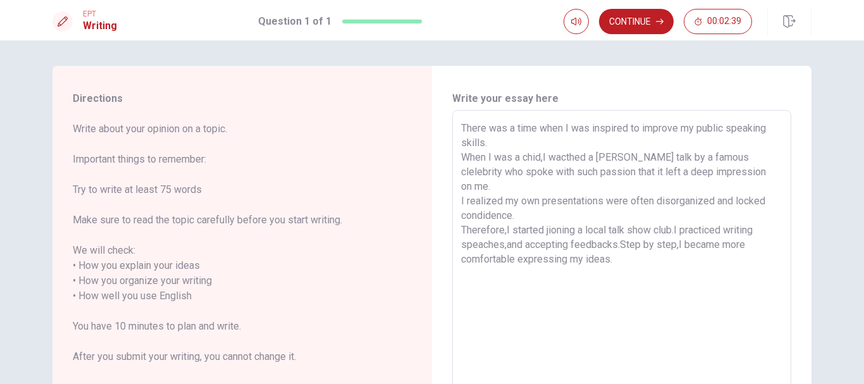
click at [545, 141] on textarea "There was a time when I was inspired to improve my public speaking skills. When…" at bounding box center [621, 289] width 321 height 336
click at [581, 159] on textarea "There was a time when I was inspired to improve my public speaking skills. When…" at bounding box center [621, 289] width 321 height 336
click at [589, 183] on textarea "There was a time when I was inspired to improve my public speaking skills. When…" at bounding box center [621, 289] width 321 height 336
click at [591, 256] on textarea "There was a time when I was inspired to improve my public speaking skills. When…" at bounding box center [621, 289] width 321 height 336
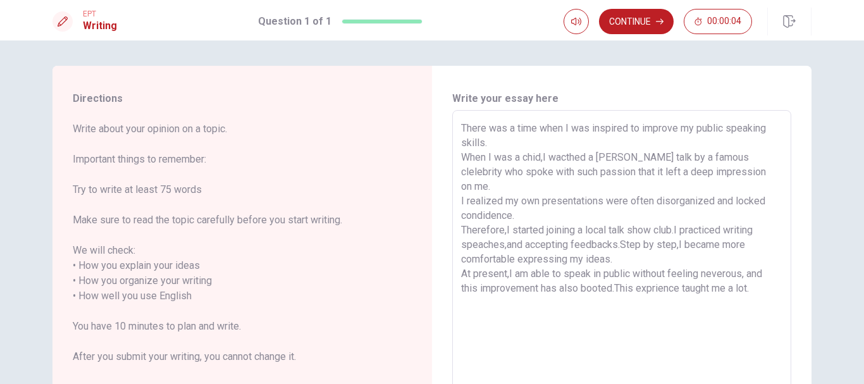
click at [510, 149] on textarea "There was a time when I was inspired to improve my public speaking skills. When…" at bounding box center [621, 289] width 321 height 336
click at [516, 186] on textarea "There was a time when I was inspired to improve my public speaking skills. When…" at bounding box center [621, 289] width 321 height 336
click at [545, 248] on textarea "There was a time when I was inspired to improve my public speaking skills. When…" at bounding box center [621, 289] width 321 height 336
click at [534, 259] on textarea "There was a time when I was inspired to improve my public speaking skills. When…" at bounding box center [621, 289] width 321 height 336
click at [579, 261] on textarea "There was a time when I was inspired to improve my public speaking skills. When…" at bounding box center [621, 289] width 321 height 336
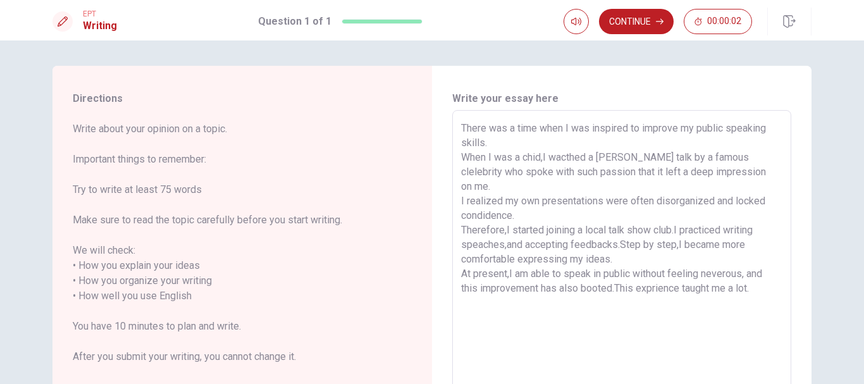
click at [590, 270] on textarea "There was a time when I was inspired to improve my public speaking skills. When…" at bounding box center [621, 289] width 321 height 336
click at [591, 273] on textarea "There was a time when I was inspired to improve my public speaking skills. When…" at bounding box center [621, 289] width 321 height 336
click at [591, 279] on textarea "There was a time when I was inspired to improve my public speaking skills. When…" at bounding box center [621, 289] width 321 height 336
click at [591, 278] on textarea "There was a time when I was inspired to improve my public speaking skills. When…" at bounding box center [621, 289] width 321 height 336
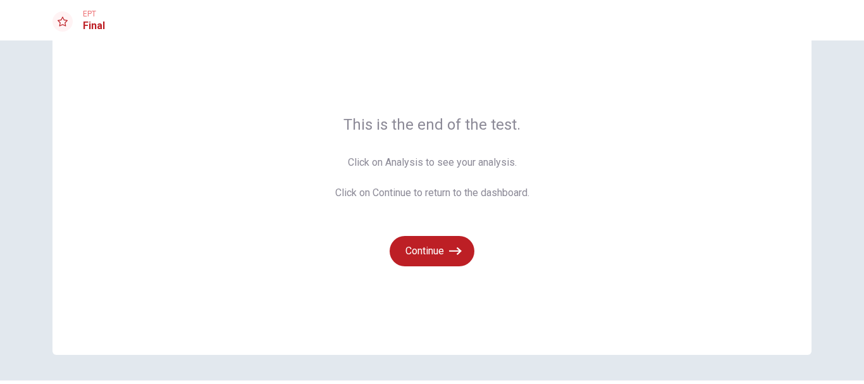
scroll to position [77, 0]
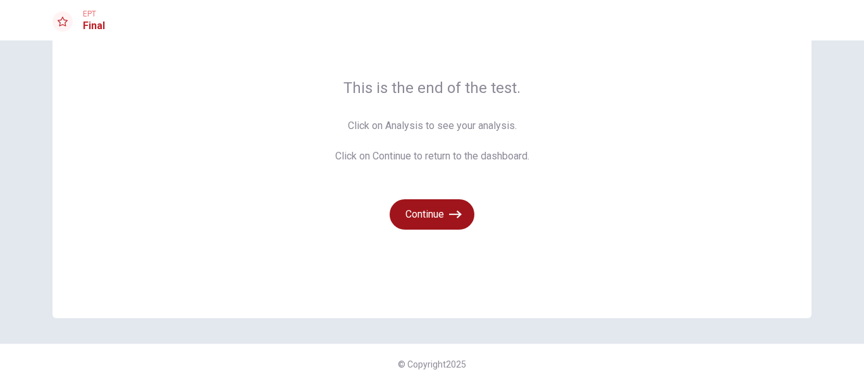
click at [438, 212] on button "Continue" at bounding box center [432, 214] width 85 height 30
